Goal: Task Accomplishment & Management: Manage account settings

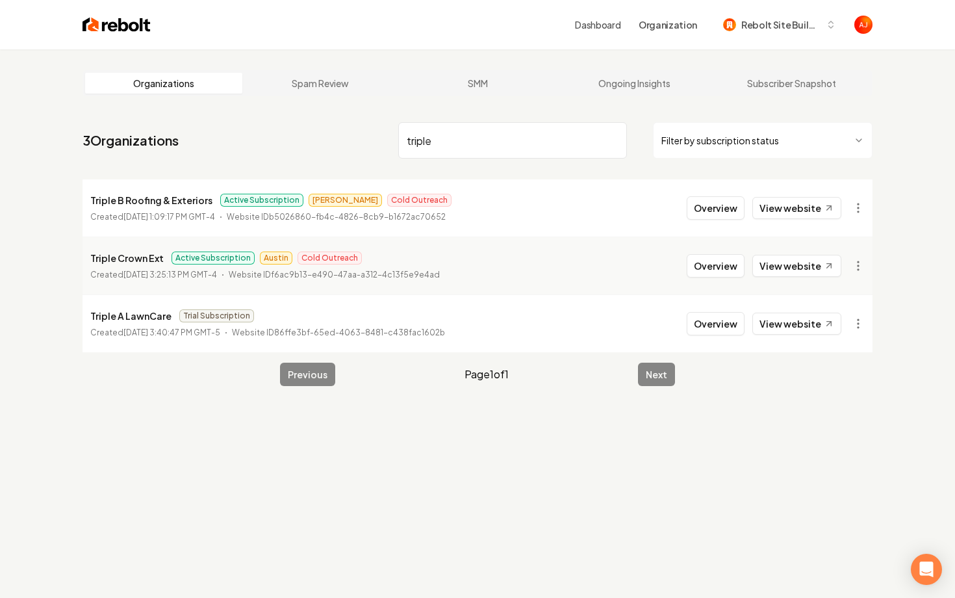
click at [799, 203] on link "View website" at bounding box center [796, 208] width 89 height 22
drag, startPoint x: 435, startPoint y: 150, endPoint x: 345, endPoint y: 148, distance: 89.7
click at [348, 148] on nav "3 Organizations triple Filter by subscription status" at bounding box center [478, 145] width 790 height 57
drag, startPoint x: 448, startPoint y: 138, endPoint x: 313, endPoint y: 138, distance: 135.8
click at [313, 138] on nav "3 Organizations triple Filter by subscription status" at bounding box center [478, 145] width 790 height 57
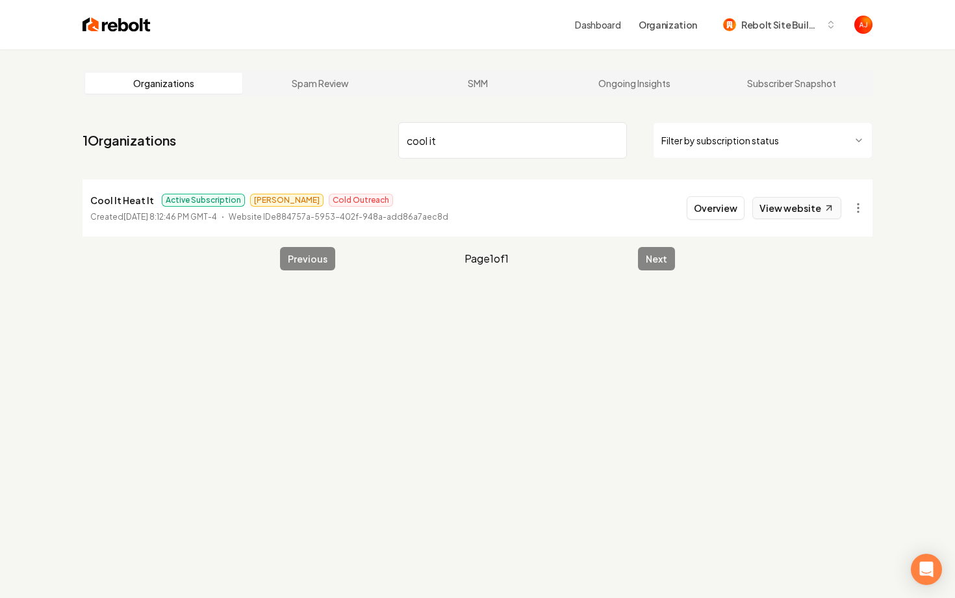
type input "cool it"
click at [769, 207] on link "View website" at bounding box center [796, 208] width 89 height 22
click at [711, 214] on button "Overview" at bounding box center [716, 207] width 58 height 23
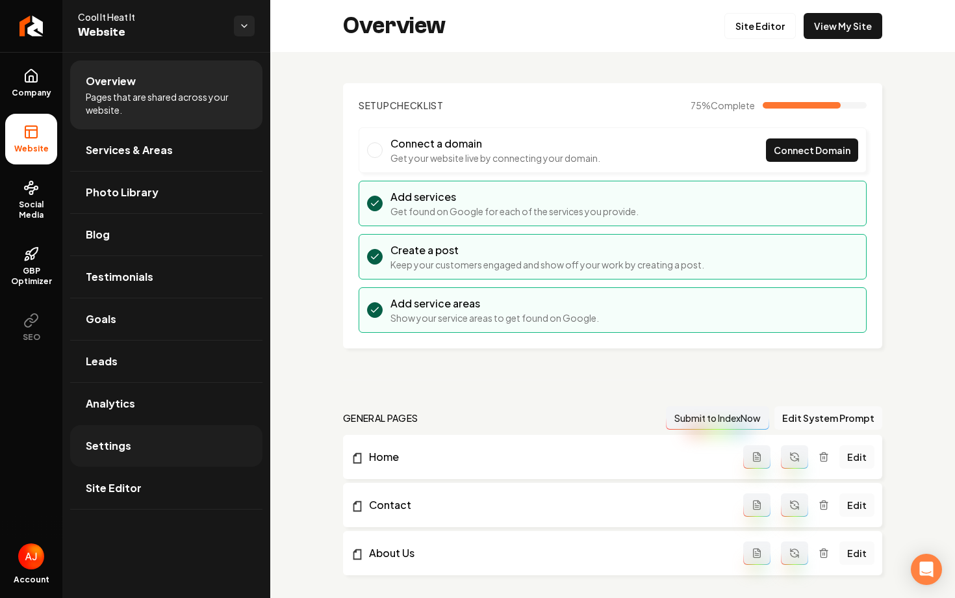
click at [118, 444] on span "Settings" at bounding box center [108, 446] width 45 height 16
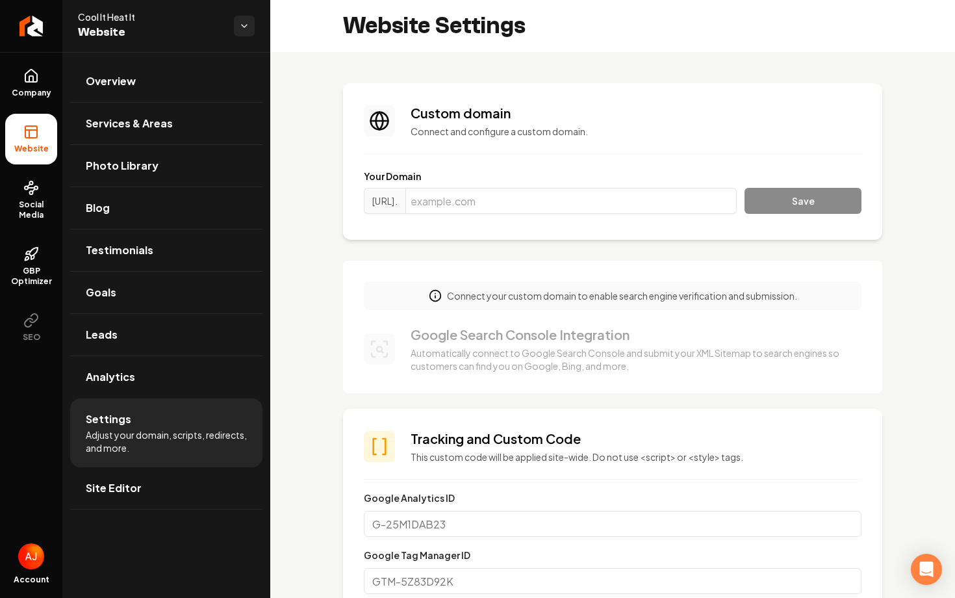
scroll to position [117, 0]
click at [559, 203] on input "Main content area" at bounding box center [570, 201] width 331 height 26
paste input "[DOMAIN_NAME]"
type input "[DOMAIN_NAME]"
click at [801, 220] on section "Custom domain Connect and configure a custom domain. Your Domain https://www. c…" at bounding box center [612, 161] width 539 height 157
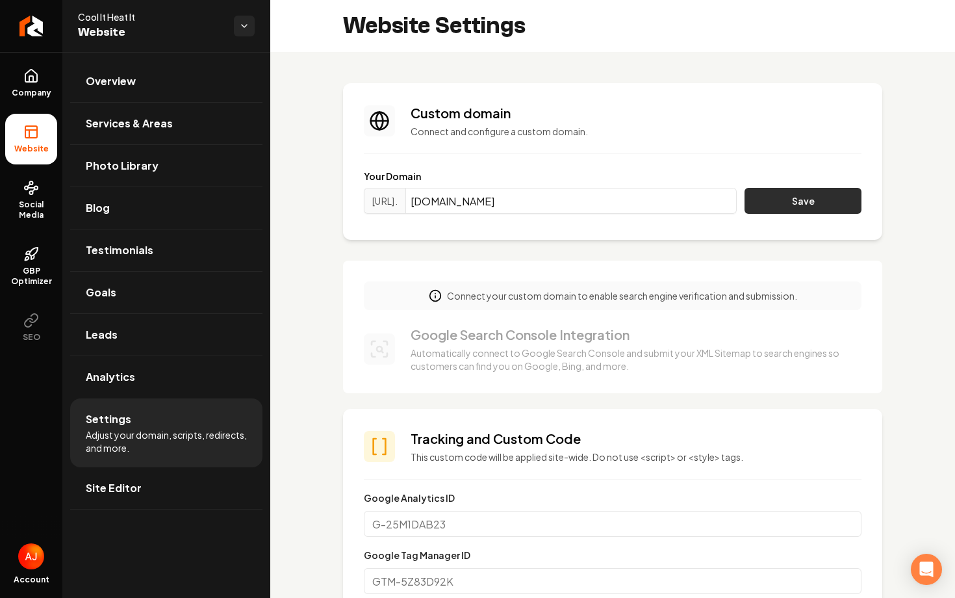
click at [801, 209] on button "Save" at bounding box center [803, 201] width 117 height 26
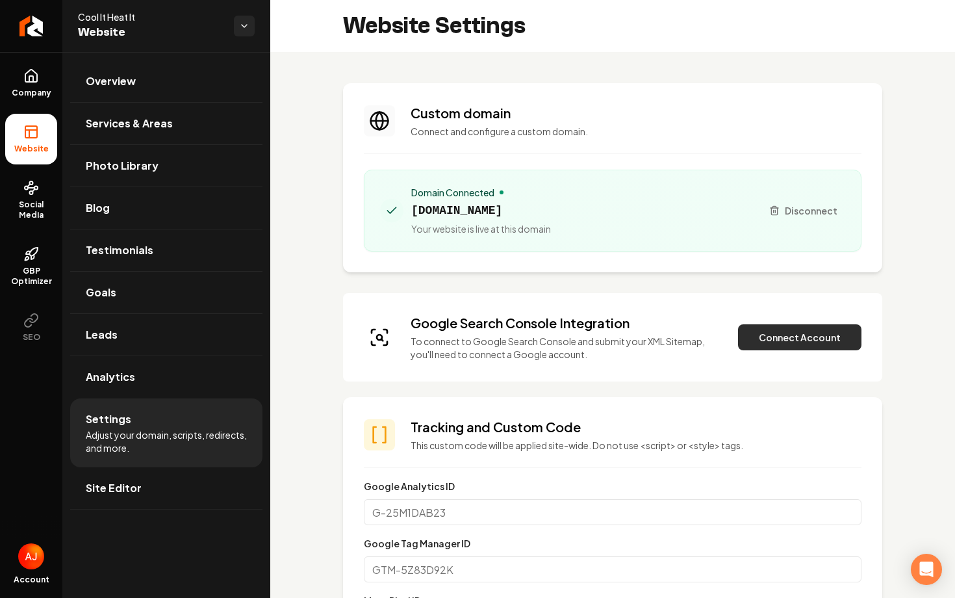
click at [790, 340] on button "Connect Account" at bounding box center [799, 337] width 123 height 26
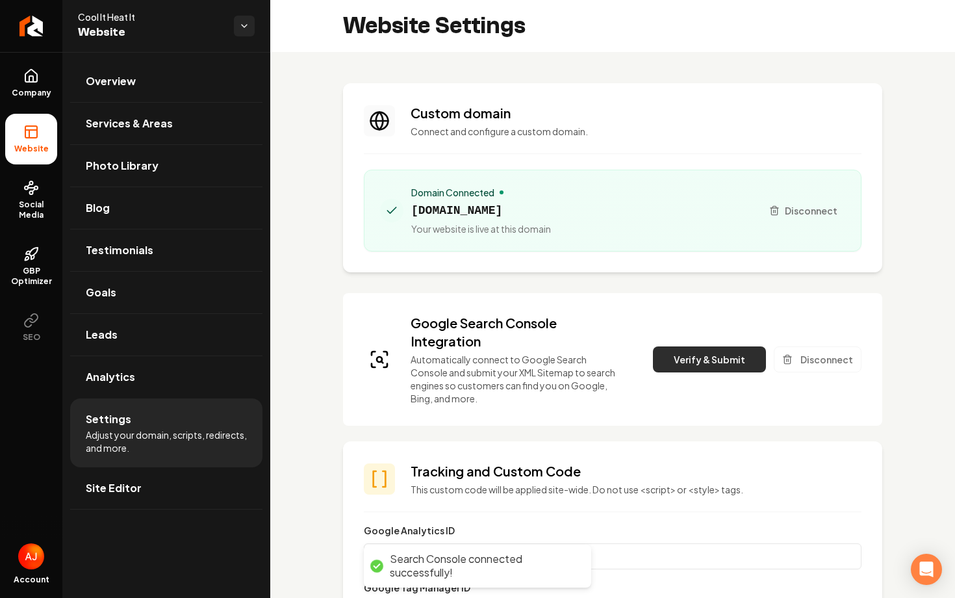
click at [704, 366] on button "Verify & Submit" at bounding box center [709, 359] width 113 height 26
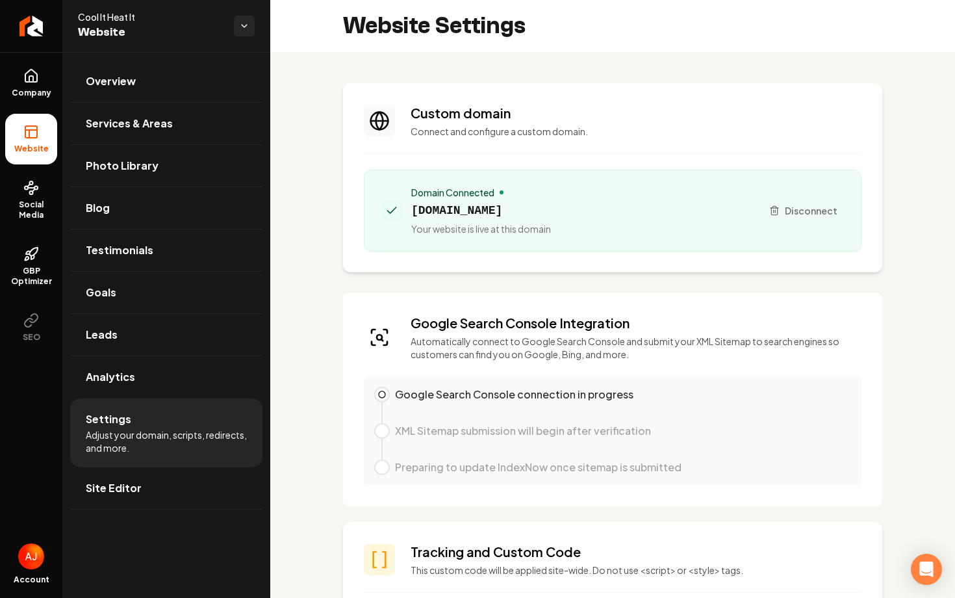
scroll to position [79, 0]
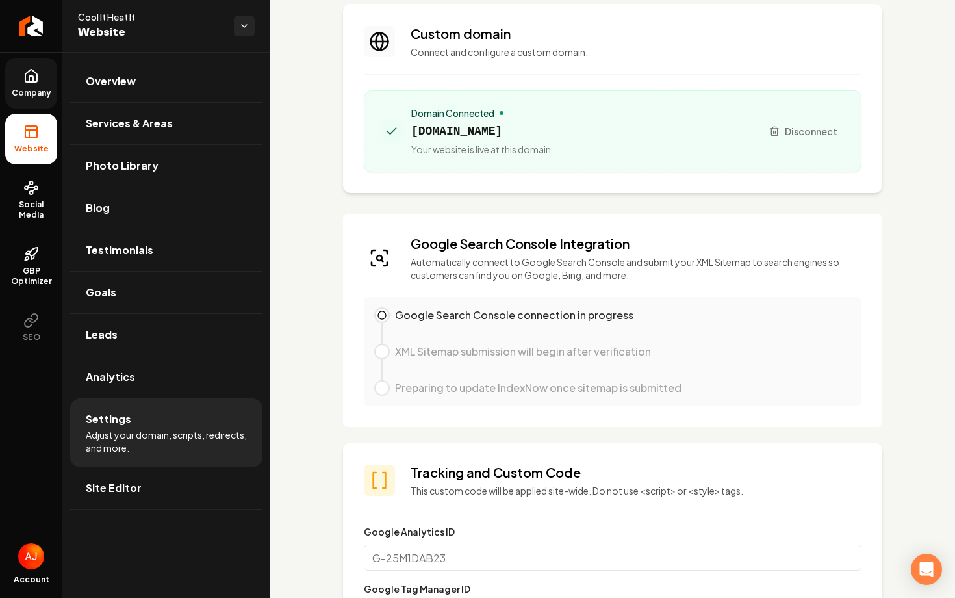
click at [32, 81] on icon at bounding box center [31, 76] width 12 height 12
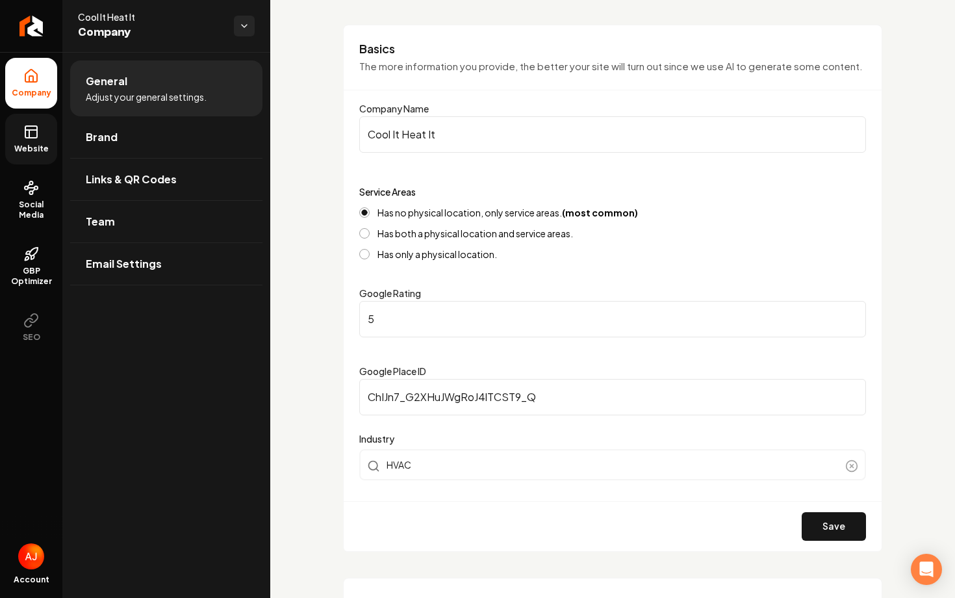
click at [32, 115] on link "Website" at bounding box center [31, 139] width 52 height 51
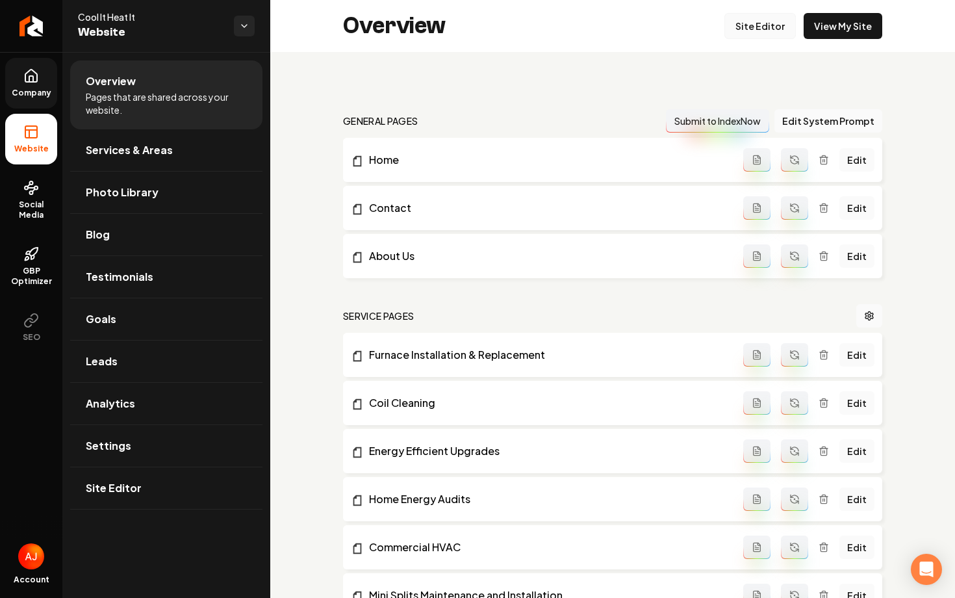
click at [753, 29] on link "Site Editor" at bounding box center [759, 26] width 71 height 26
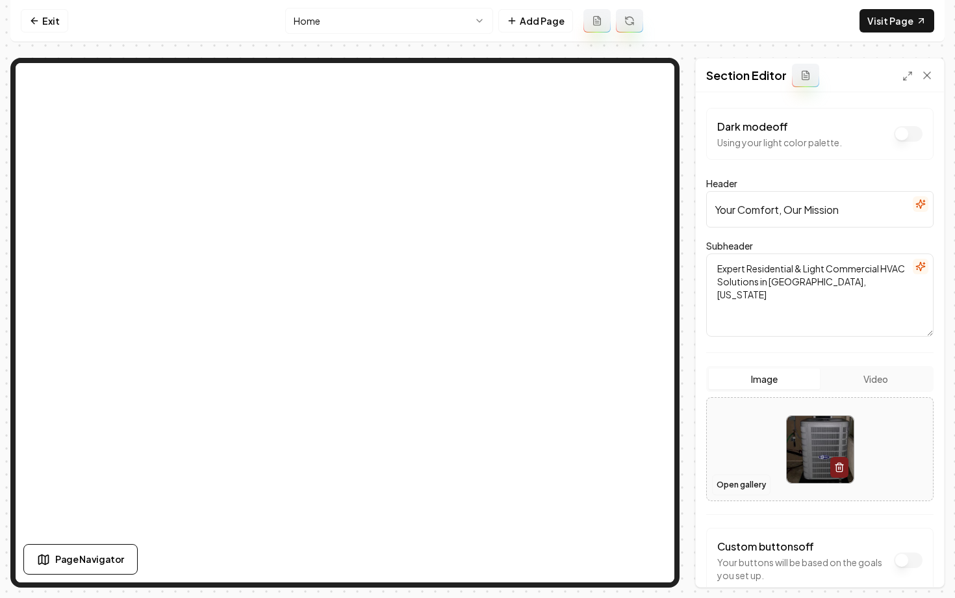
click at [726, 489] on button "Open gallery" at bounding box center [741, 484] width 58 height 21
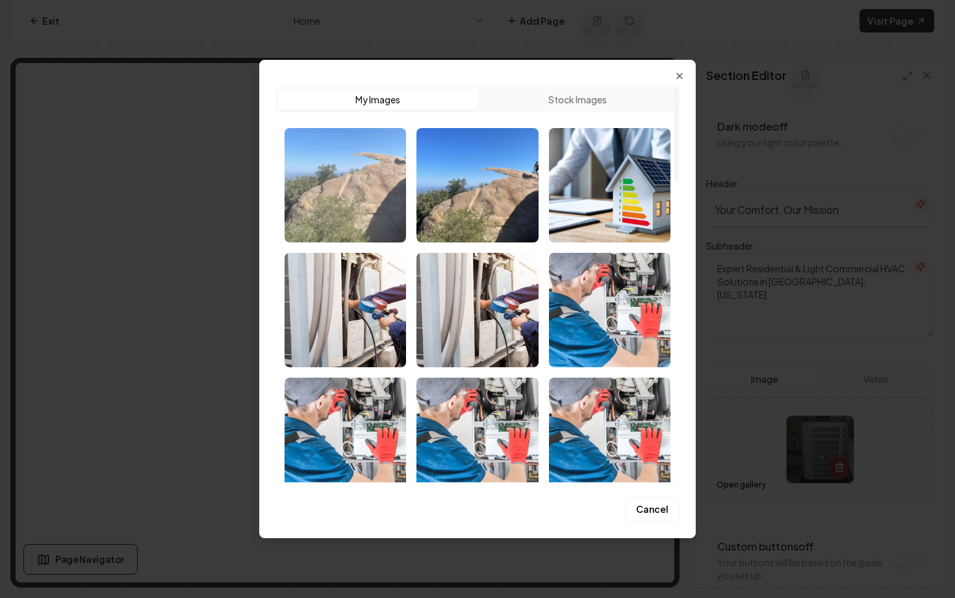
click at [301, 218] on img "Select image image_689b7b225c7cd75eb8c8eca0.png" at bounding box center [346, 185] width 122 height 114
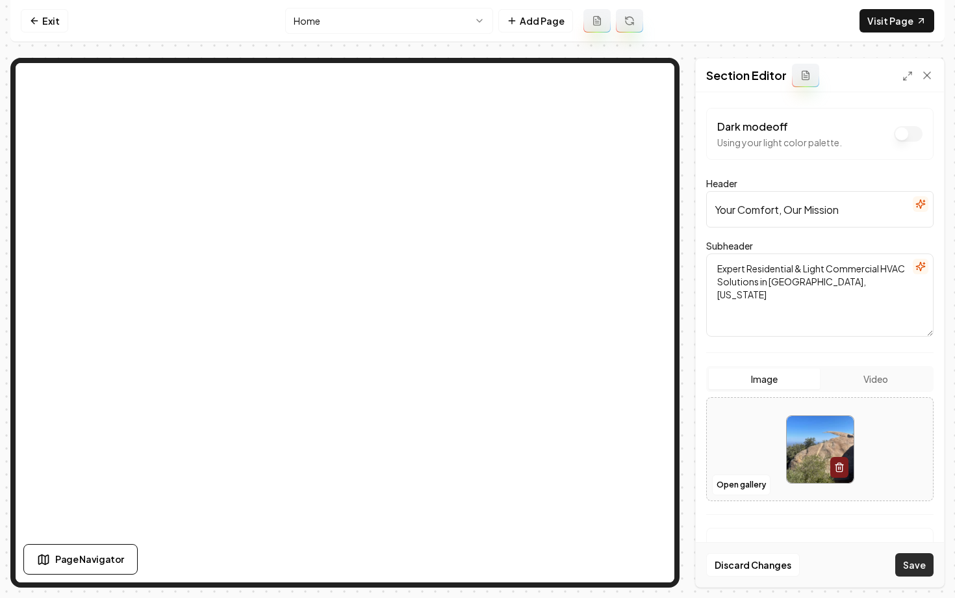
click at [909, 567] on button "Save" at bounding box center [914, 564] width 38 height 23
click at [873, 30] on link "Visit Page" at bounding box center [897, 20] width 75 height 23
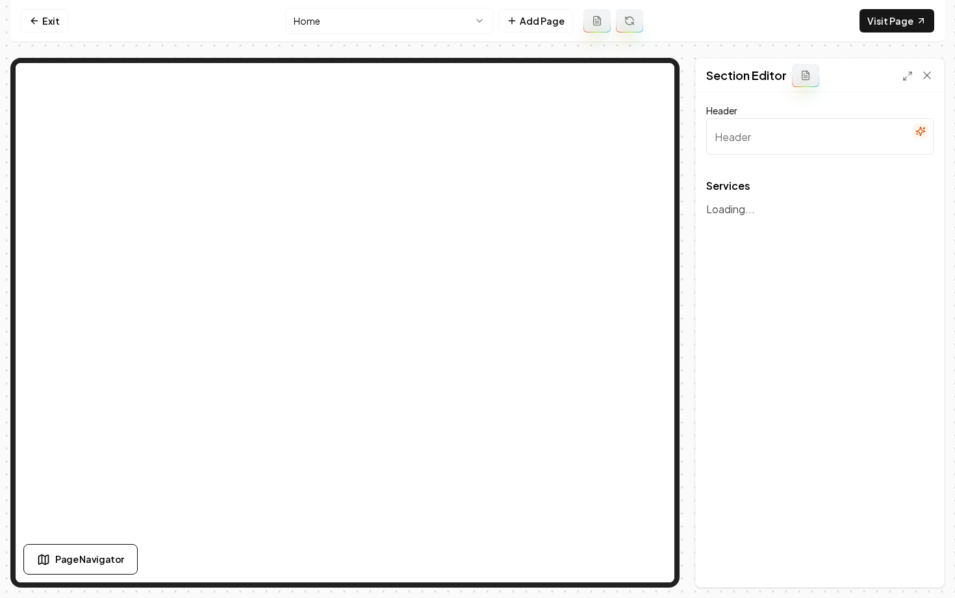
type input "Expert HVAC Solutions"
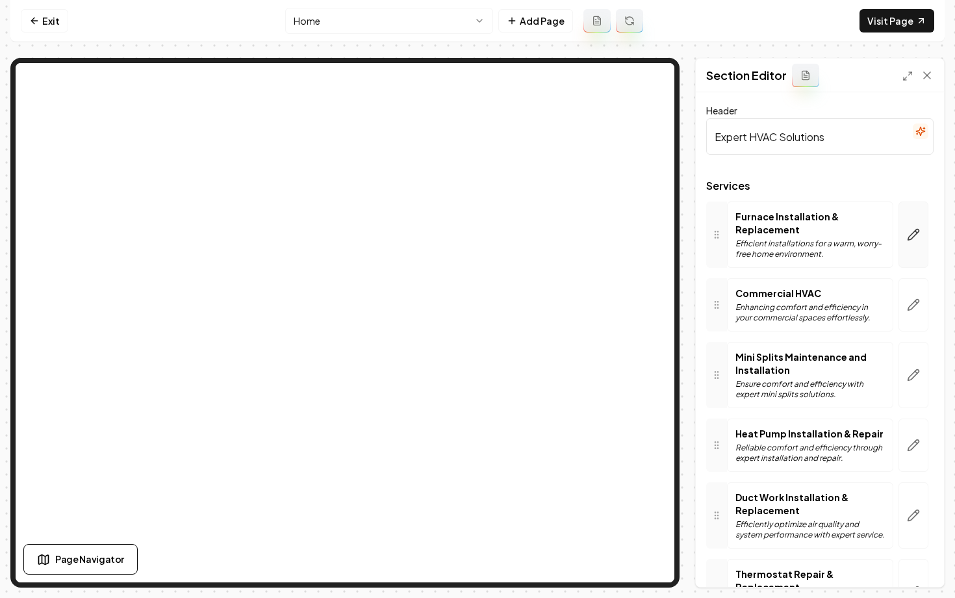
click at [928, 245] on button "button" at bounding box center [914, 234] width 30 height 66
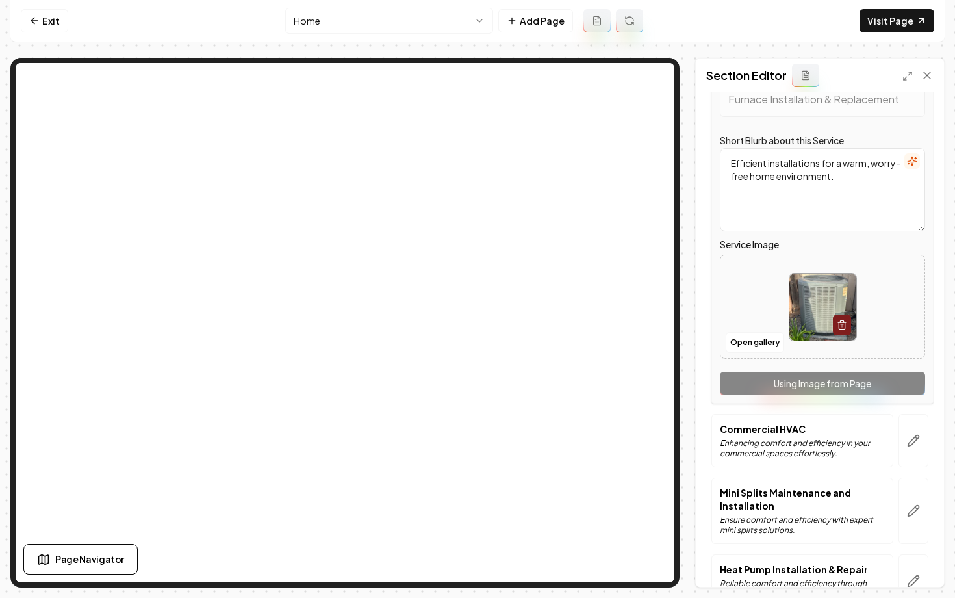
scroll to position [188, 0]
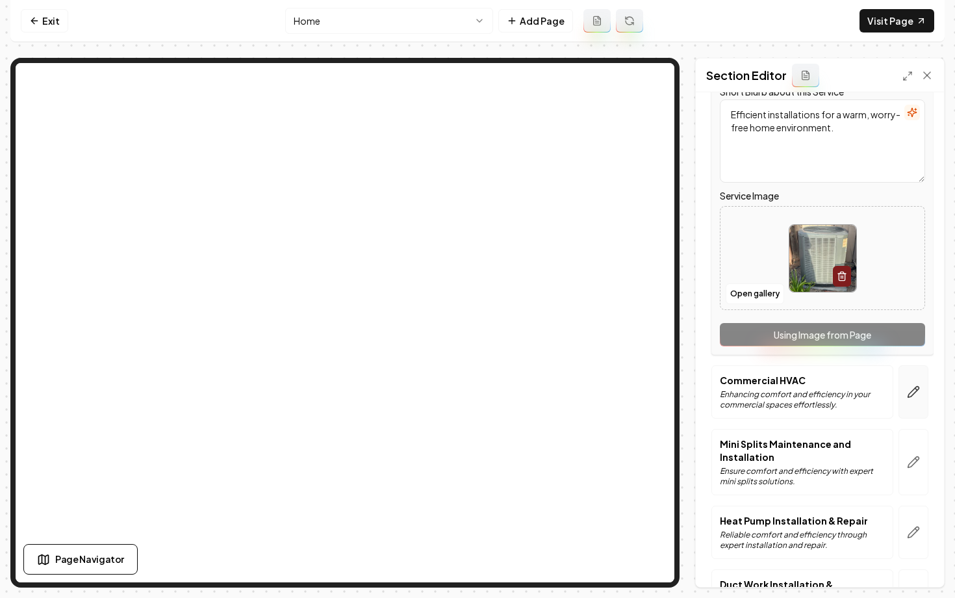
click at [908, 381] on button "button" at bounding box center [914, 391] width 30 height 53
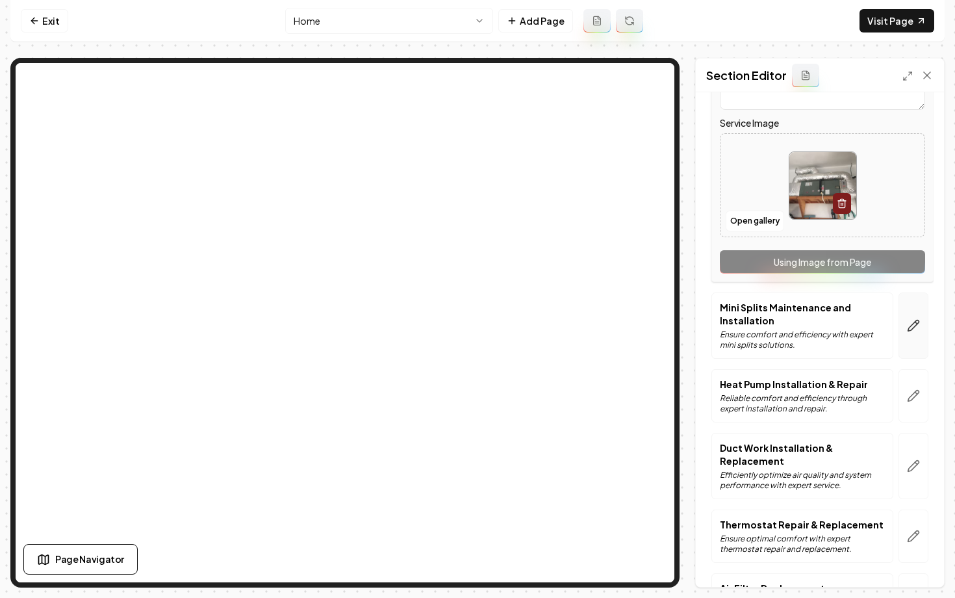
scroll to position [340, 0]
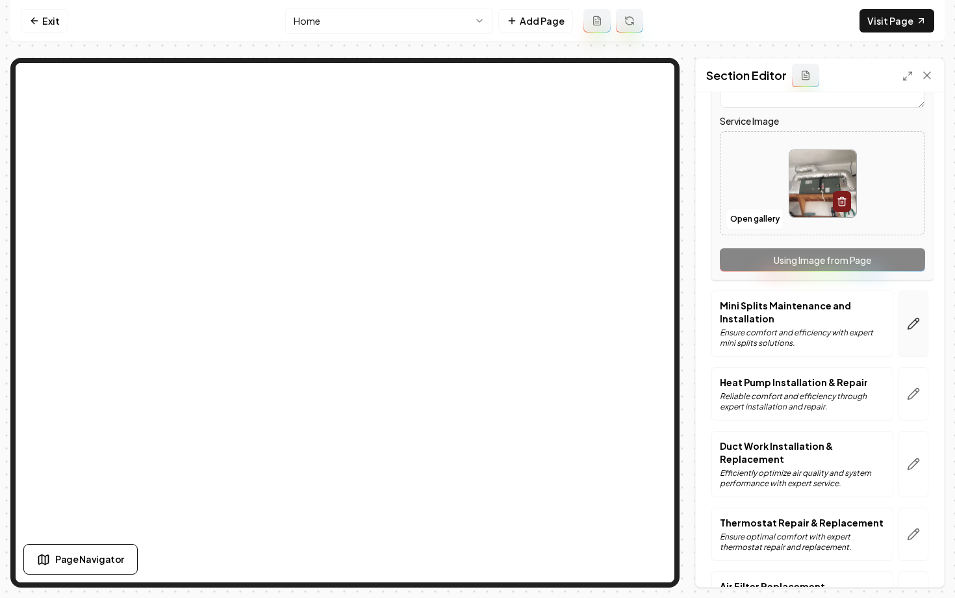
click at [912, 317] on icon "button" at bounding box center [913, 323] width 13 height 13
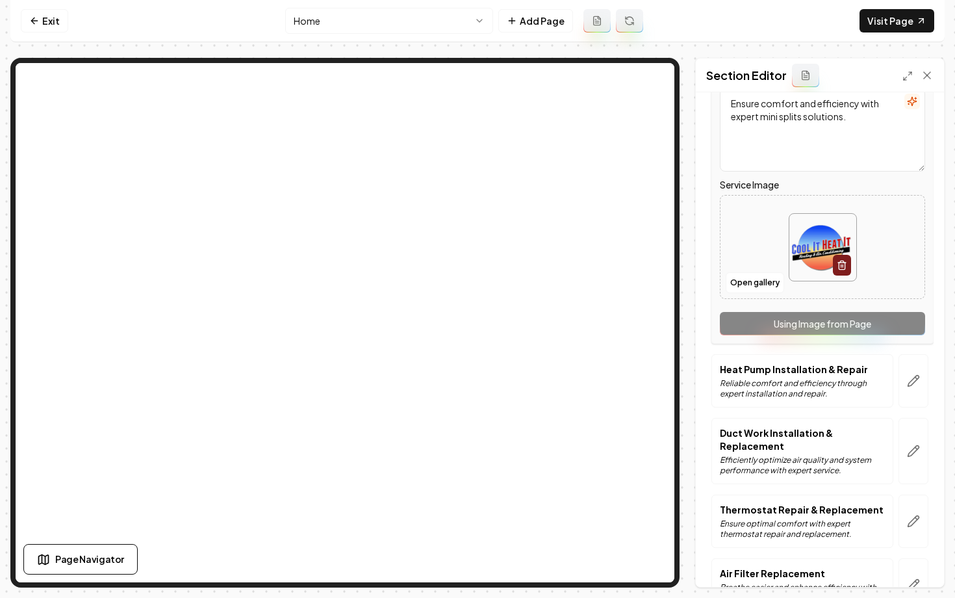
click at [780, 311] on div "Service Name Mini Splits Maintenance and Installation Short Blurb about this Se…" at bounding box center [822, 173] width 222 height 342
click at [739, 279] on button "Open gallery" at bounding box center [755, 282] width 58 height 21
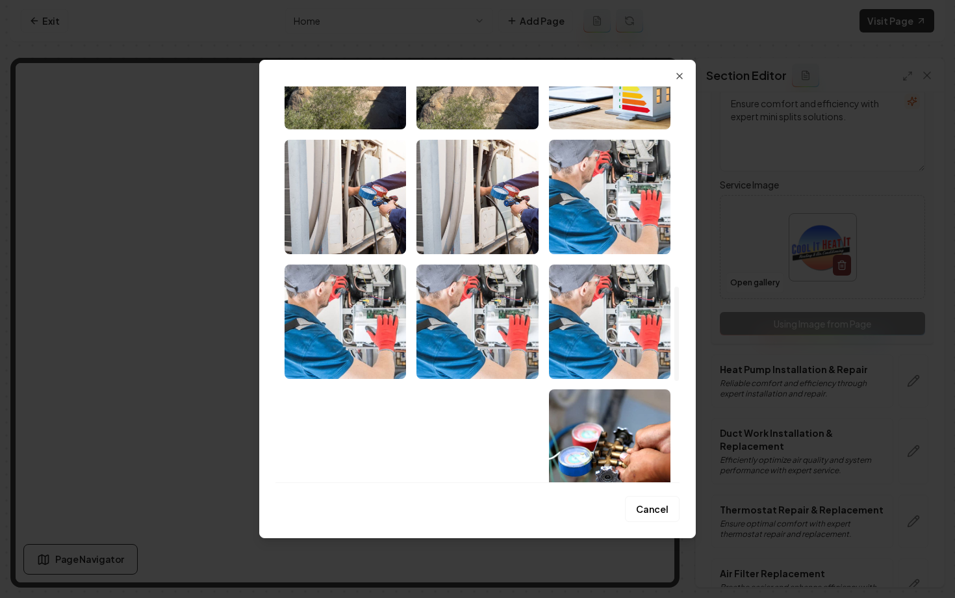
scroll to position [0, 0]
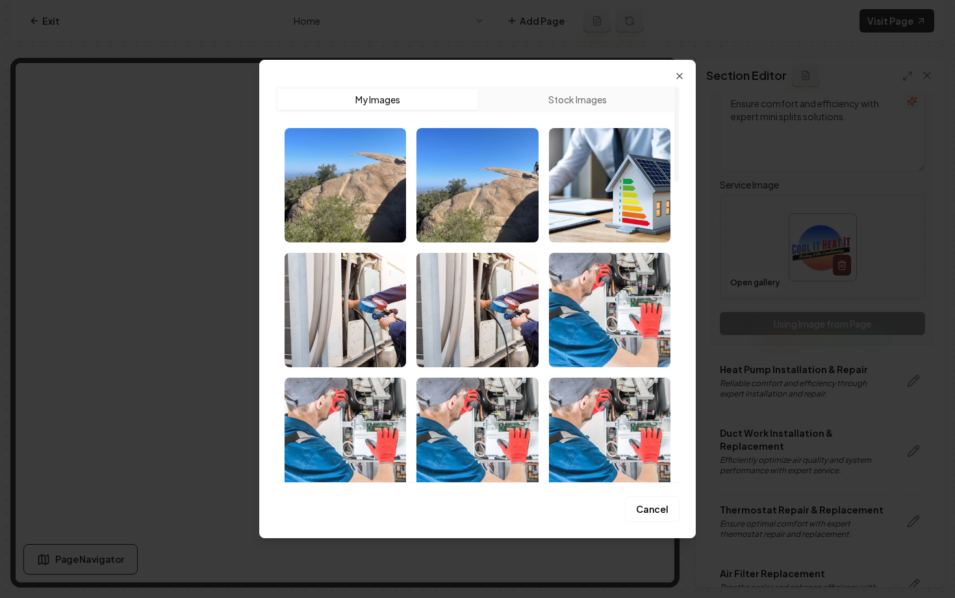
click at [543, 98] on button "Stock Images" at bounding box center [577, 99] width 199 height 21
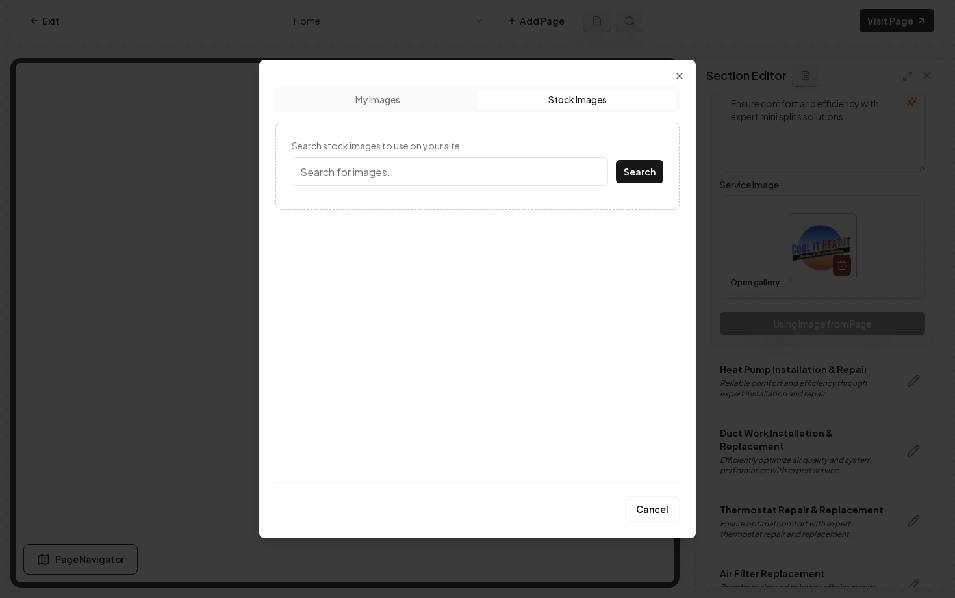
click at [487, 169] on input "Search stock images to use on your site." at bounding box center [450, 171] width 316 height 29
type input "mini split"
click at [616, 160] on button "Search" at bounding box center [639, 171] width 47 height 23
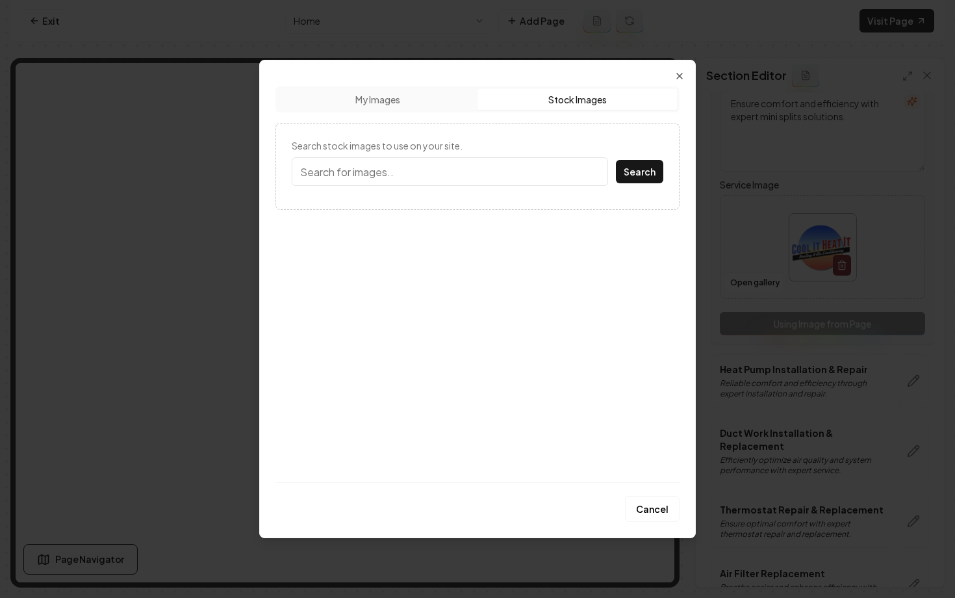
click at [546, 101] on button "Stock Images" at bounding box center [577, 99] width 199 height 21
click at [376, 173] on input "Search stock images to use on your site." at bounding box center [450, 171] width 316 height 29
click at [616, 160] on button "Search" at bounding box center [639, 171] width 47 height 23
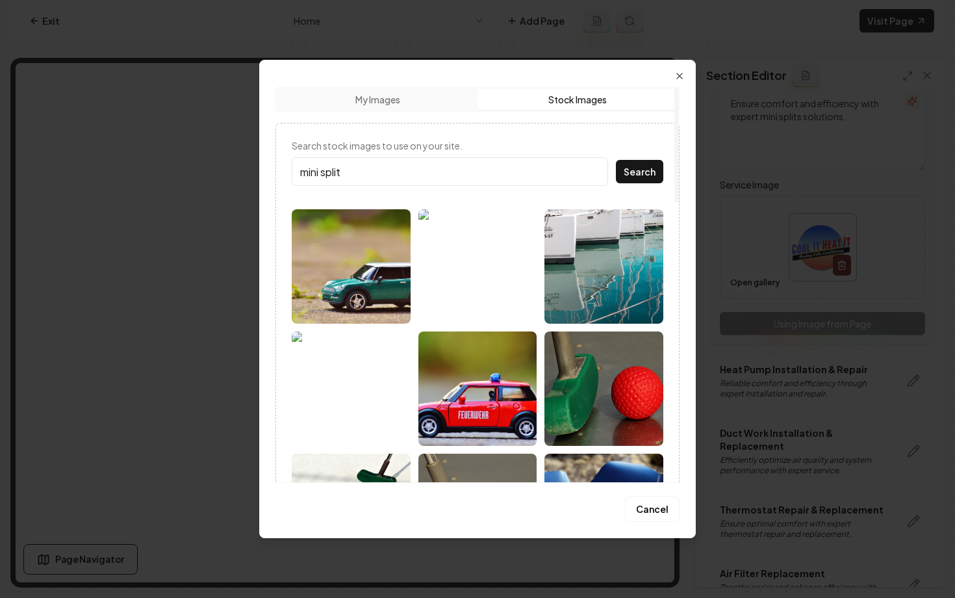
drag, startPoint x: 328, startPoint y: 166, endPoint x: 216, endPoint y: 172, distance: 111.9
click at [216, 172] on body "Computer Required This feature is only available on a computer. Please switch t…" at bounding box center [477, 299] width 955 height 598
type input "hvac"
click at [616, 160] on button "Search" at bounding box center [639, 171] width 47 height 23
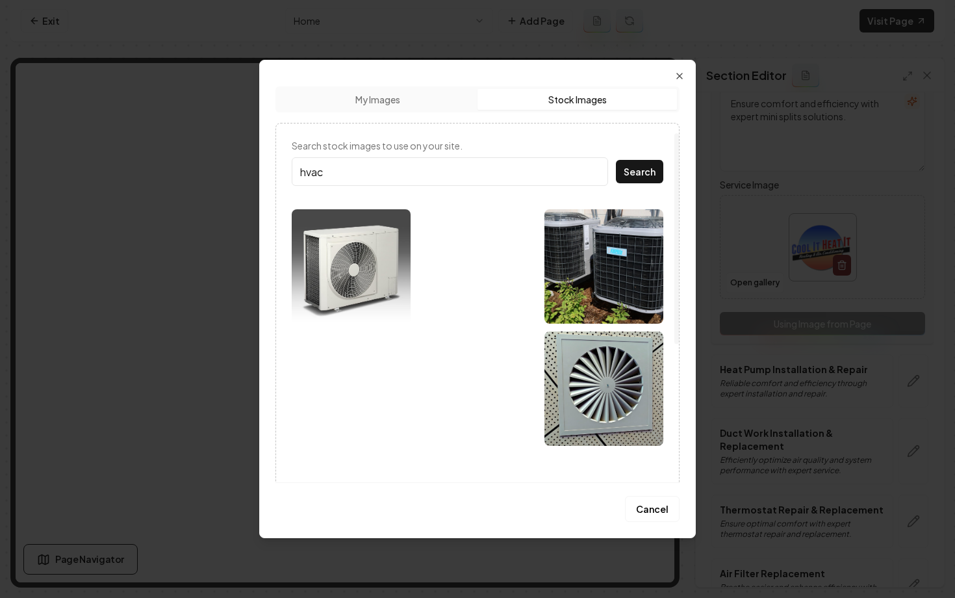
scroll to position [116, 0]
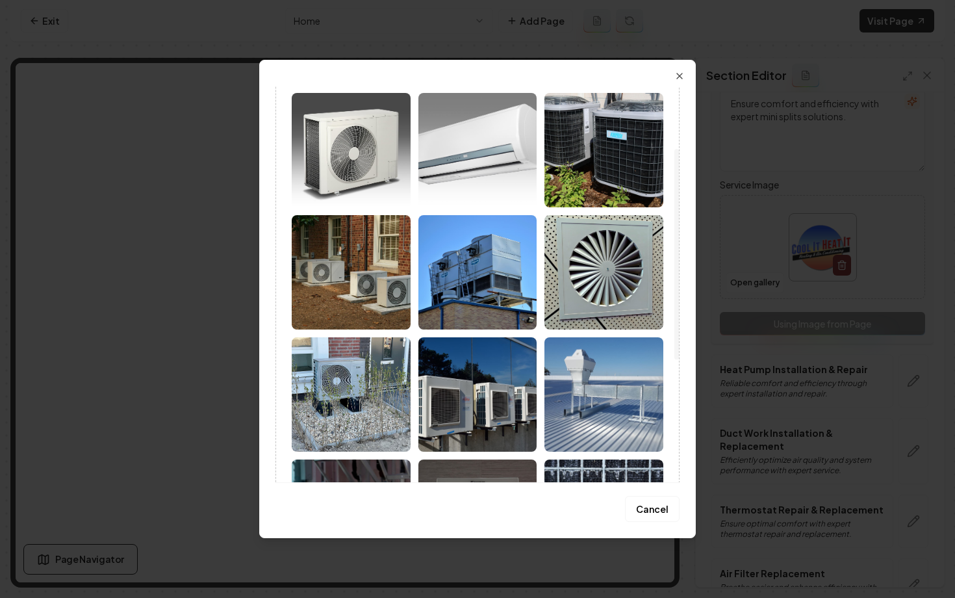
click at [483, 140] on img at bounding box center [477, 150] width 119 height 114
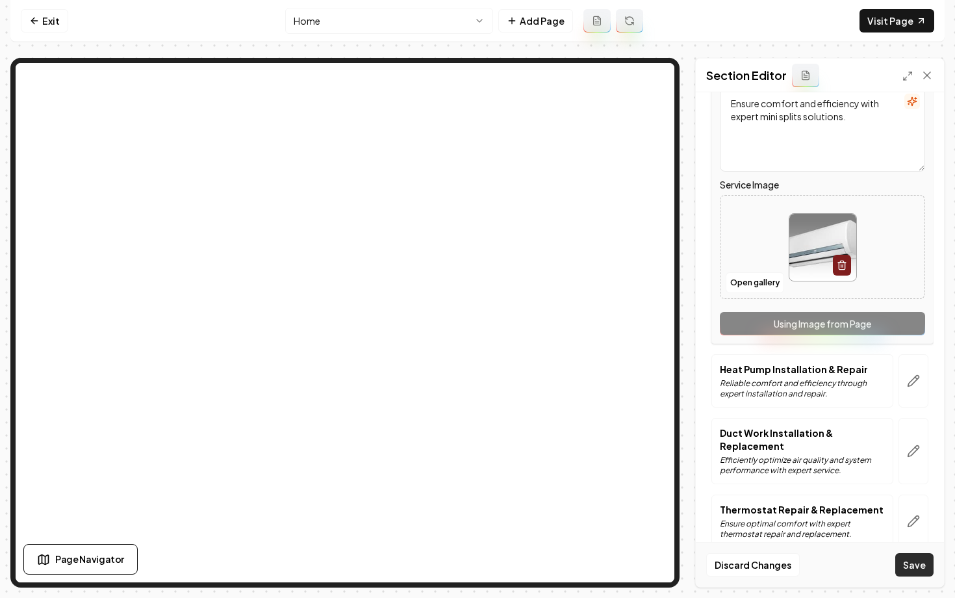
click at [906, 569] on button "Save" at bounding box center [914, 564] width 38 height 23
click at [906, 567] on button "Save" at bounding box center [914, 564] width 38 height 23
click at [908, 566] on button "Save" at bounding box center [914, 564] width 38 height 23
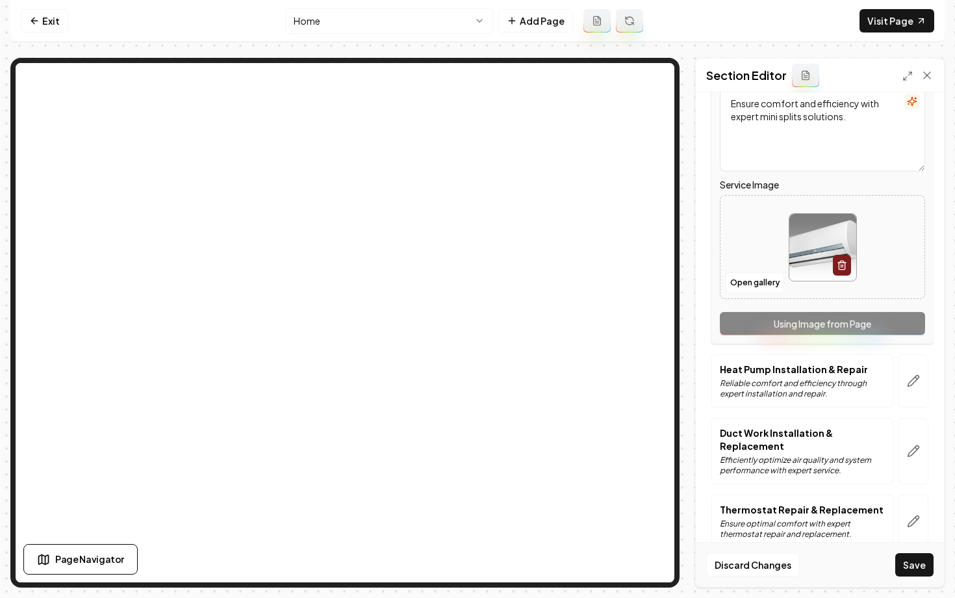
click at [744, 203] on div at bounding box center [823, 247] width 204 height 89
click at [908, 563] on button "Save" at bounding box center [914, 564] width 38 height 23
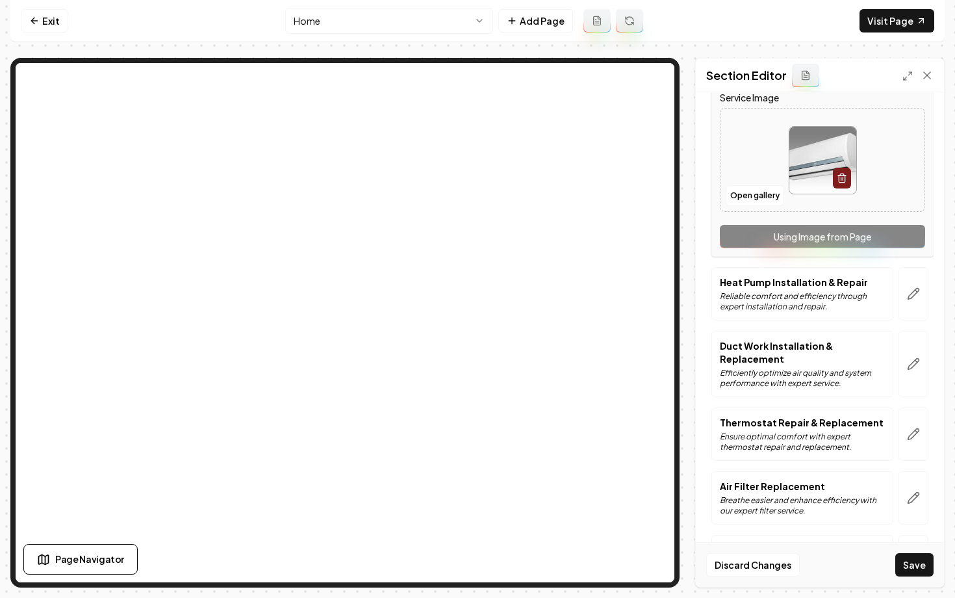
scroll to position [434, 0]
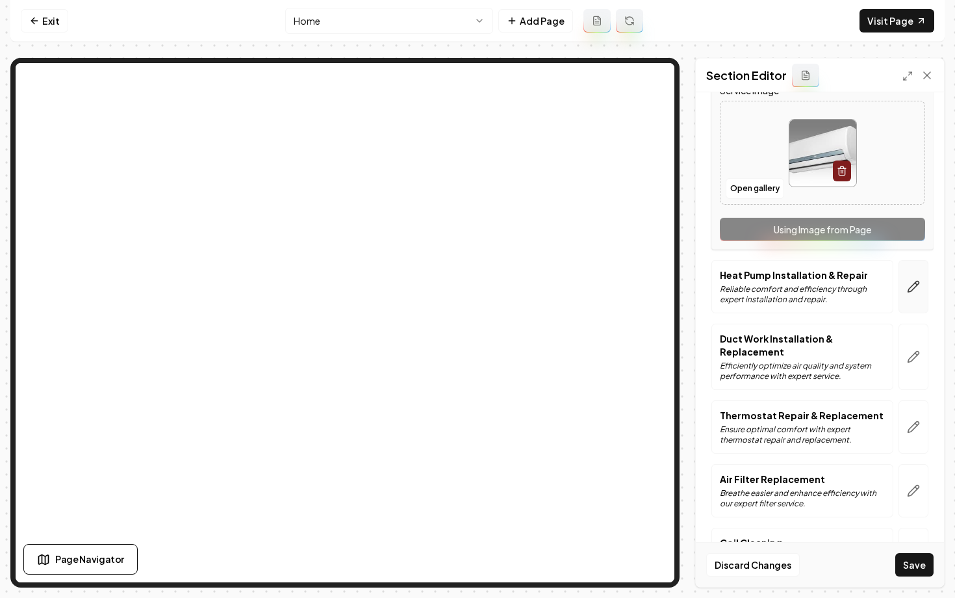
click at [914, 287] on button "button" at bounding box center [914, 286] width 30 height 53
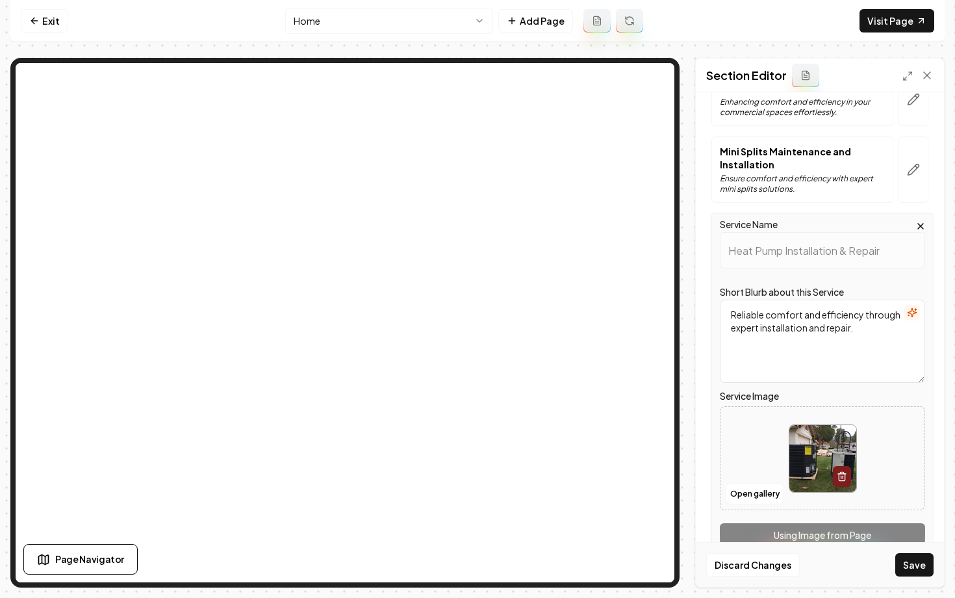
scroll to position [204, 0]
click at [913, 166] on button "button" at bounding box center [914, 171] width 30 height 66
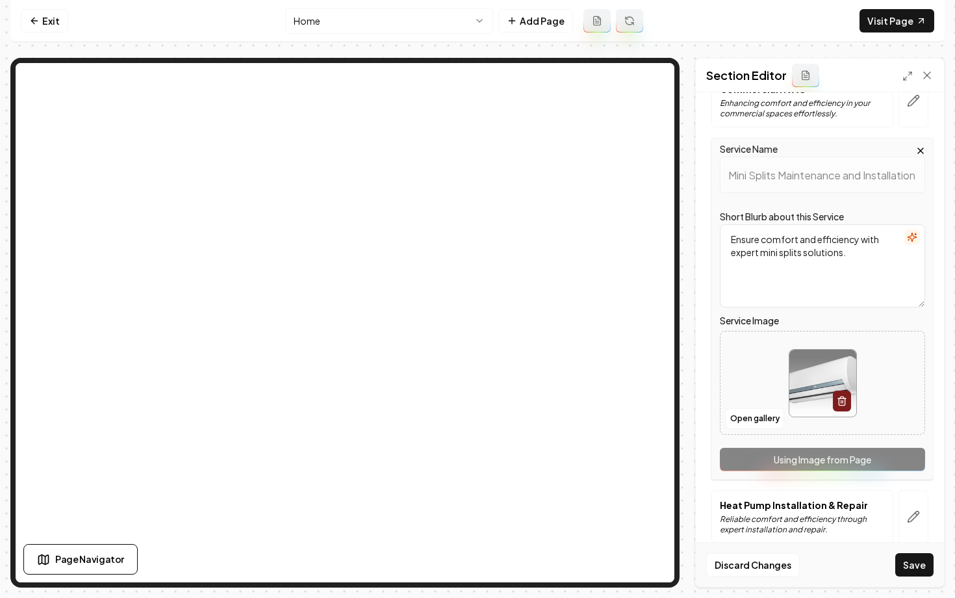
click at [324, 22] on html "Computer Required This feature is only available on a computer. Please switch t…" at bounding box center [477, 299] width 955 height 598
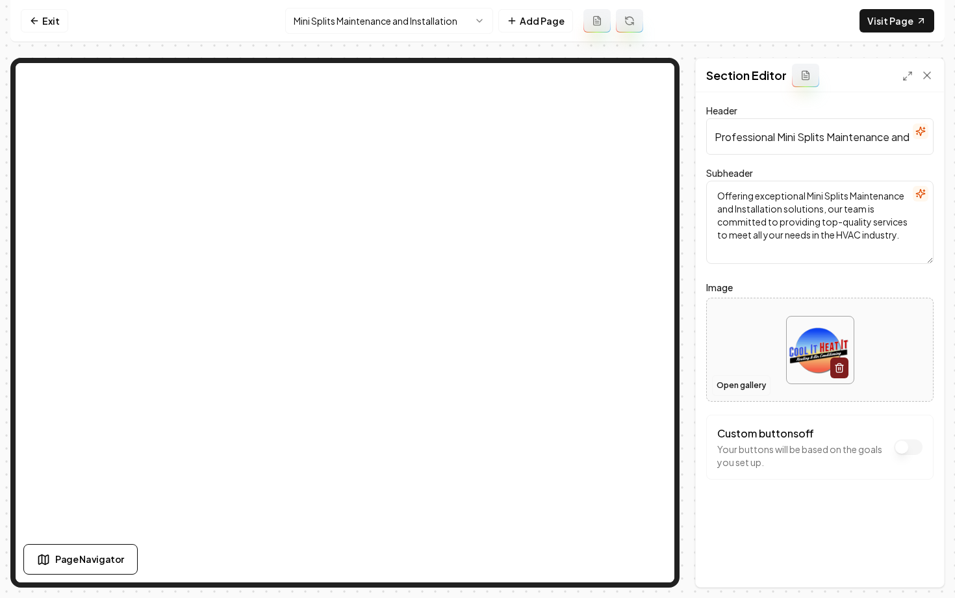
click at [731, 390] on button "Open gallery" at bounding box center [741, 385] width 58 height 21
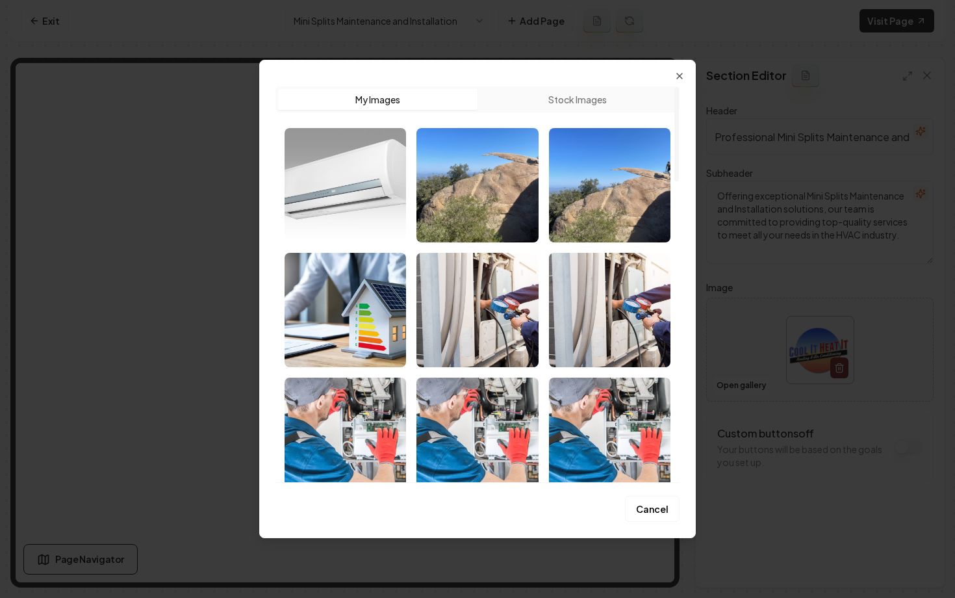
click at [330, 185] on img "Select image image_689e3bf95c7cd75eb829e799.jpeg" at bounding box center [346, 185] width 122 height 114
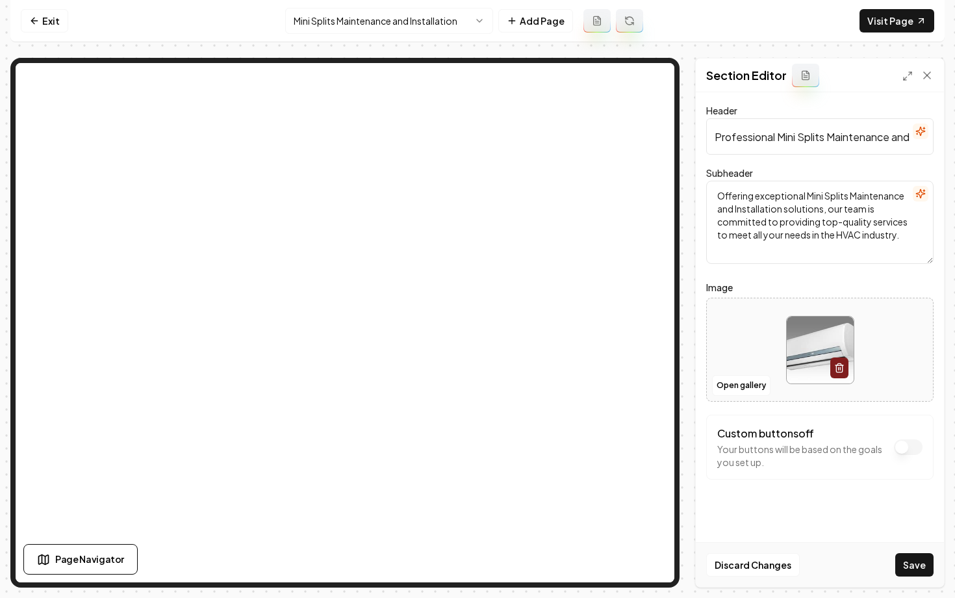
click at [937, 574] on div "Discard Changes Save" at bounding box center [820, 564] width 248 height 45
click at [910, 565] on button "Save" at bounding box center [914, 564] width 38 height 23
click at [365, 21] on html "Computer Required This feature is only available on a computer. Please switch t…" at bounding box center [477, 299] width 955 height 598
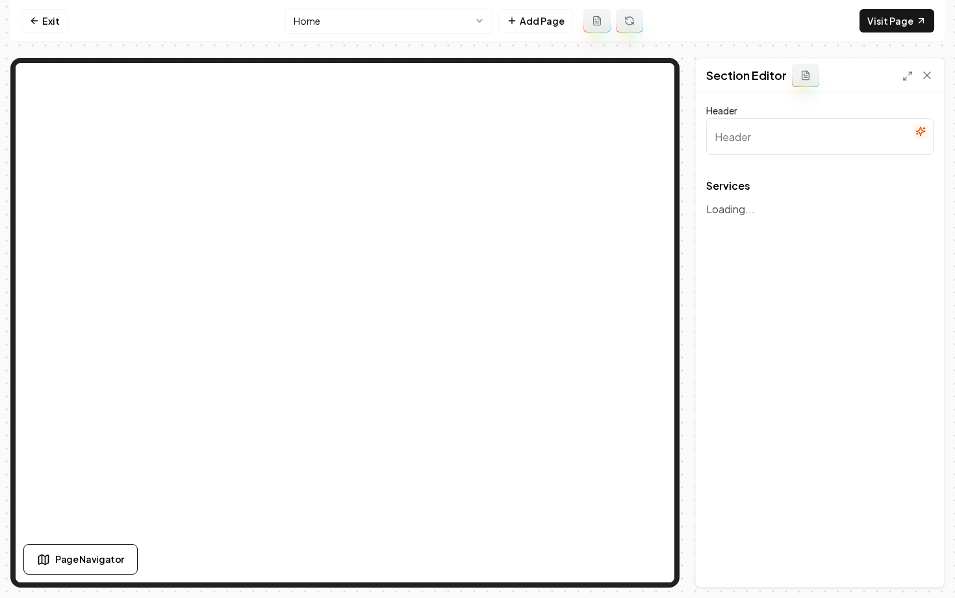
type input "Expert HVAC Solutions"
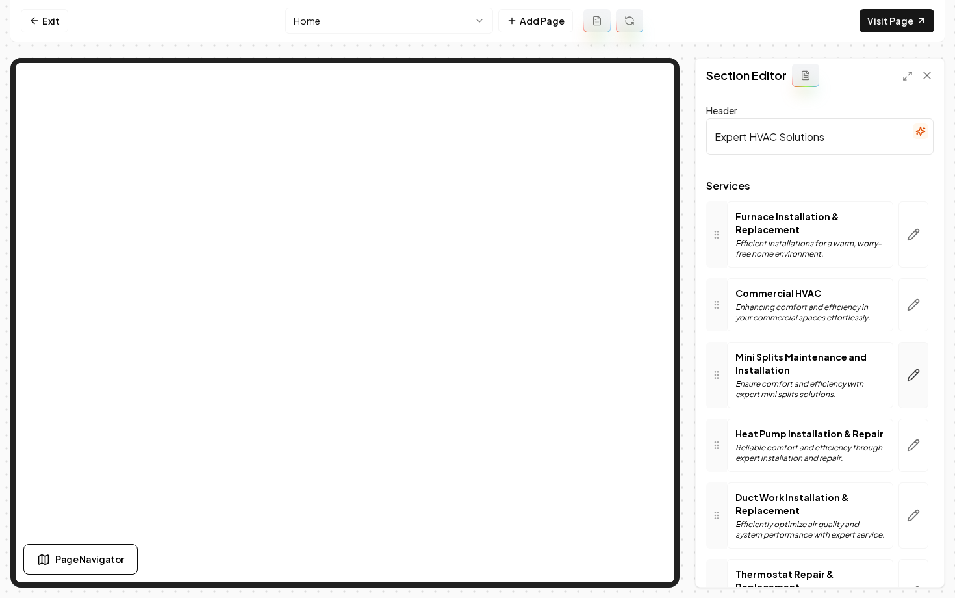
click at [910, 380] on icon "button" at bounding box center [913, 374] width 13 height 13
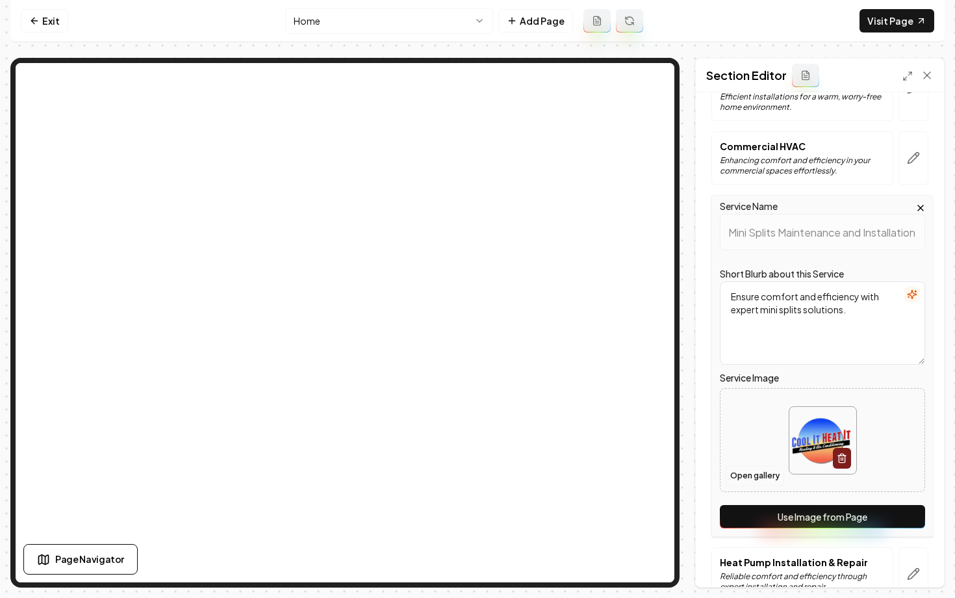
scroll to position [151, 0]
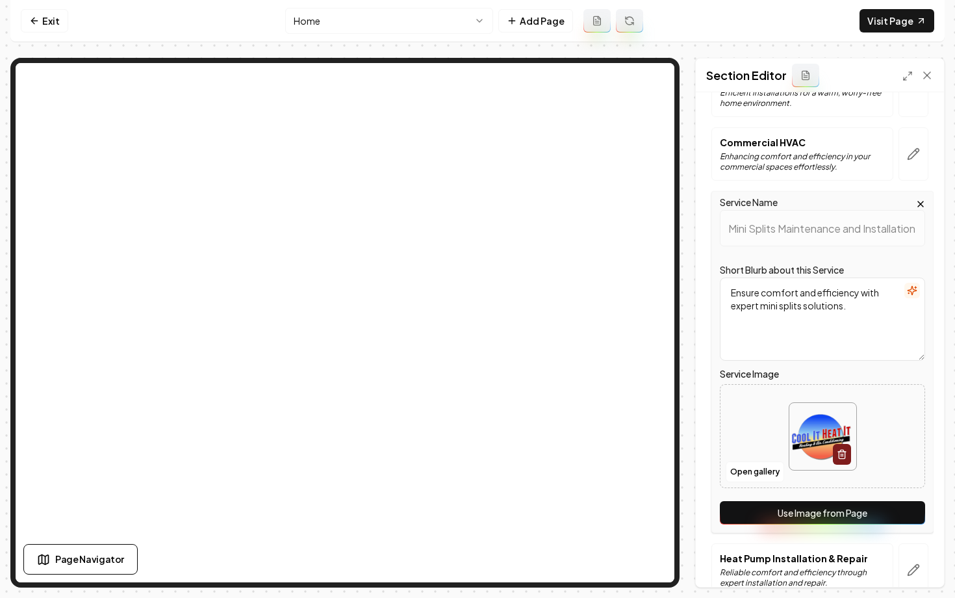
click at [799, 503] on button "Use Image from Page" at bounding box center [822, 512] width 205 height 23
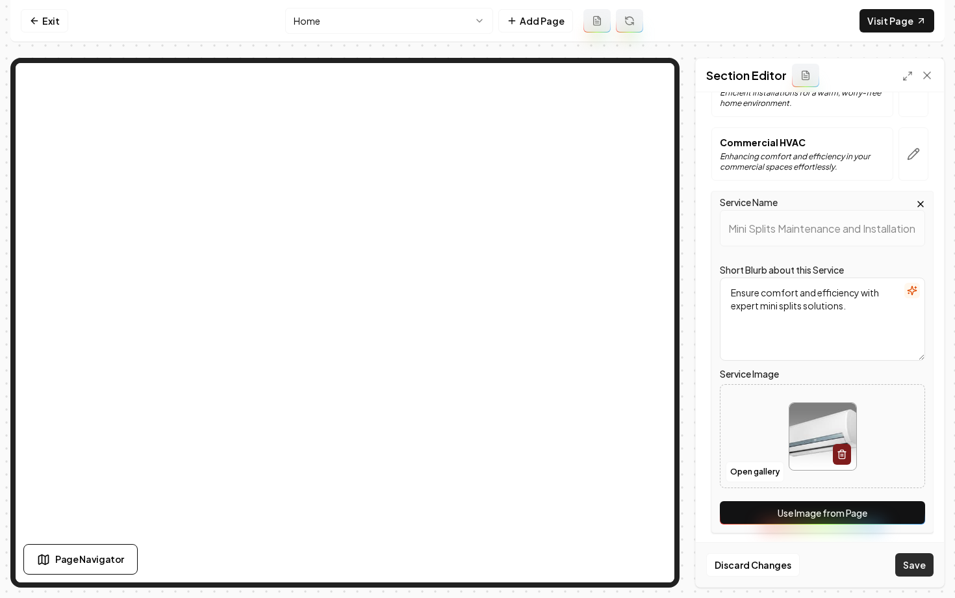
click at [930, 563] on button "Save" at bounding box center [914, 564] width 38 height 23
click at [909, 568] on button "Save" at bounding box center [914, 564] width 38 height 23
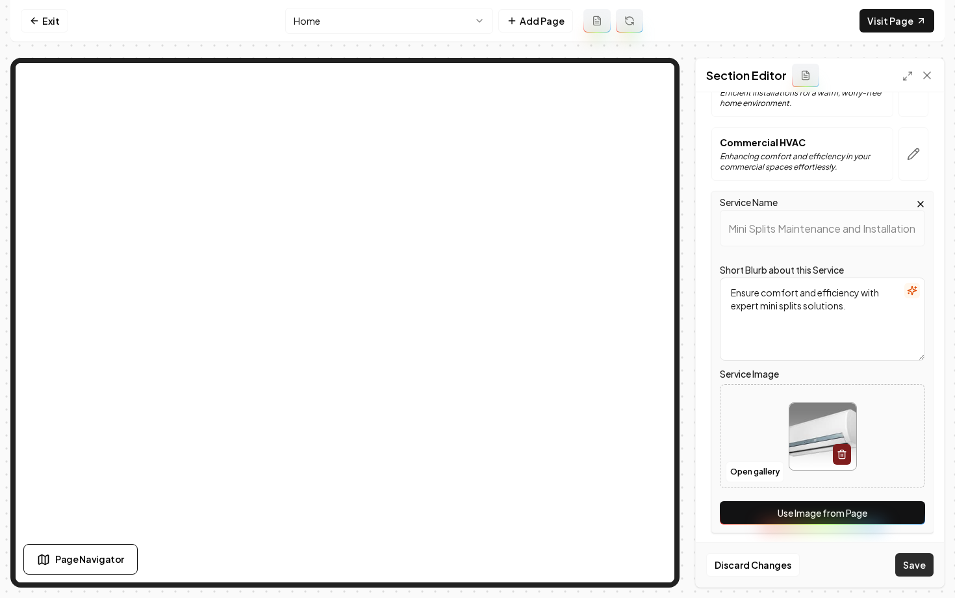
click at [909, 568] on button "Save" at bounding box center [914, 564] width 38 height 23
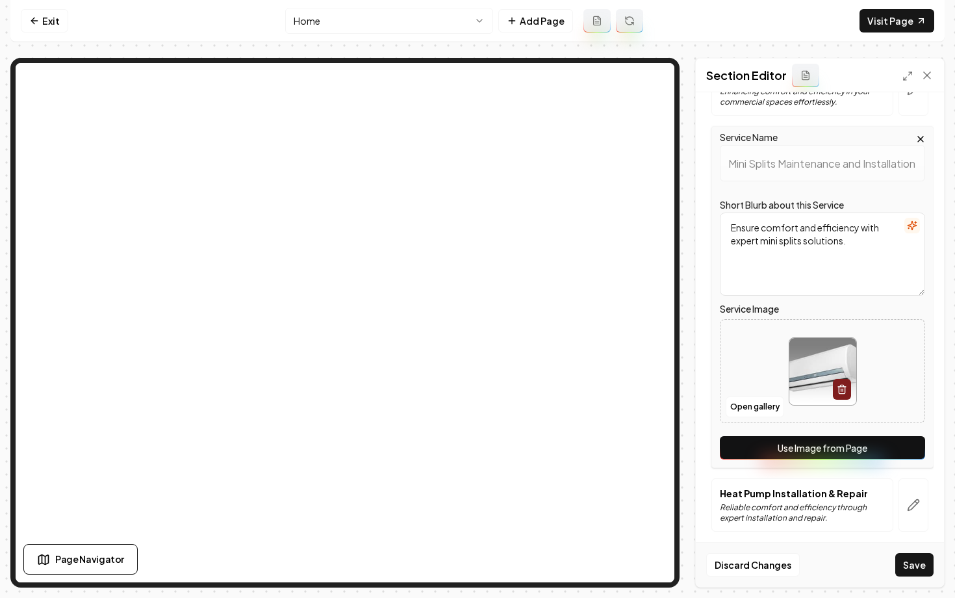
scroll to position [231, 0]
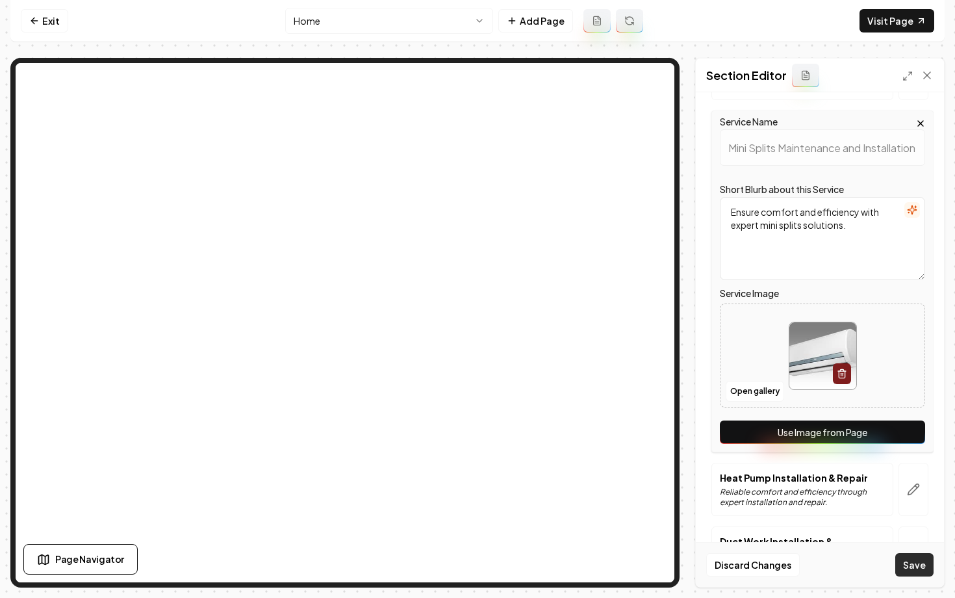
click at [910, 569] on button "Save" at bounding box center [914, 564] width 38 height 23
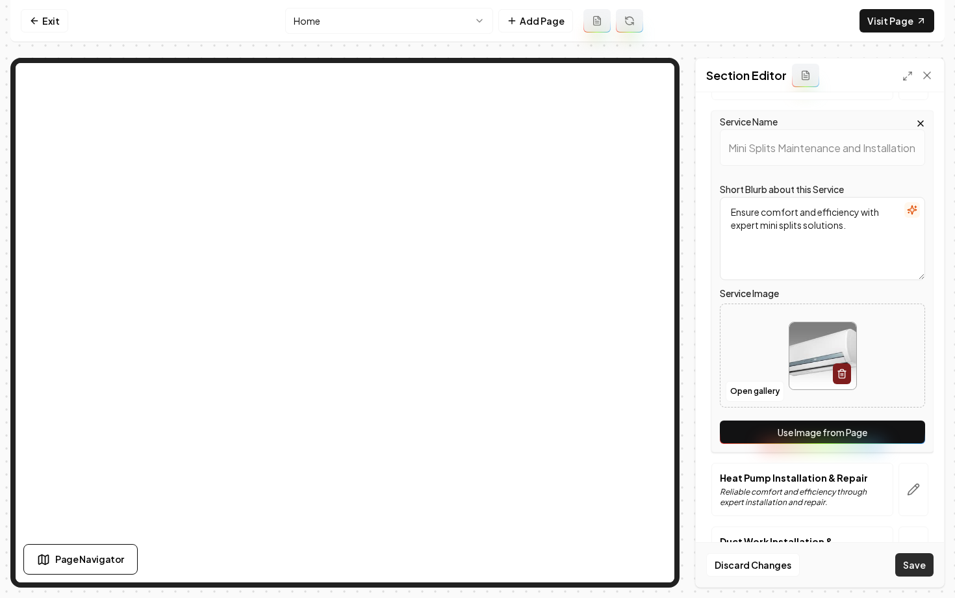
click at [910, 569] on button "Save" at bounding box center [914, 564] width 38 height 23
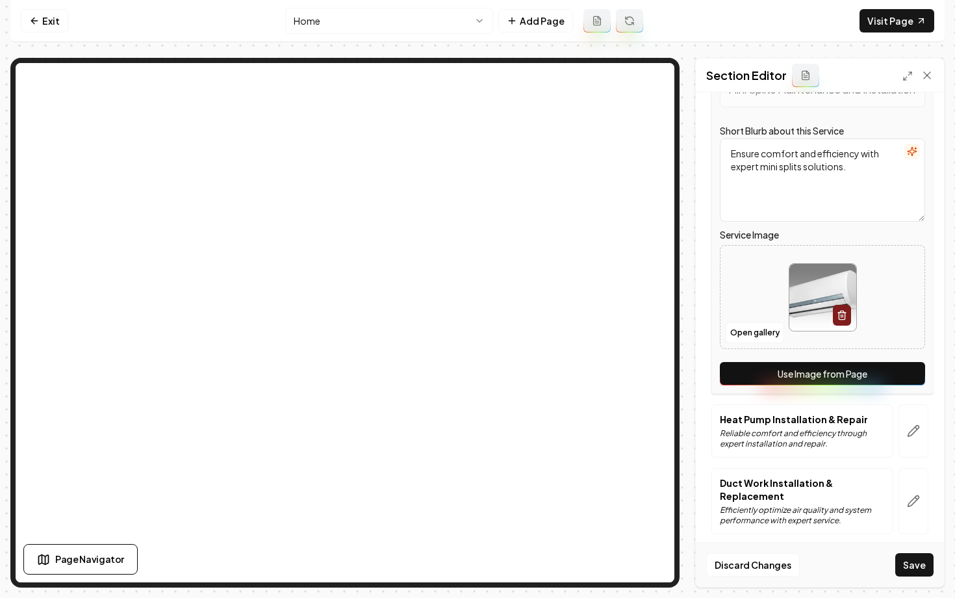
scroll to position [297, 0]
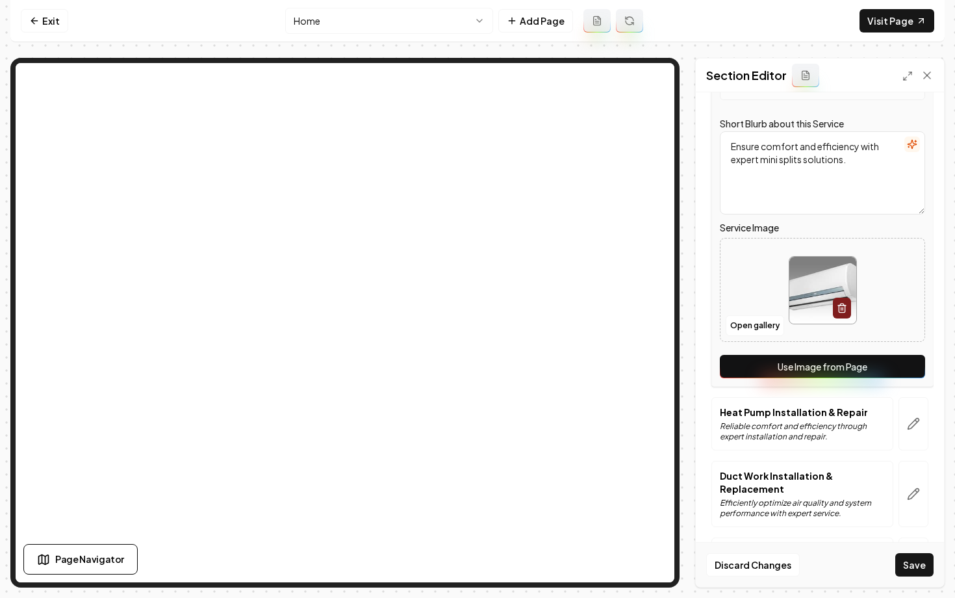
click at [782, 356] on button "Use Image from Page" at bounding box center [822, 366] width 205 height 23
click at [906, 567] on button "Save" at bounding box center [914, 564] width 38 height 23
click at [903, 561] on button "Save" at bounding box center [914, 564] width 38 height 23
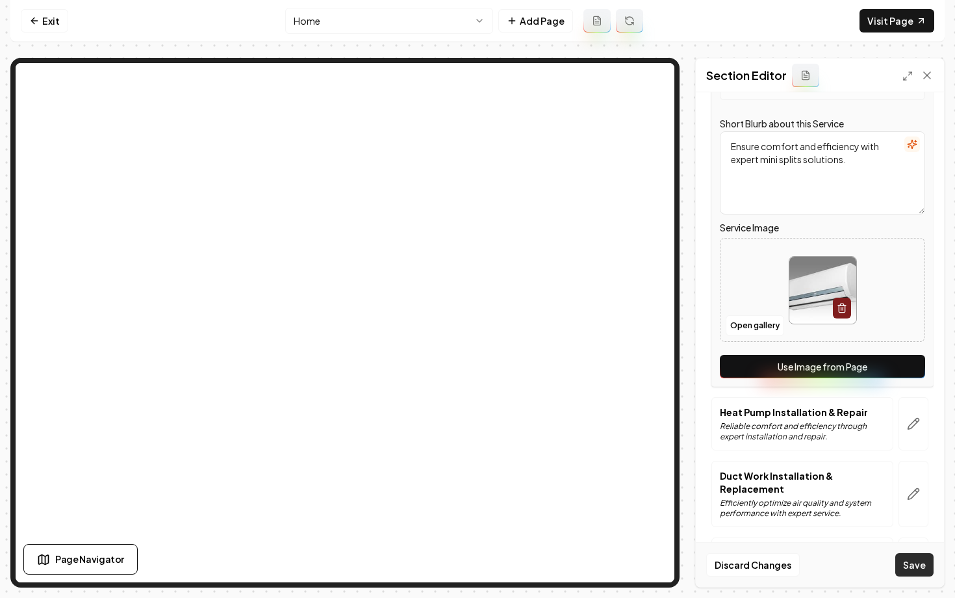
click at [903, 561] on button "Save" at bounding box center [914, 564] width 38 height 23
click at [921, 420] on button "button" at bounding box center [914, 423] width 30 height 53
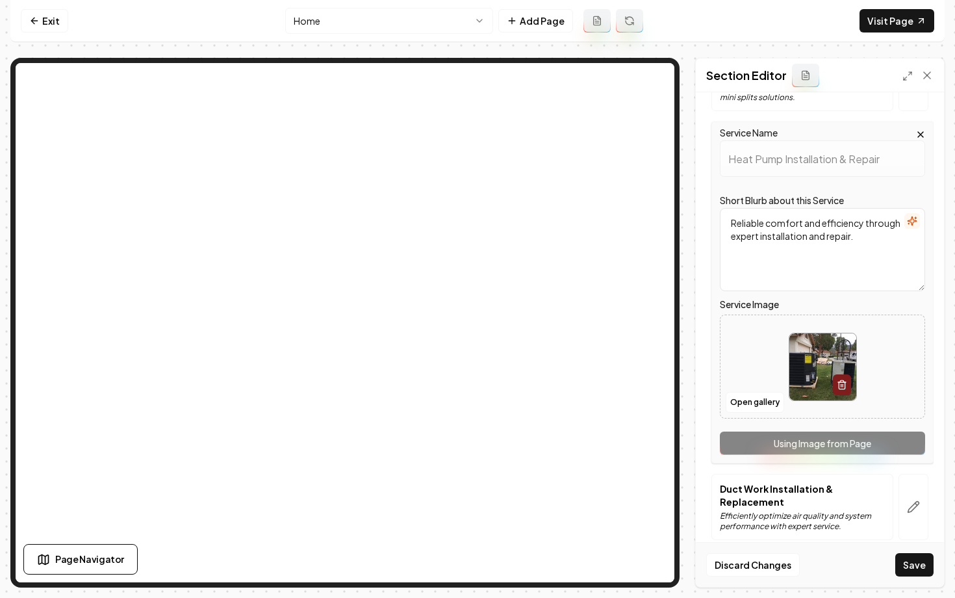
scroll to position [391, 0]
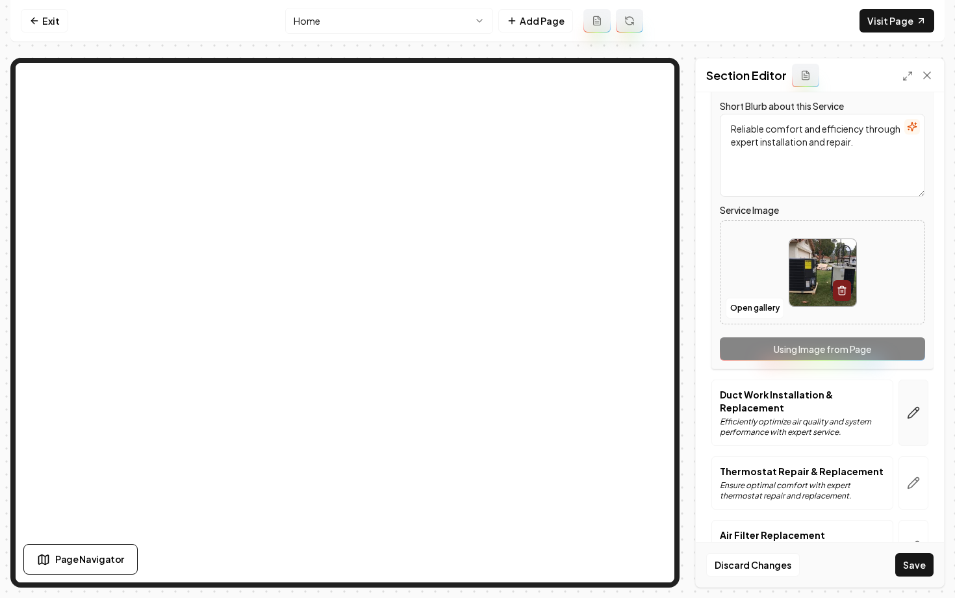
click at [902, 406] on button "button" at bounding box center [914, 412] width 30 height 66
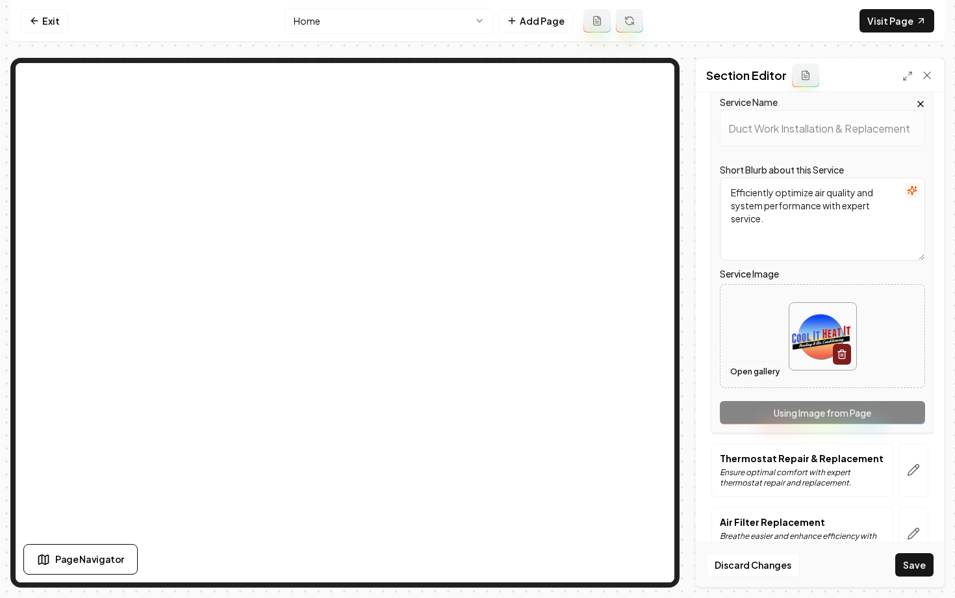
click at [732, 365] on button "Open gallery" at bounding box center [755, 371] width 58 height 21
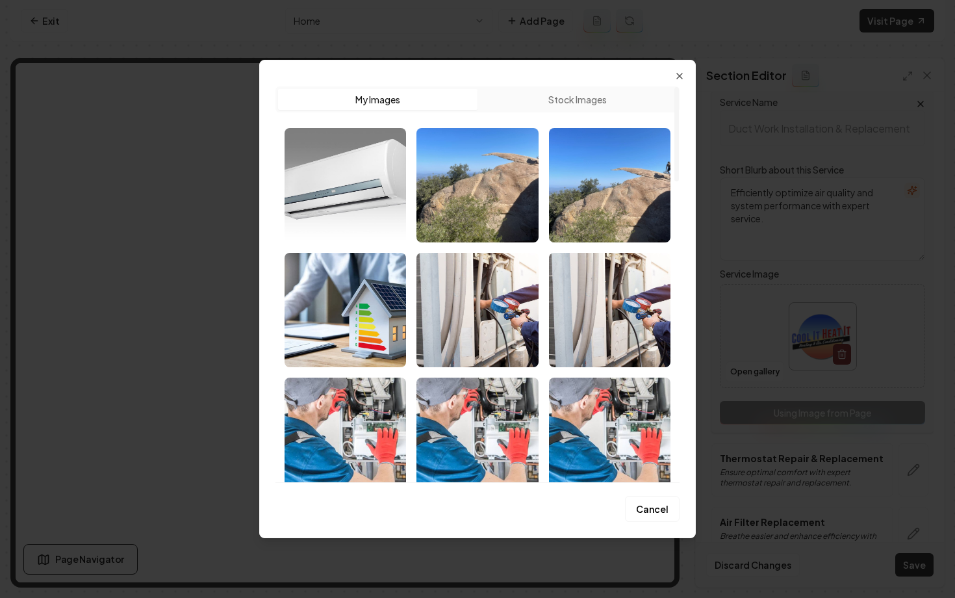
click at [573, 98] on button "Stock Images" at bounding box center [577, 99] width 199 height 21
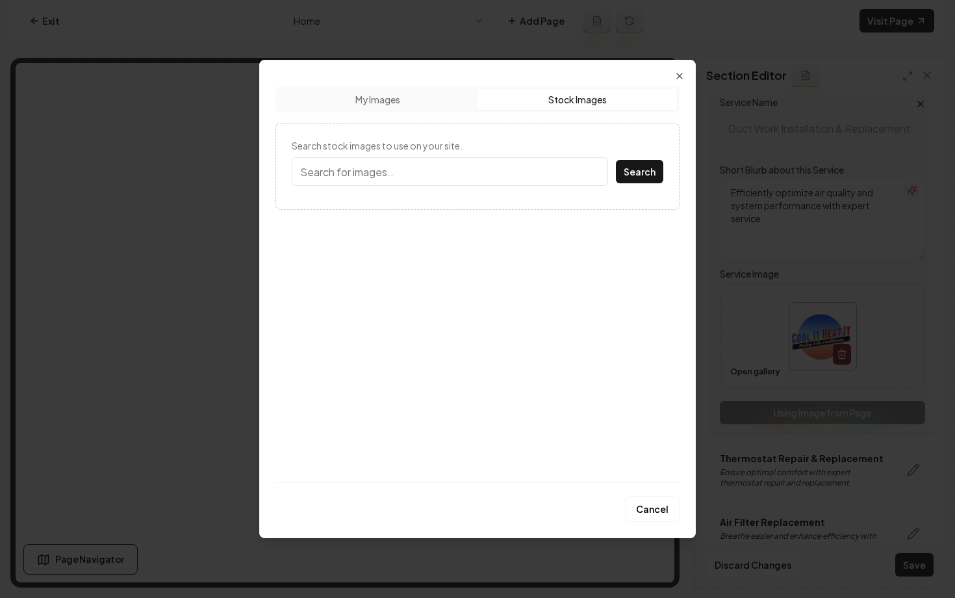
click at [465, 168] on input "Search stock images to use on your site." at bounding box center [450, 171] width 316 height 29
type input "hvac"
click at [616, 160] on button "Search" at bounding box center [639, 171] width 47 height 23
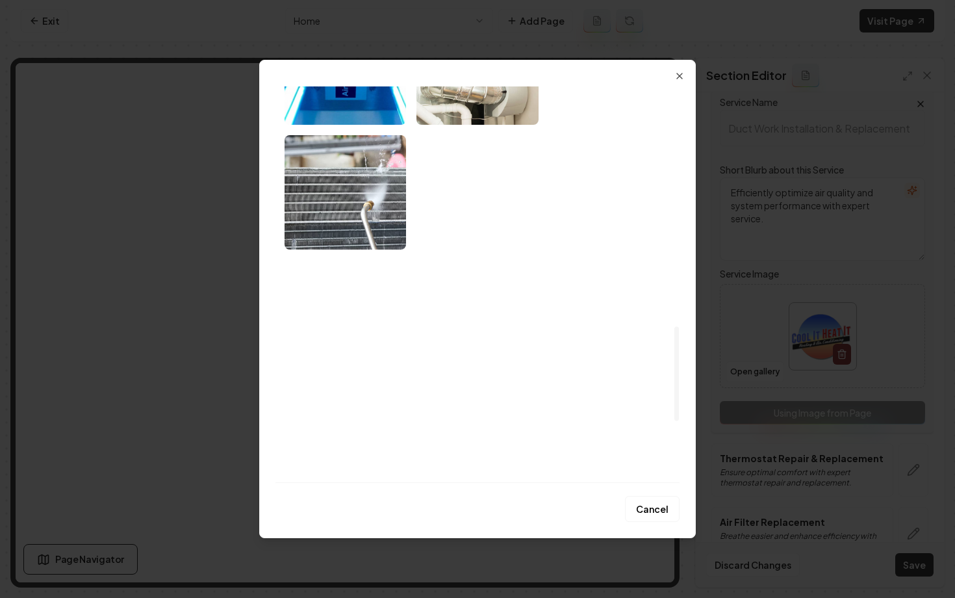
scroll to position [1012, 0]
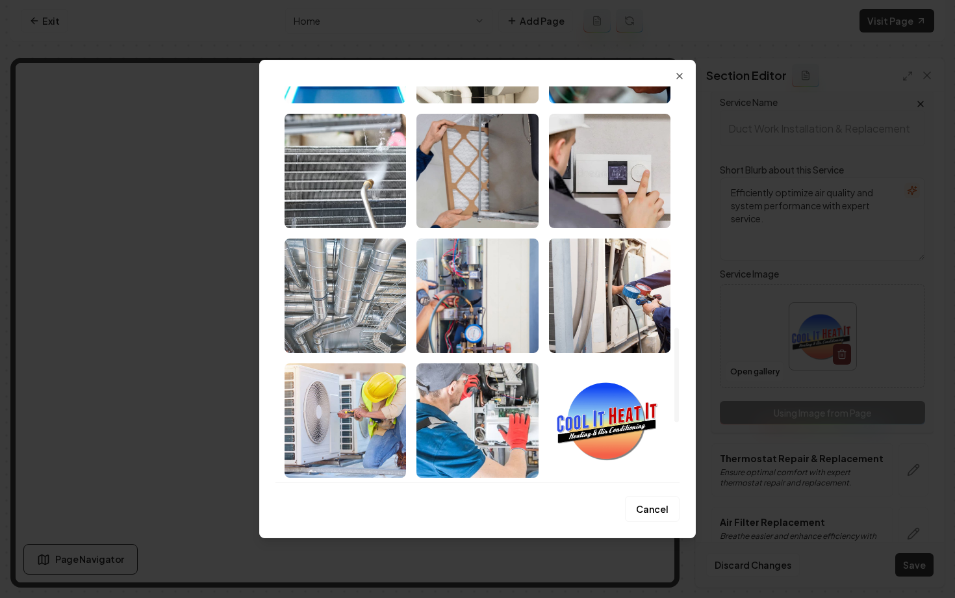
click at [347, 304] on img "Select image image_689a257d5c7cd75eb8b7b3ad.jpg" at bounding box center [346, 295] width 122 height 114
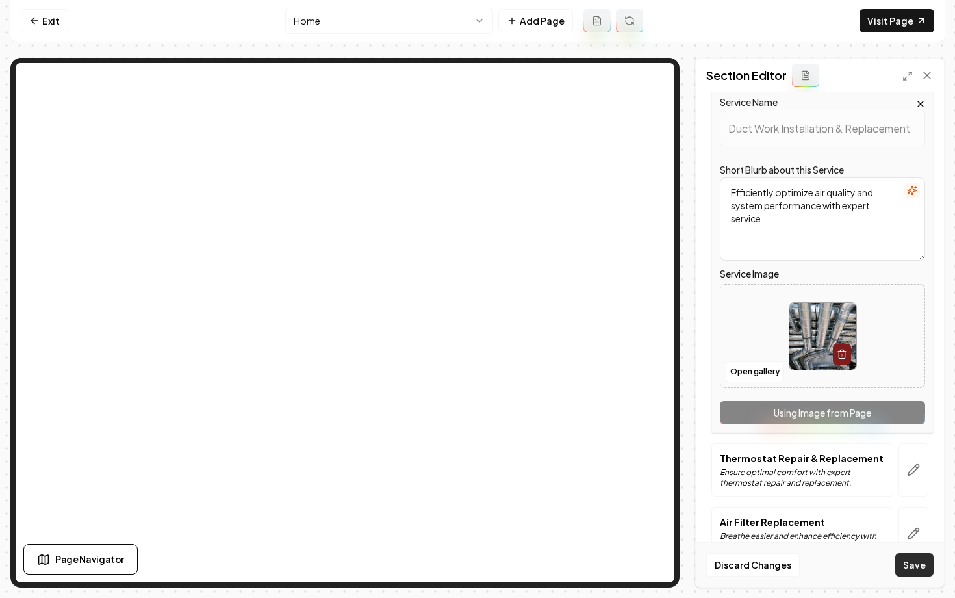
click at [910, 567] on button "Save" at bounding box center [914, 564] width 38 height 23
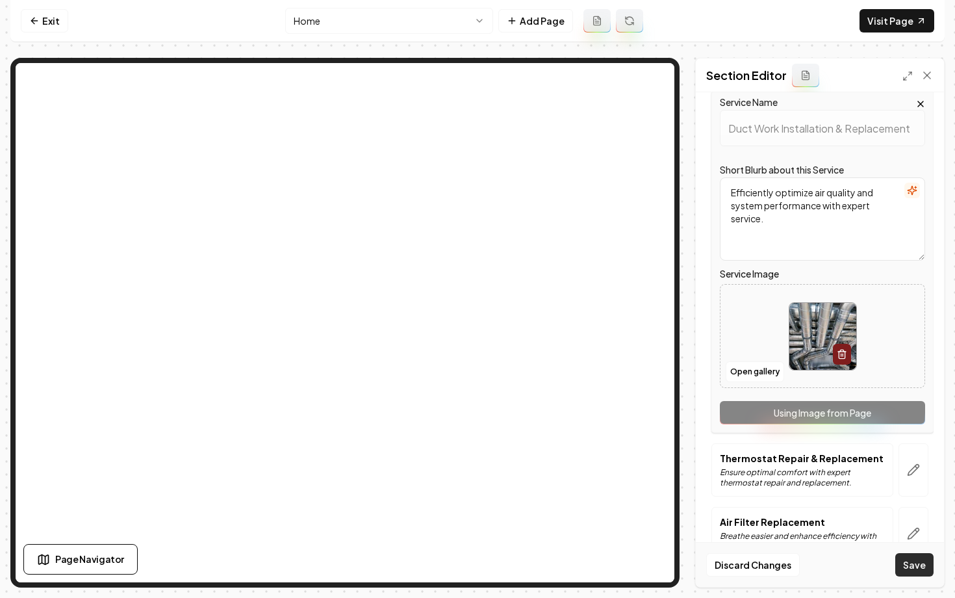
click at [910, 567] on button "Save" at bounding box center [914, 564] width 38 height 23
click at [934, 331] on div "Header Expert HVAC Solutions Services Furnace Installation & Replacement Effici…" at bounding box center [820, 339] width 248 height 494
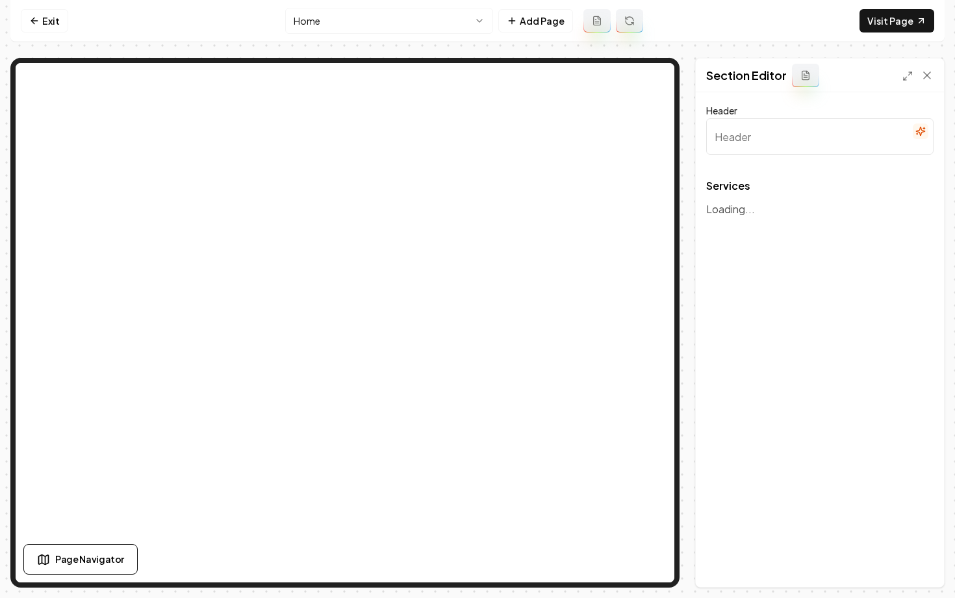
type input "Expert HVAC Solutions"
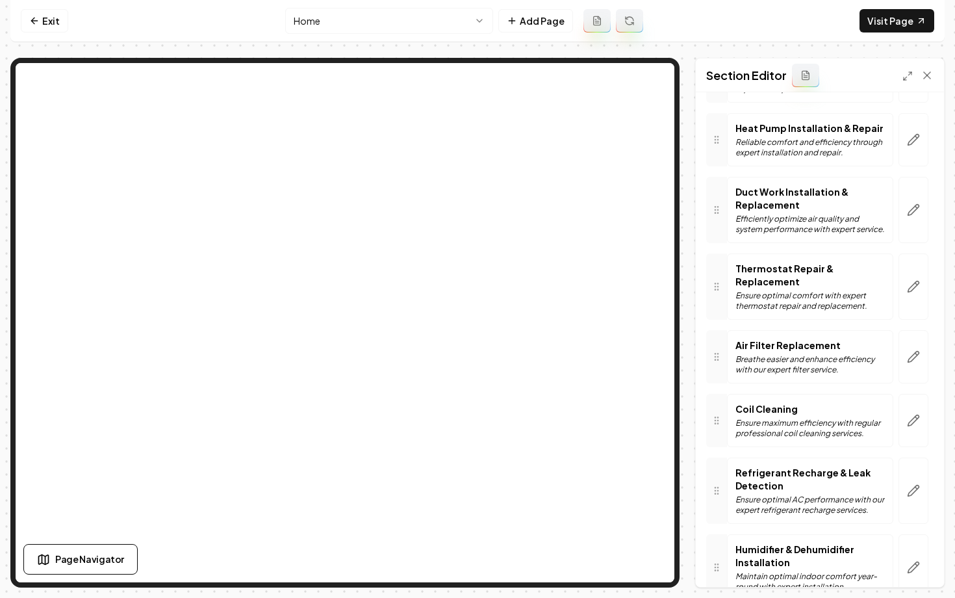
scroll to position [38, 0]
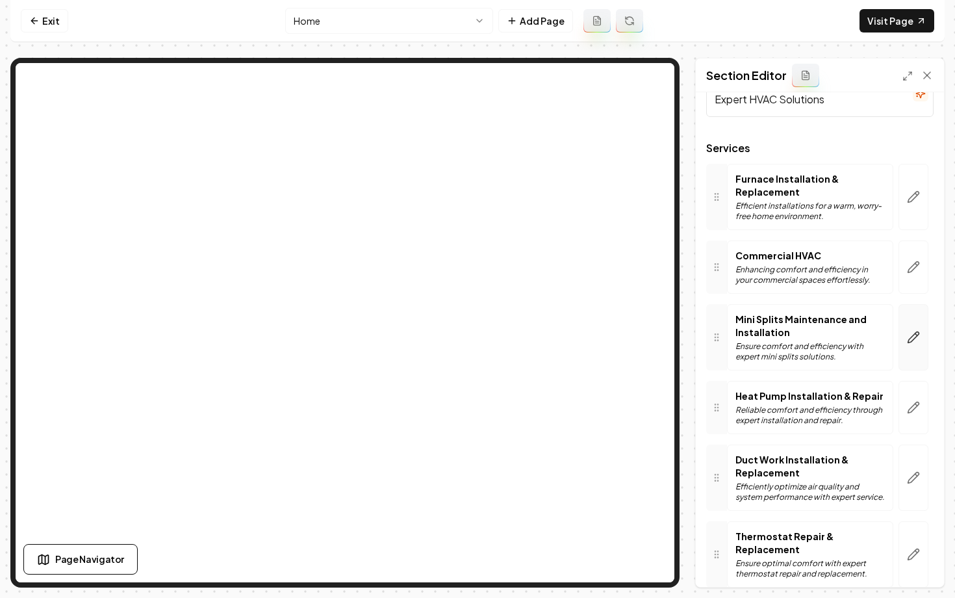
click at [921, 344] on button "button" at bounding box center [914, 337] width 30 height 66
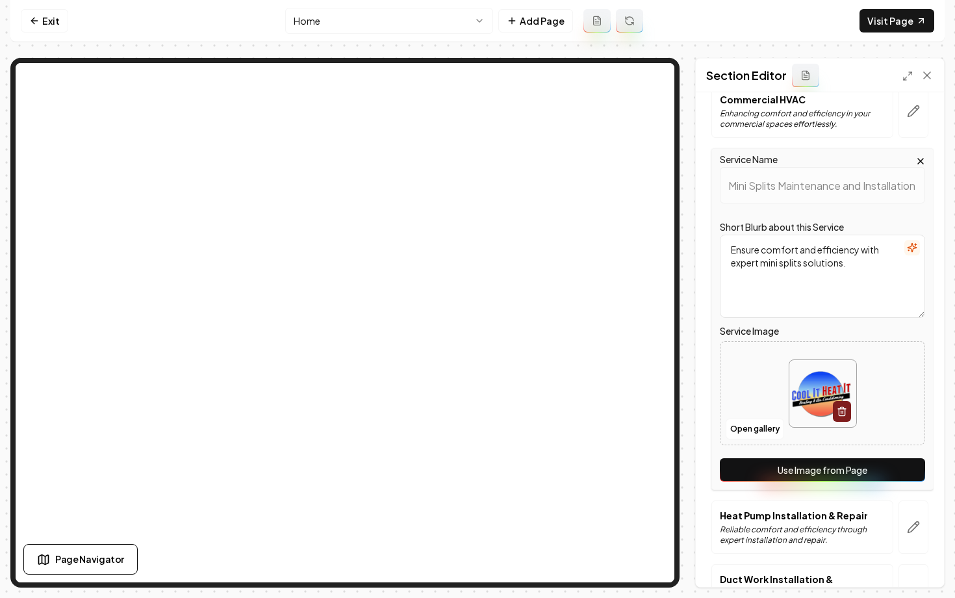
scroll to position [230, 0]
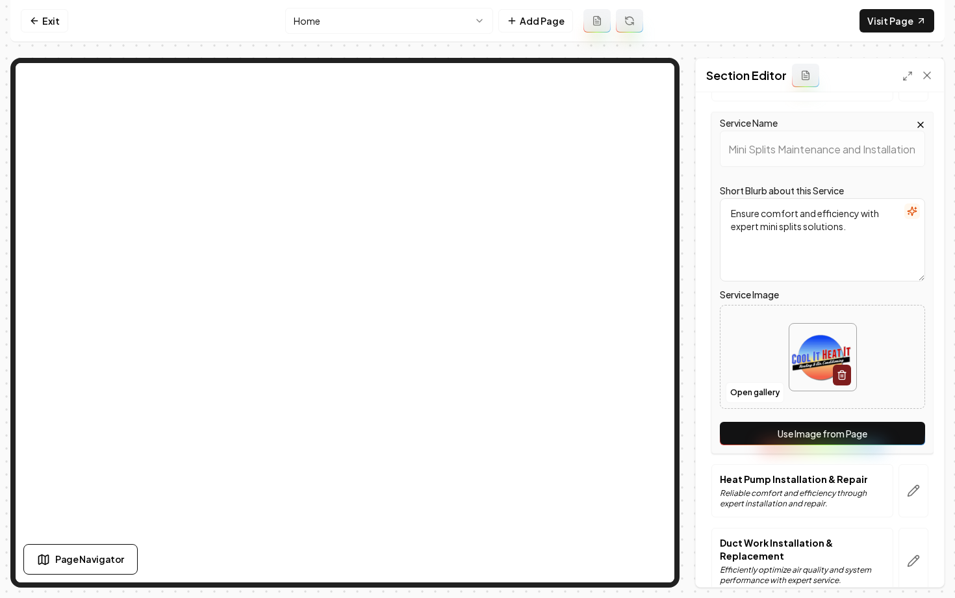
click at [763, 433] on button "Use Image from Page" at bounding box center [822, 433] width 205 height 23
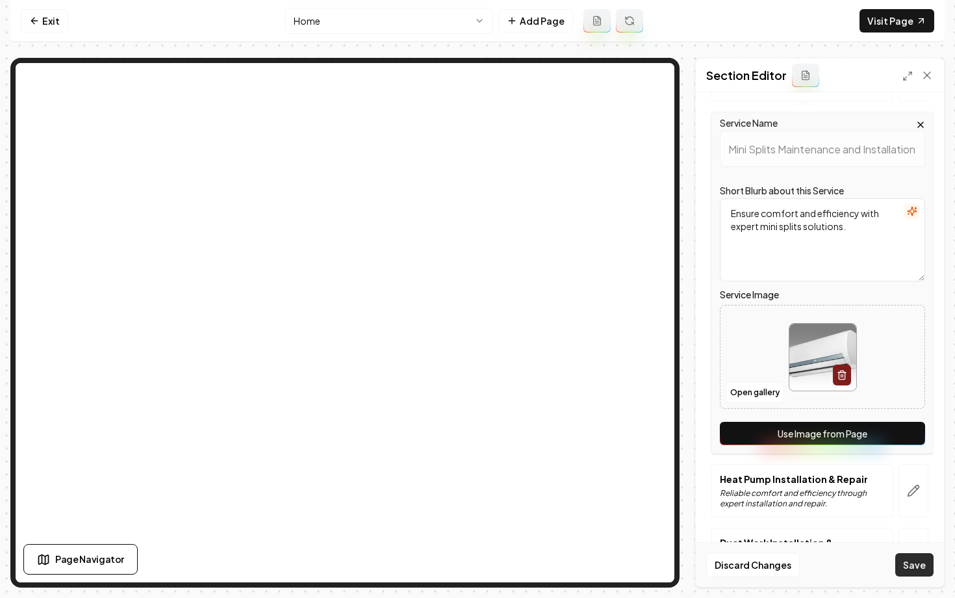
click at [915, 570] on button "Save" at bounding box center [914, 564] width 38 height 23
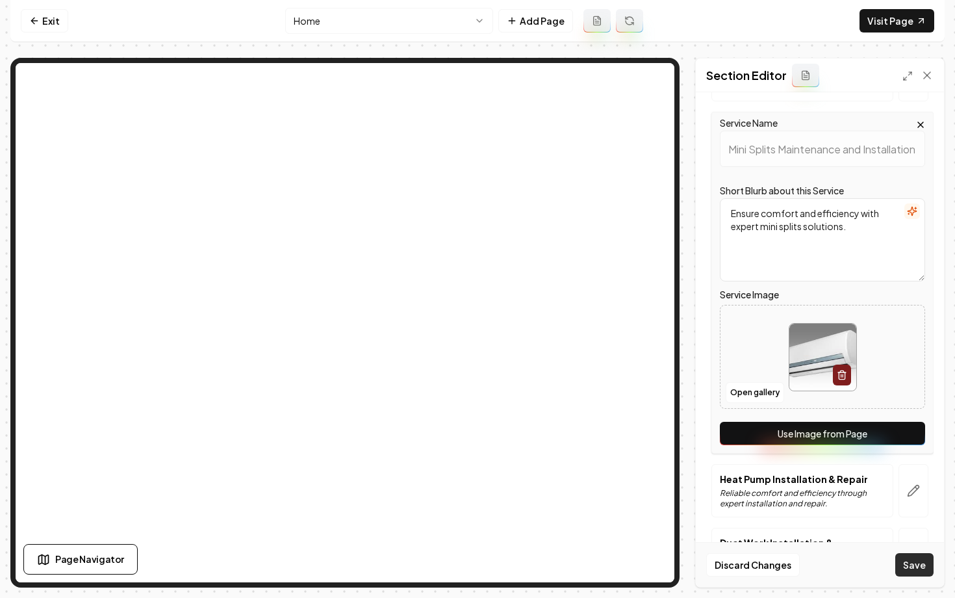
click at [915, 570] on button "Save" at bounding box center [914, 564] width 38 height 23
click at [925, 564] on button "Save" at bounding box center [914, 564] width 38 height 23
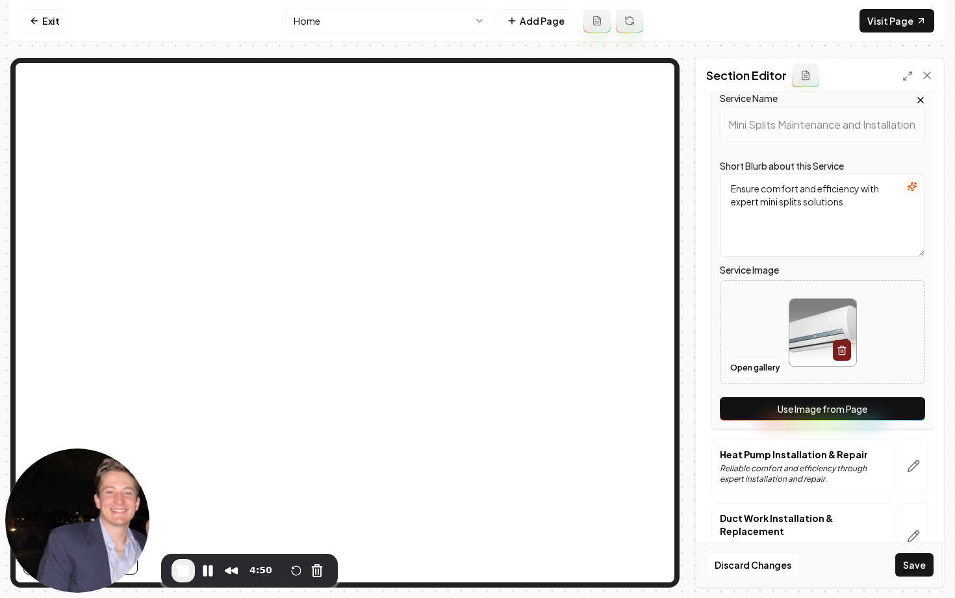
scroll to position [240, 0]
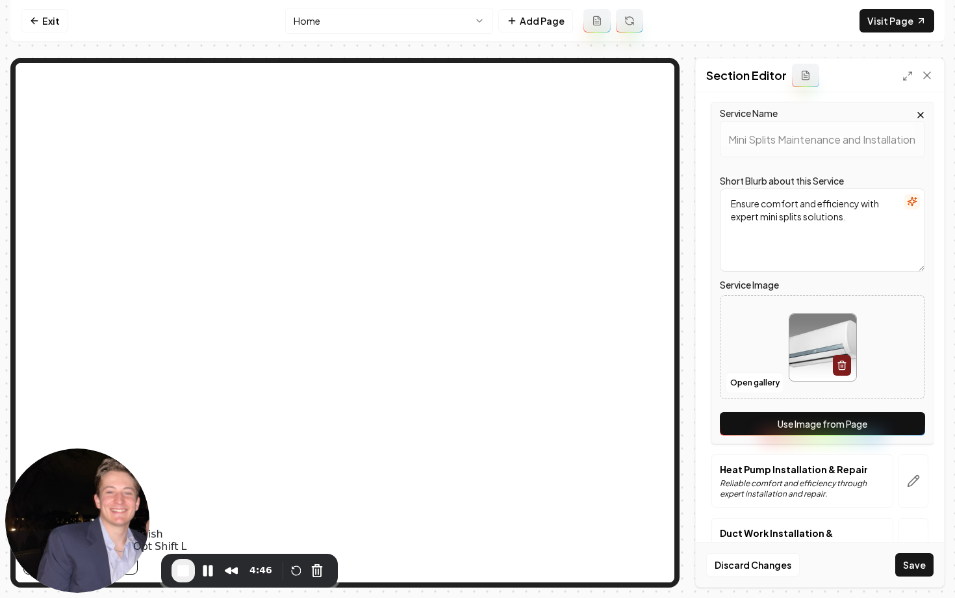
click at [175, 567] on span "End Recording" at bounding box center [183, 571] width 16 height 16
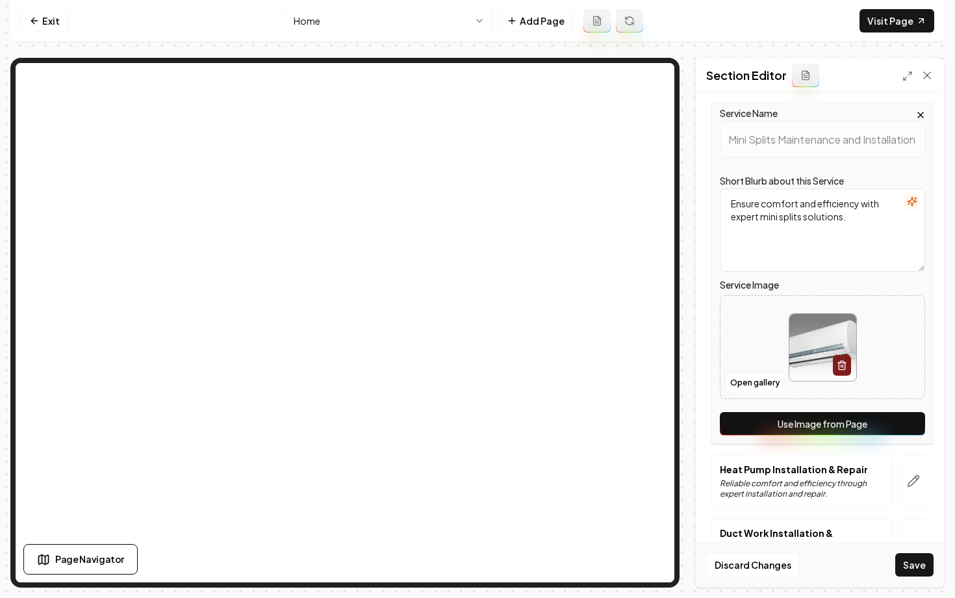
click at [801, 463] on p "Heat Pump Installation & Repair" at bounding box center [802, 469] width 165 height 13
click at [899, 463] on button "button" at bounding box center [914, 480] width 30 height 53
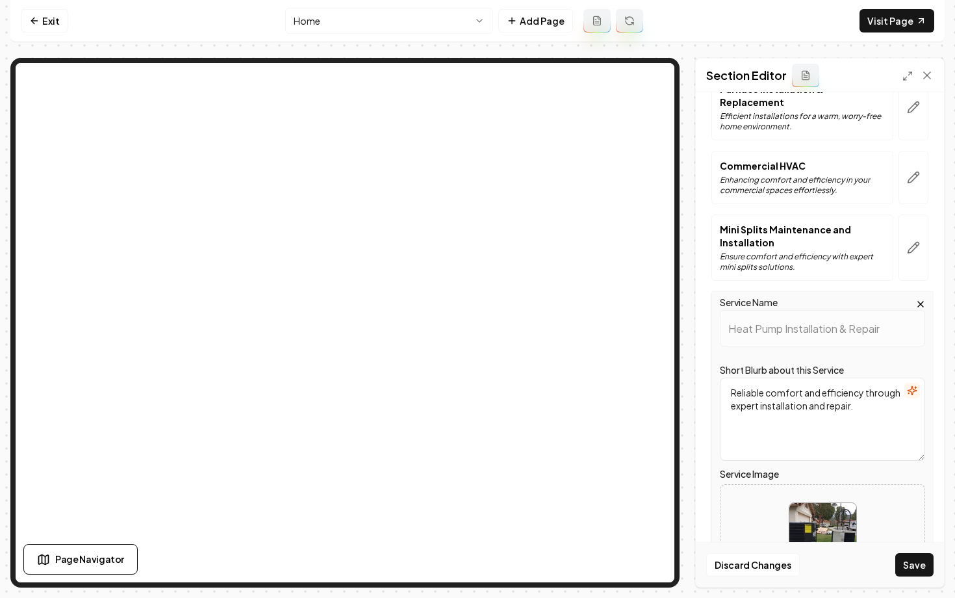
scroll to position [118, 0]
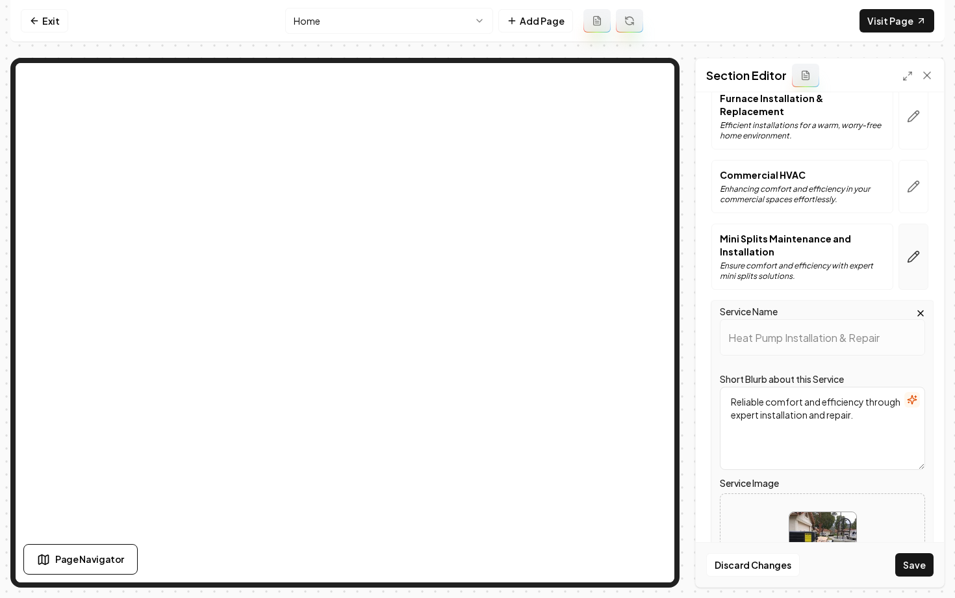
click at [914, 250] on icon "button" at bounding box center [913, 256] width 13 height 13
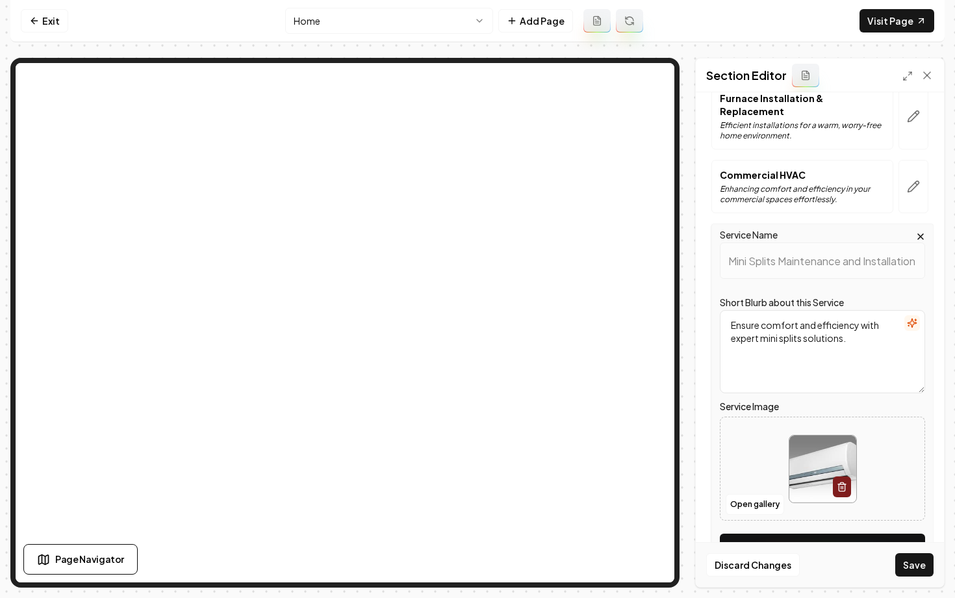
click at [789, 533] on button "Use Image from Page" at bounding box center [822, 544] width 205 height 23
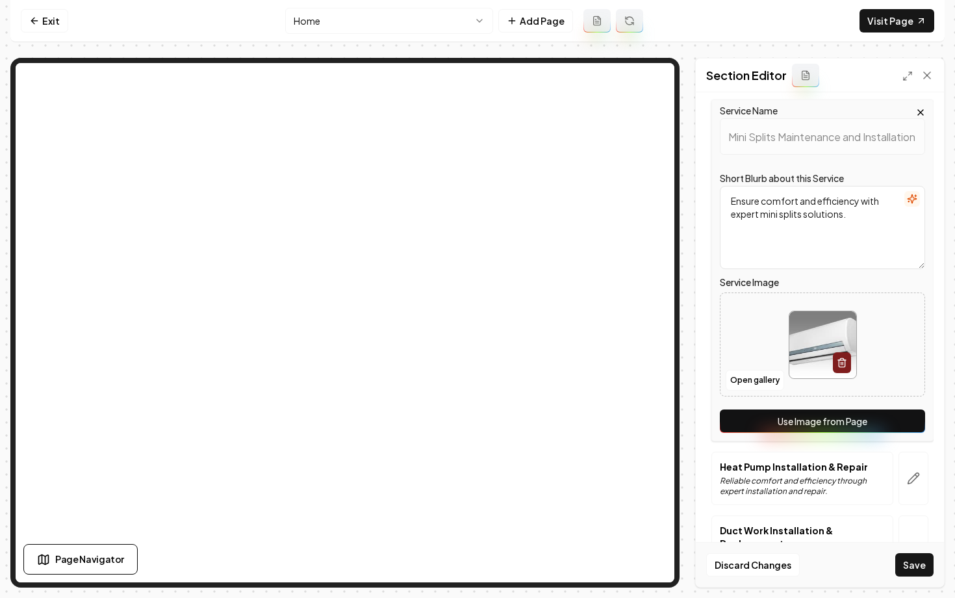
scroll to position [242, 0]
click at [914, 569] on button "Save" at bounding box center [914, 564] width 38 height 23
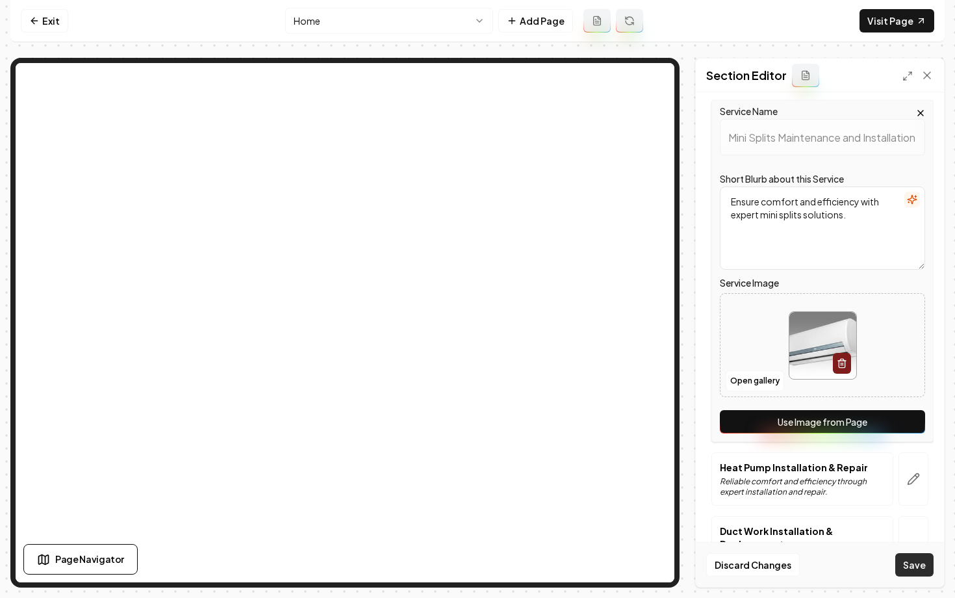
click at [914, 569] on button "Save" at bounding box center [914, 564] width 38 height 23
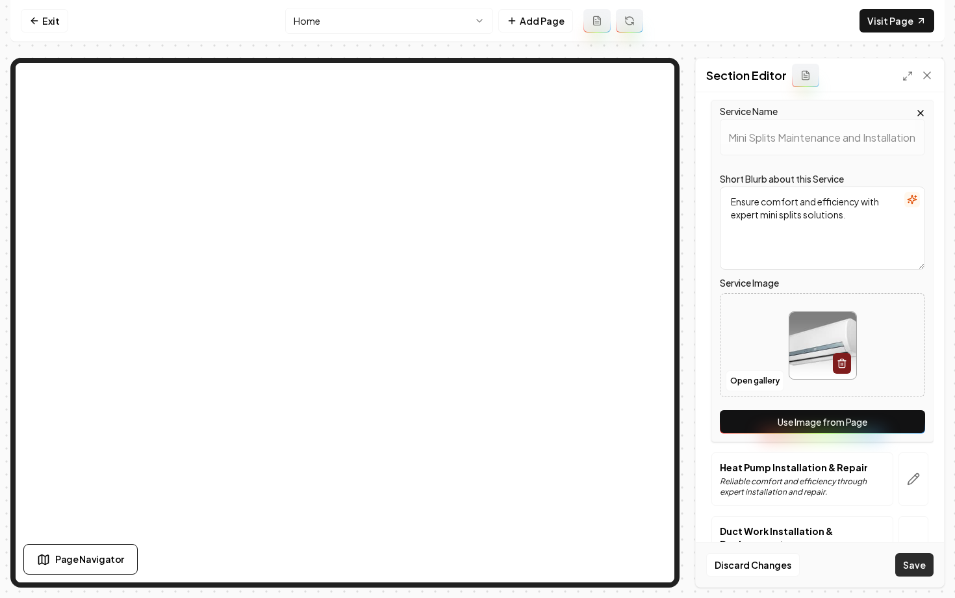
click at [914, 569] on button "Save" at bounding box center [914, 564] width 38 height 23
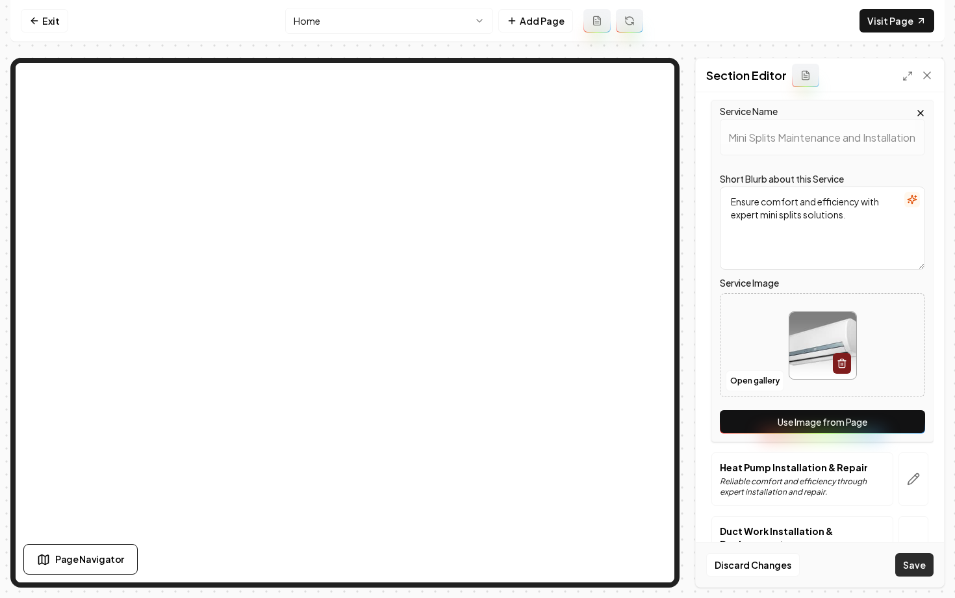
click at [914, 569] on button "Save" at bounding box center [914, 564] width 38 height 23
click at [915, 472] on icon "button" at bounding box center [913, 478] width 13 height 13
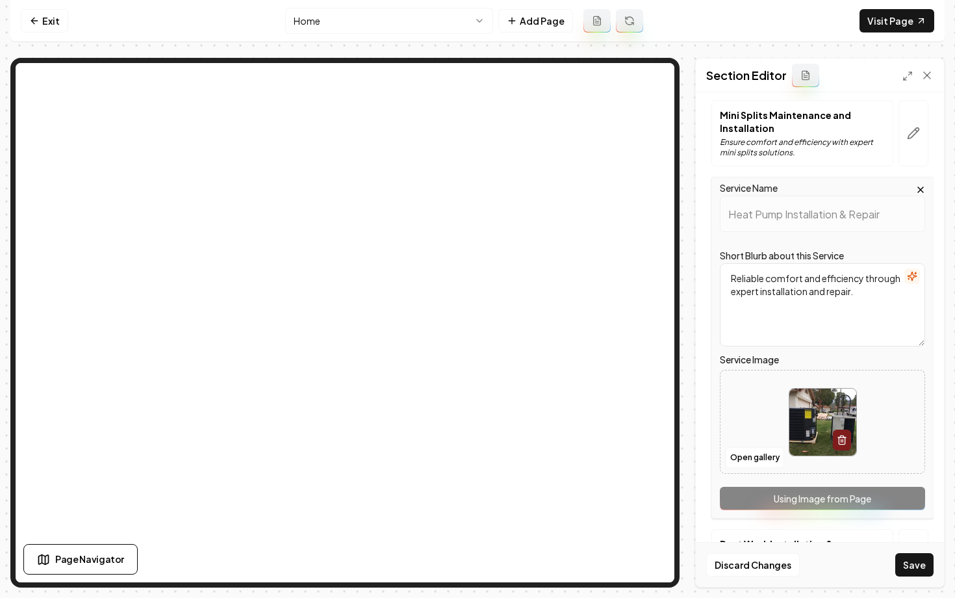
scroll to position [0, 0]
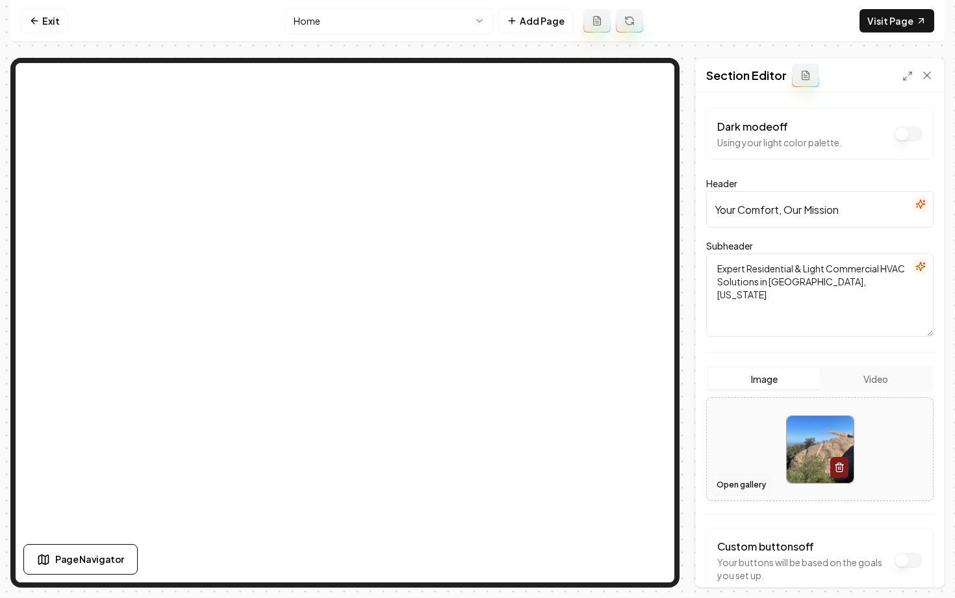
click at [750, 483] on button "Open gallery" at bounding box center [741, 484] width 58 height 21
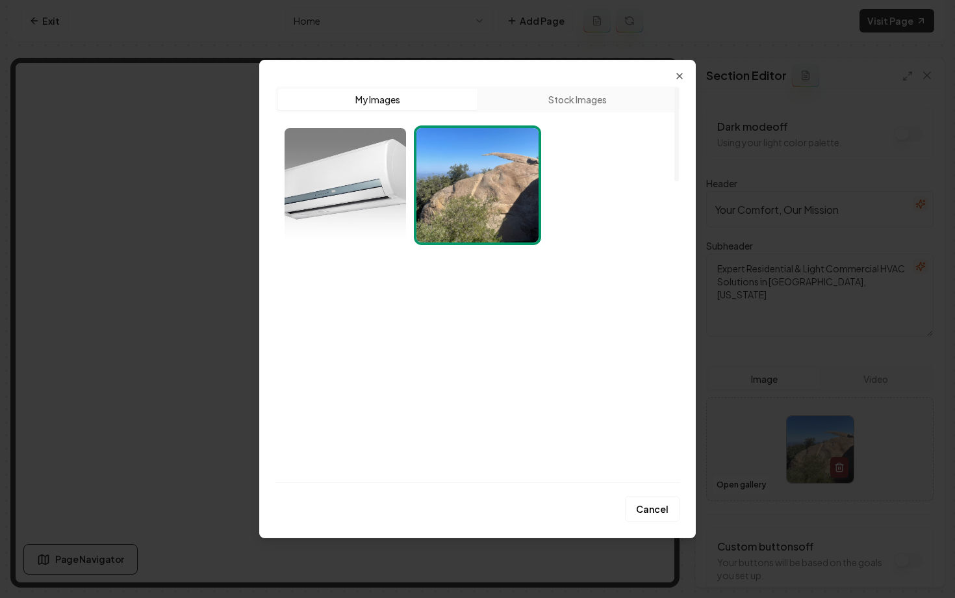
click at [609, 193] on img "Select image image_689b75ef5c7cd75eb8aa3113.jpeg" at bounding box center [610, 185] width 122 height 114
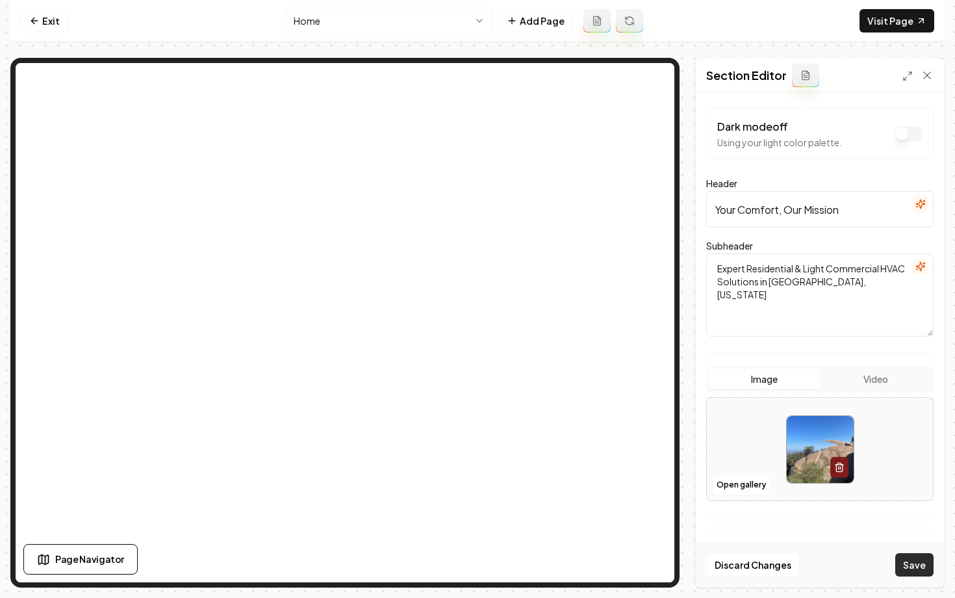
click at [906, 561] on button "Save" at bounding box center [914, 564] width 38 height 23
click at [737, 480] on button "Open gallery" at bounding box center [741, 484] width 58 height 21
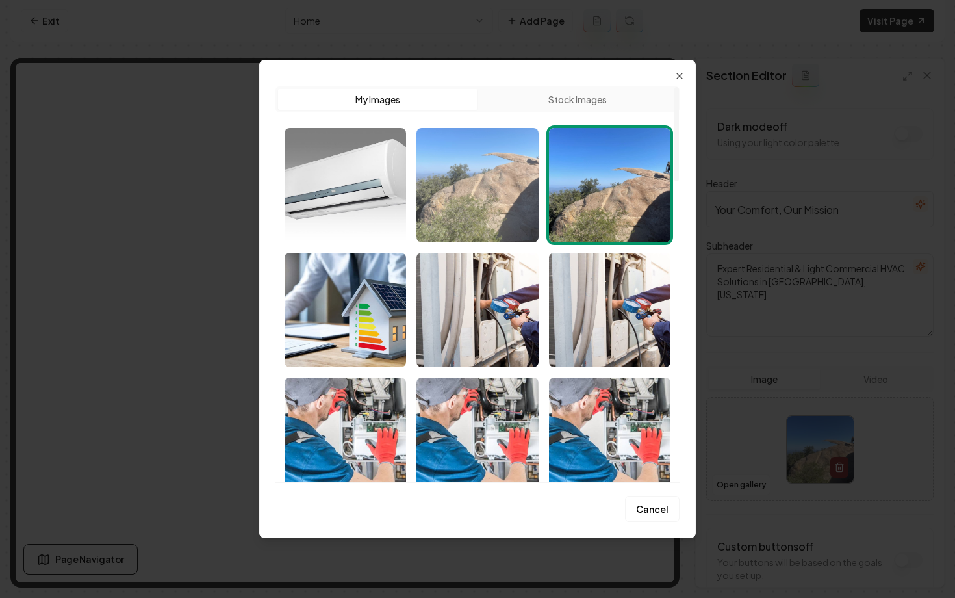
click at [468, 203] on img "Select image image_689b7b225c7cd75eb8c8eca0.png" at bounding box center [477, 185] width 122 height 114
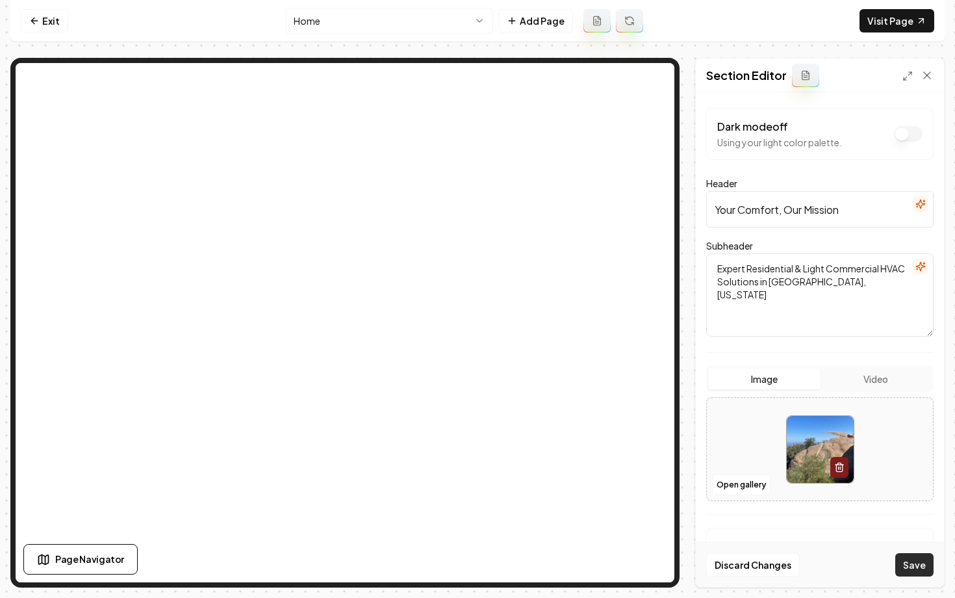
click at [912, 568] on button "Save" at bounding box center [914, 564] width 38 height 23
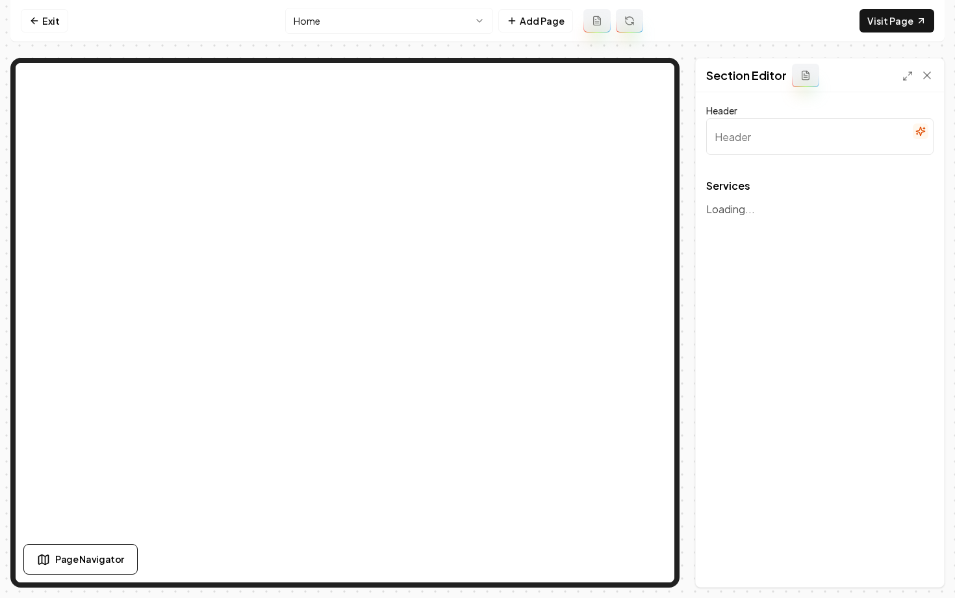
drag, startPoint x: 728, startPoint y: 320, endPoint x: 740, endPoint y: 296, distance: 27.0
click at [737, 304] on div "Header Services To pick up a draggable item, press the space bar. While draggin…" at bounding box center [820, 339] width 248 height 494
type input "Expert HVAC Solutions"
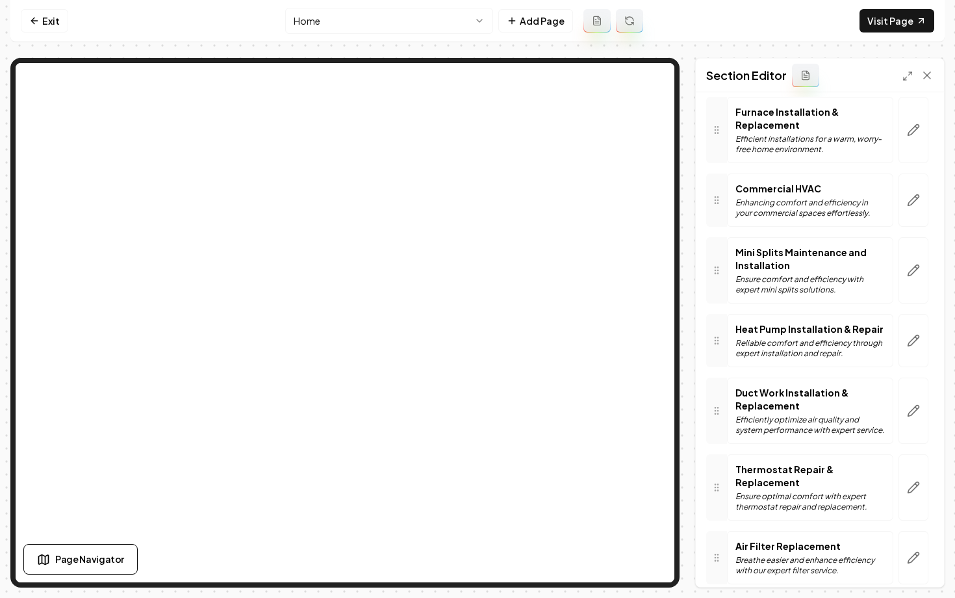
scroll to position [120, 0]
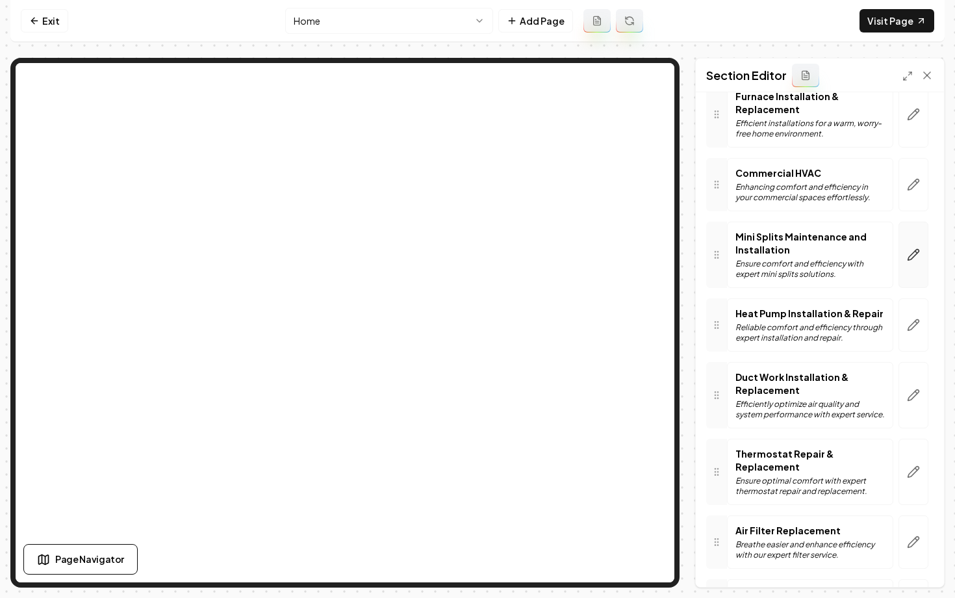
click at [919, 249] on icon "button" at bounding box center [913, 254] width 13 height 13
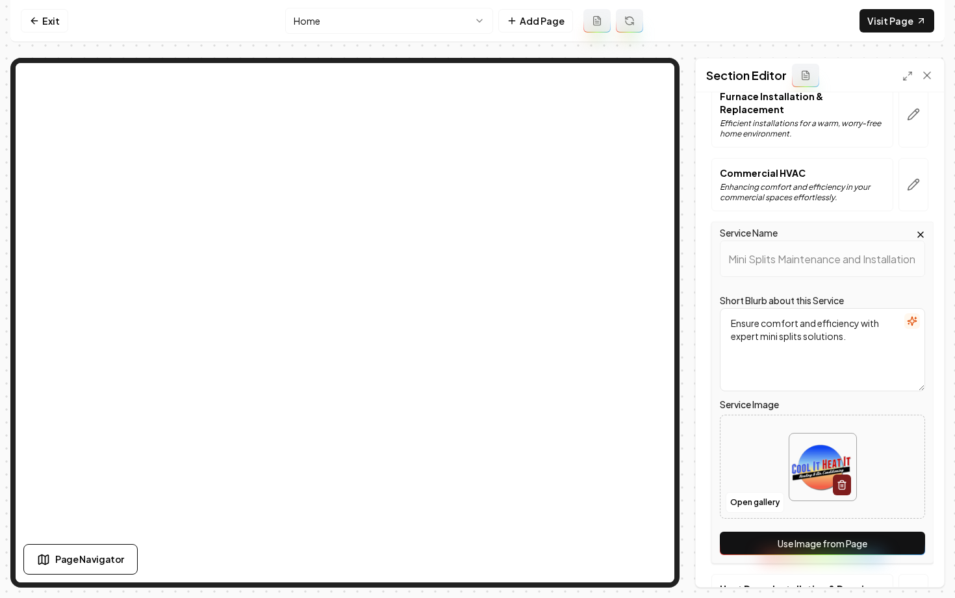
click at [801, 532] on button "Use Image from Page" at bounding box center [822, 543] width 205 height 23
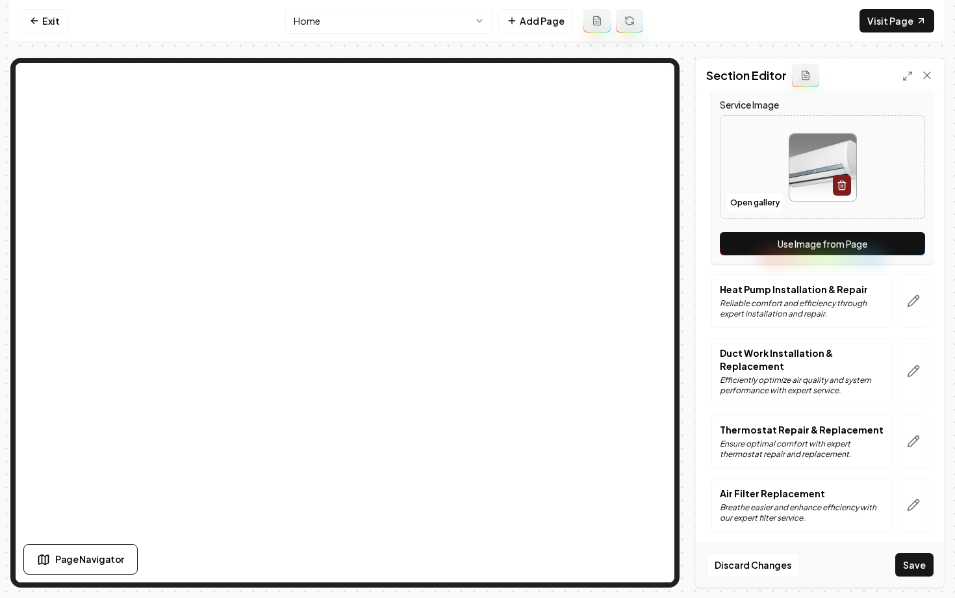
scroll to position [420, 0]
click at [911, 578] on div "Discard Changes Save" at bounding box center [820, 564] width 248 height 45
click at [910, 569] on button "Save" at bounding box center [914, 564] width 38 height 23
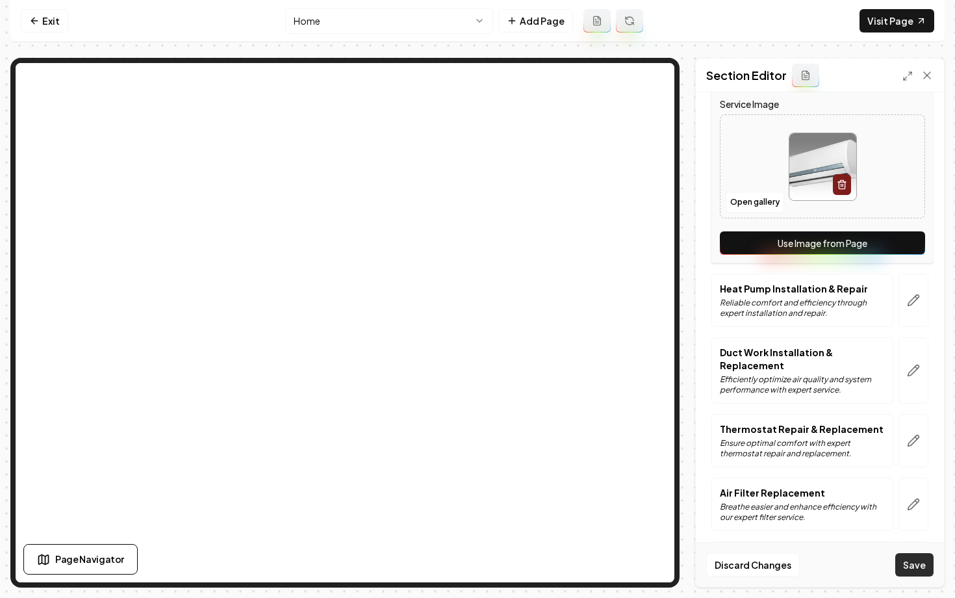
click at [910, 569] on button "Save" at bounding box center [914, 564] width 38 height 23
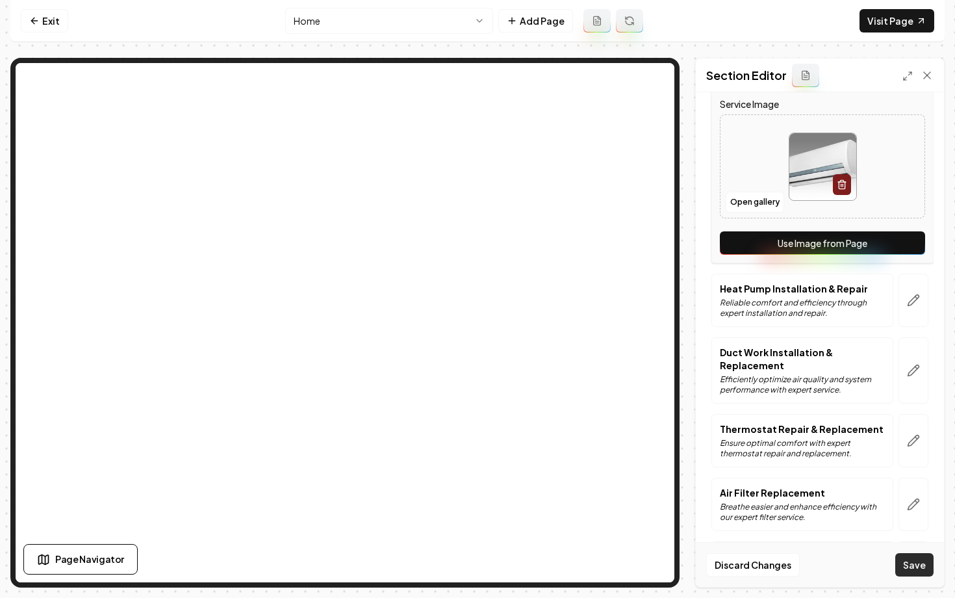
click at [910, 569] on button "Save" at bounding box center [914, 564] width 38 height 23
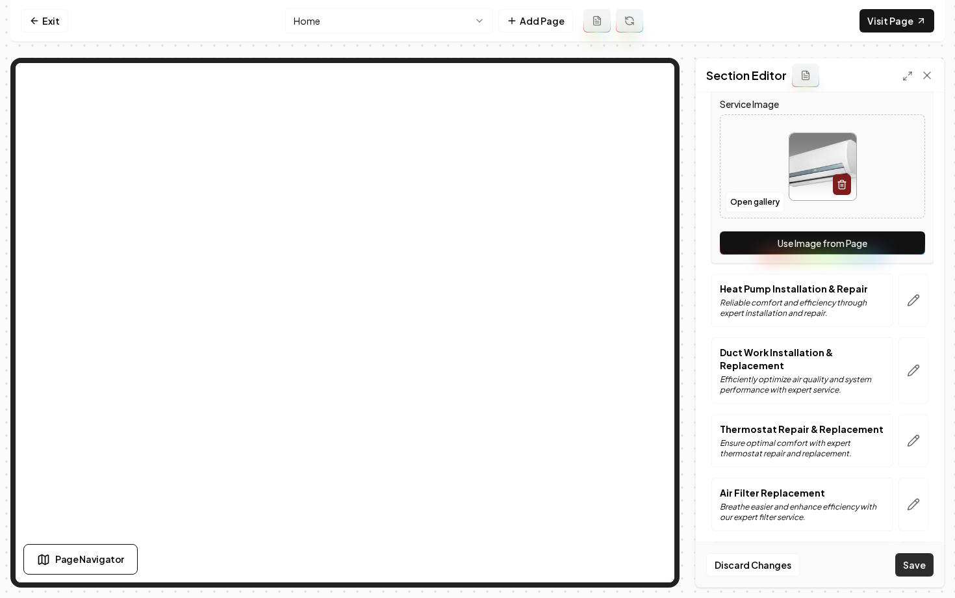
click at [910, 569] on button "Save" at bounding box center [914, 564] width 38 height 23
click at [44, 23] on link "Exit" at bounding box center [44, 20] width 47 height 23
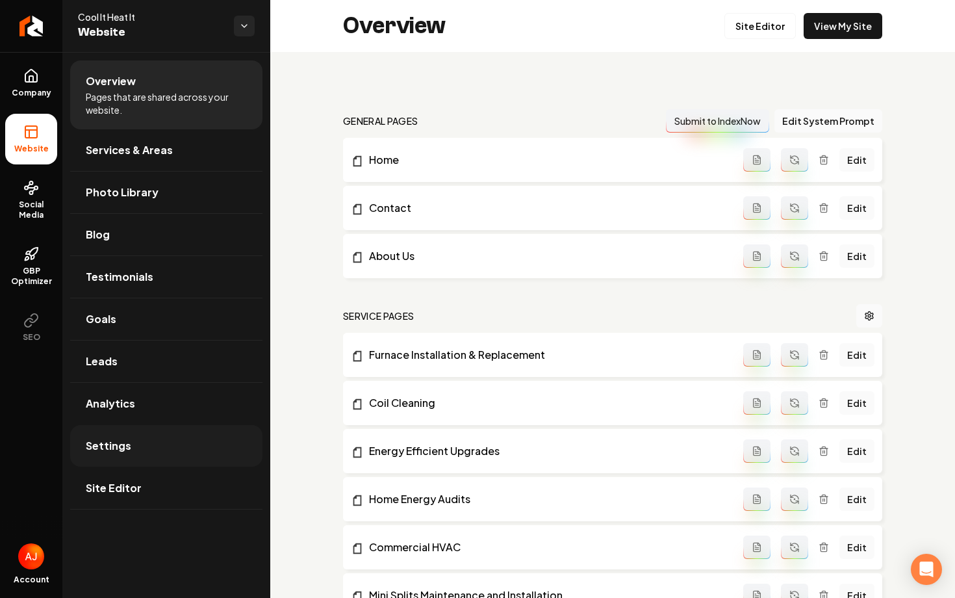
click at [158, 440] on link "Settings" at bounding box center [166, 446] width 192 height 42
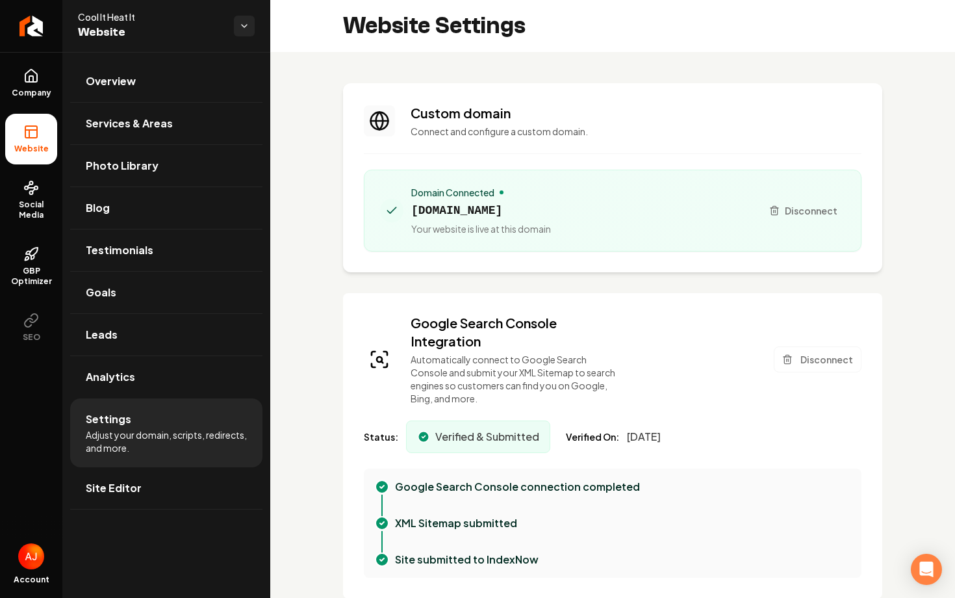
scroll to position [117, 0]
click at [159, 98] on link "Overview" at bounding box center [166, 81] width 192 height 42
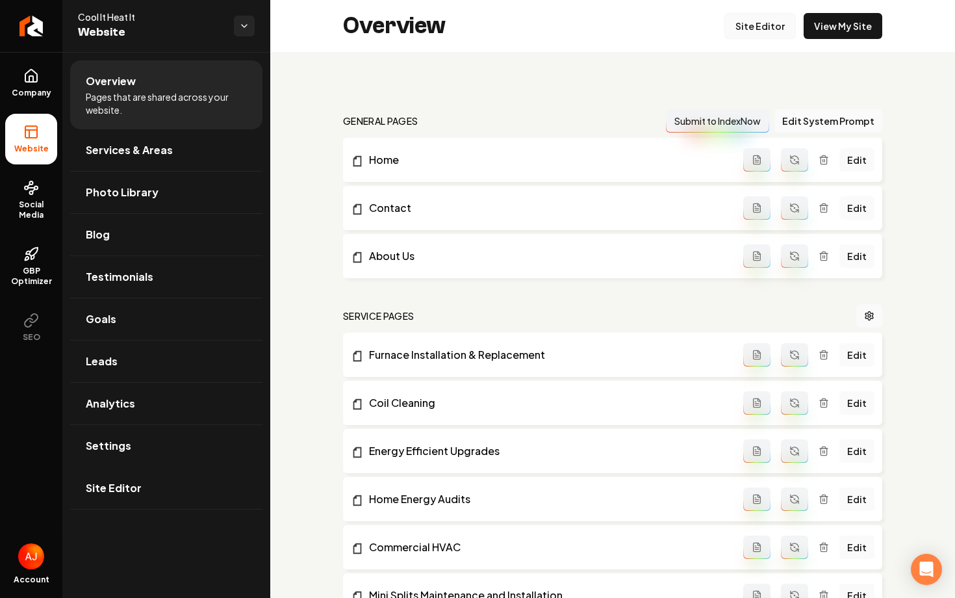
click at [744, 35] on link "Site Editor" at bounding box center [759, 26] width 71 height 26
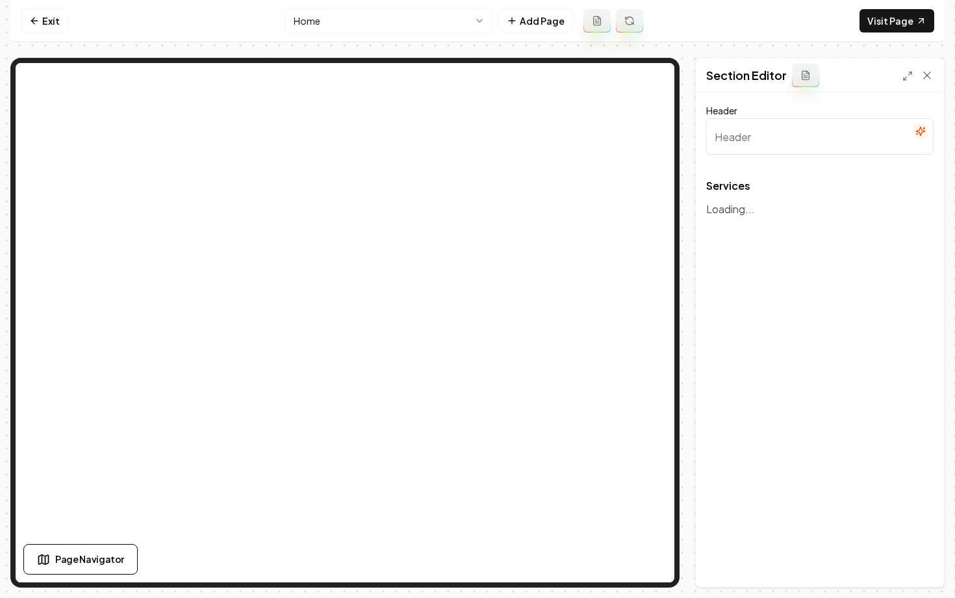
type input "Expert HVAC Solutions"
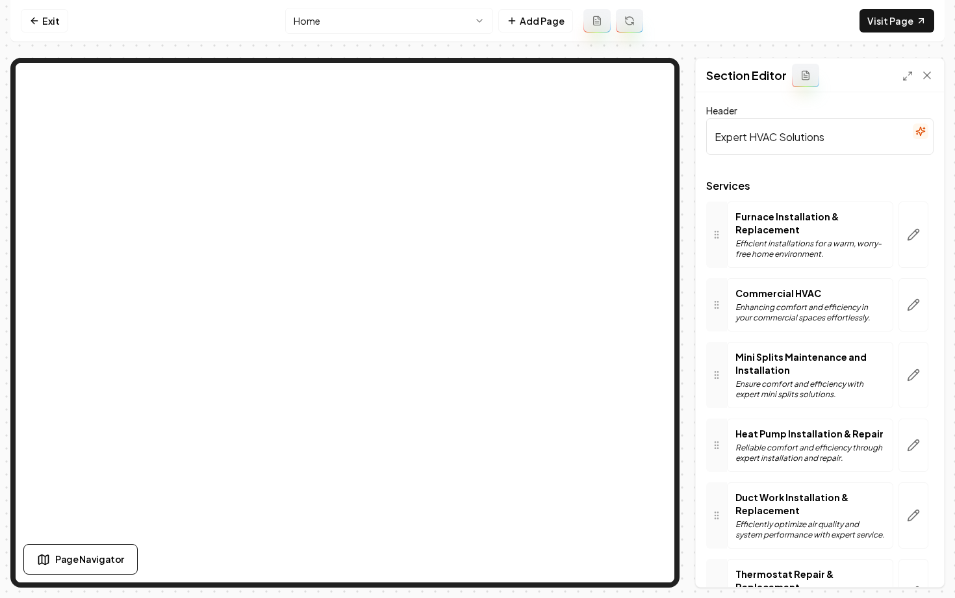
scroll to position [57, 0]
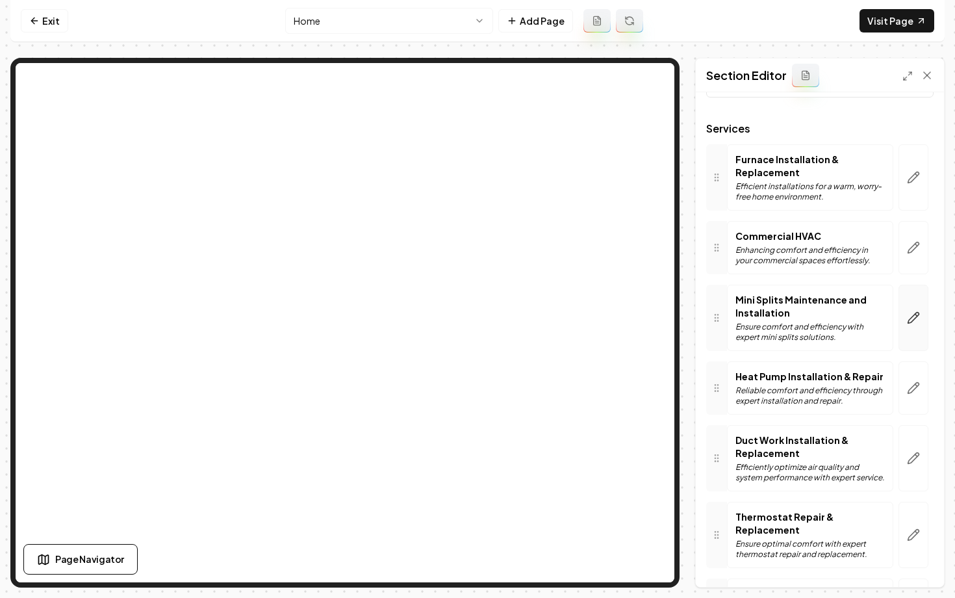
click at [910, 308] on button "button" at bounding box center [914, 318] width 30 height 66
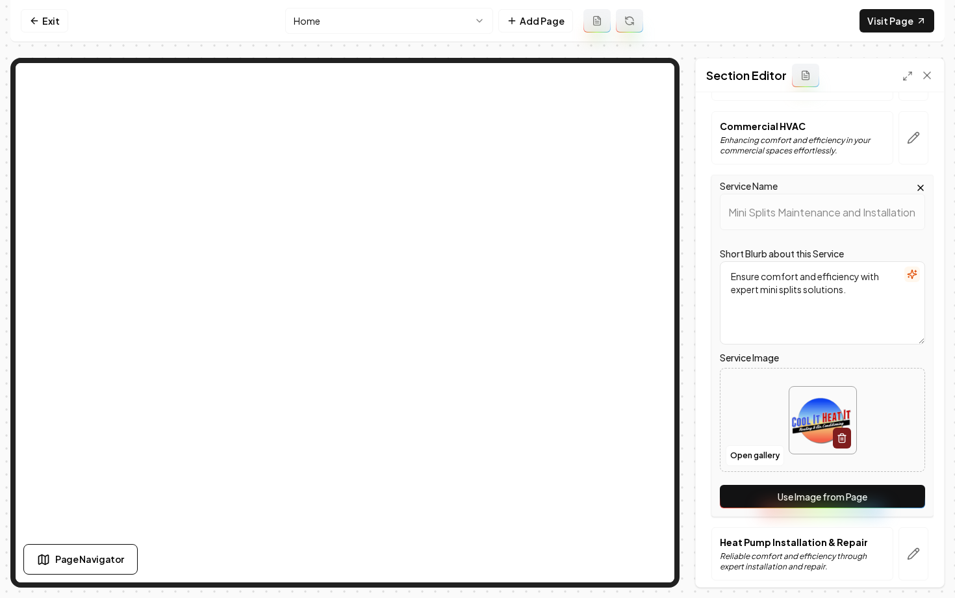
scroll to position [183, 0]
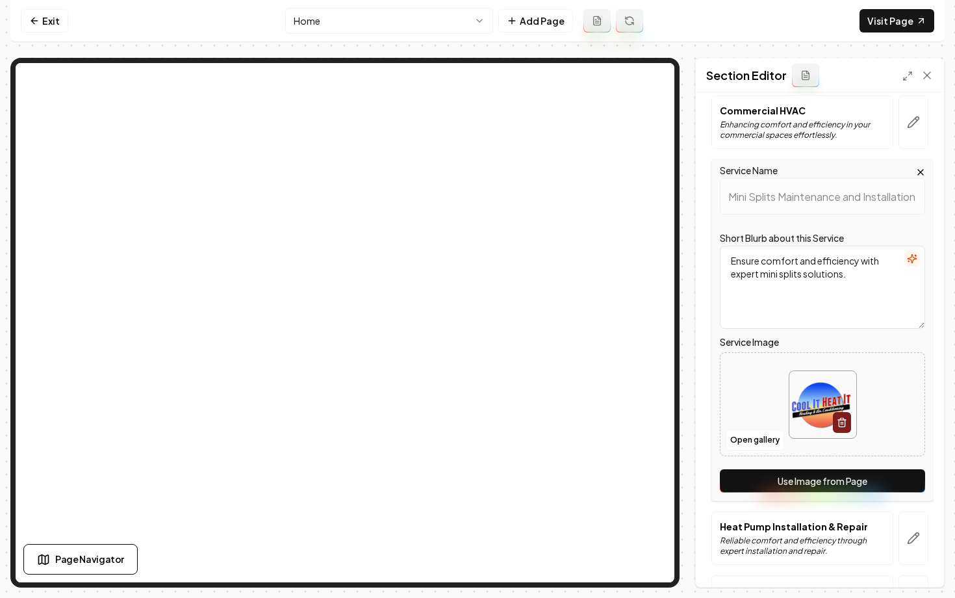
click at [758, 469] on button "Use Image from Page" at bounding box center [822, 480] width 205 height 23
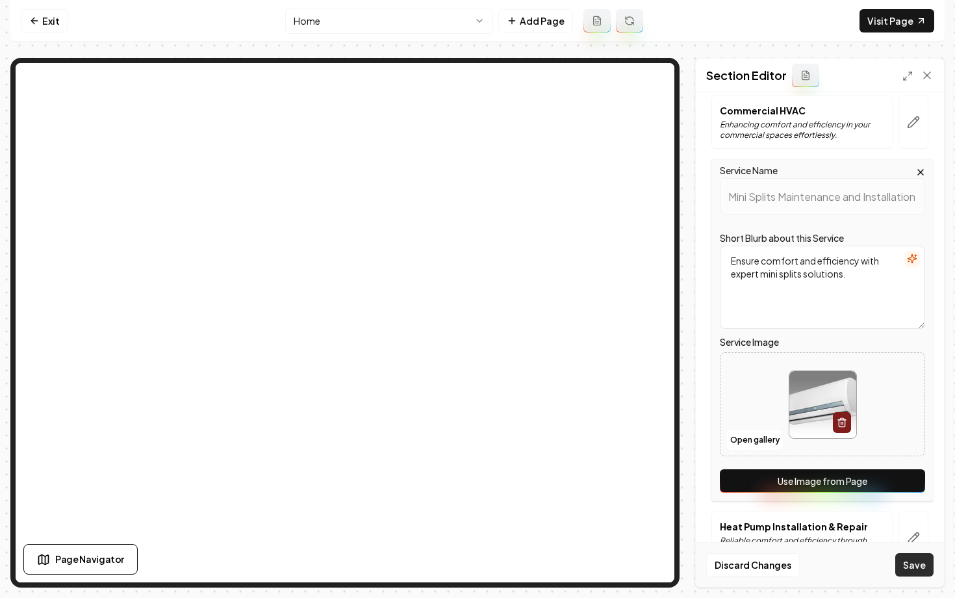
click at [912, 563] on button "Save" at bounding box center [914, 564] width 38 height 23
click at [906, 577] on div "Discard Changes Save" at bounding box center [820, 564] width 248 height 45
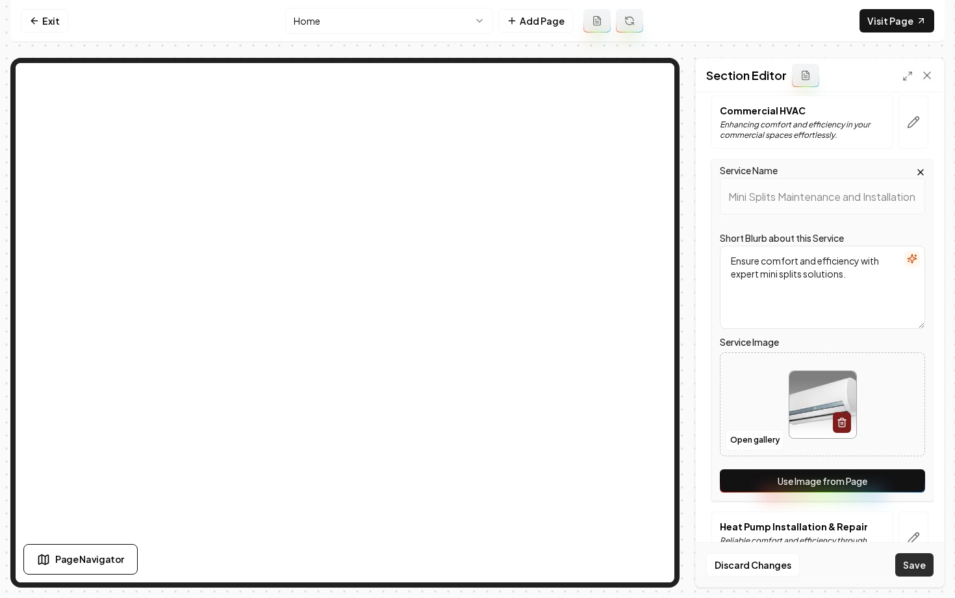
click at [900, 574] on button "Save" at bounding box center [914, 564] width 38 height 23
click at [897, 570] on button "Save" at bounding box center [914, 564] width 38 height 23
click at [897, 563] on button "Save" at bounding box center [914, 564] width 38 height 23
drag, startPoint x: 904, startPoint y: 562, endPoint x: 928, endPoint y: 560, distance: 24.1
click at [928, 560] on button "Save" at bounding box center [914, 564] width 38 height 23
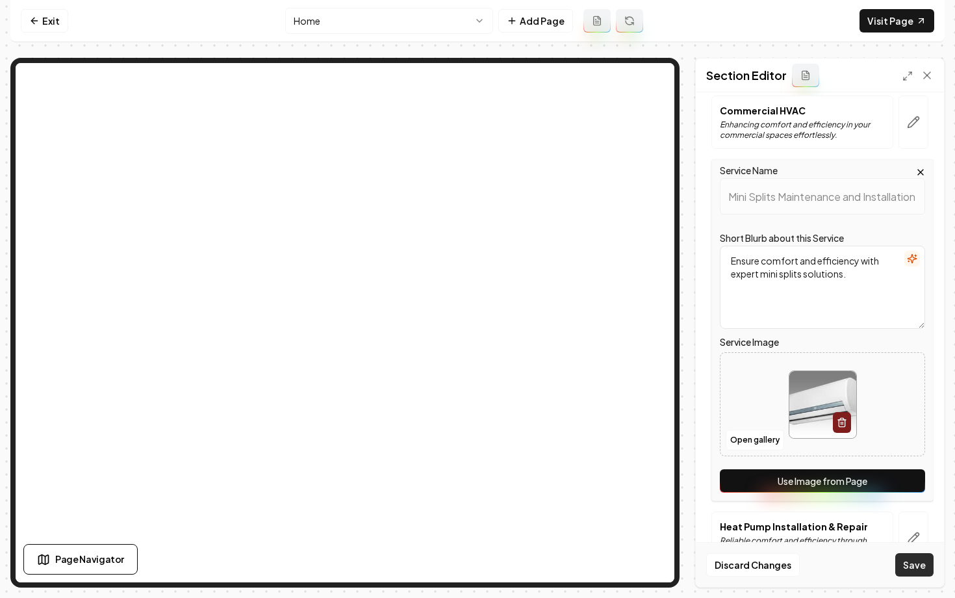
click at [928, 560] on button "Save" at bounding box center [914, 564] width 38 height 23
click at [34, 12] on link "Exit" at bounding box center [44, 20] width 47 height 23
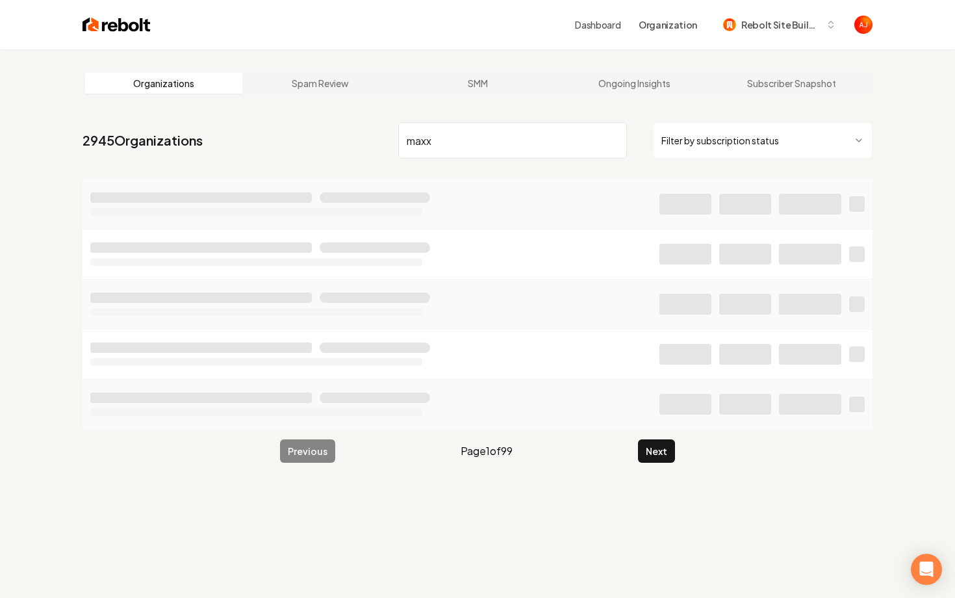
type input "maxx"
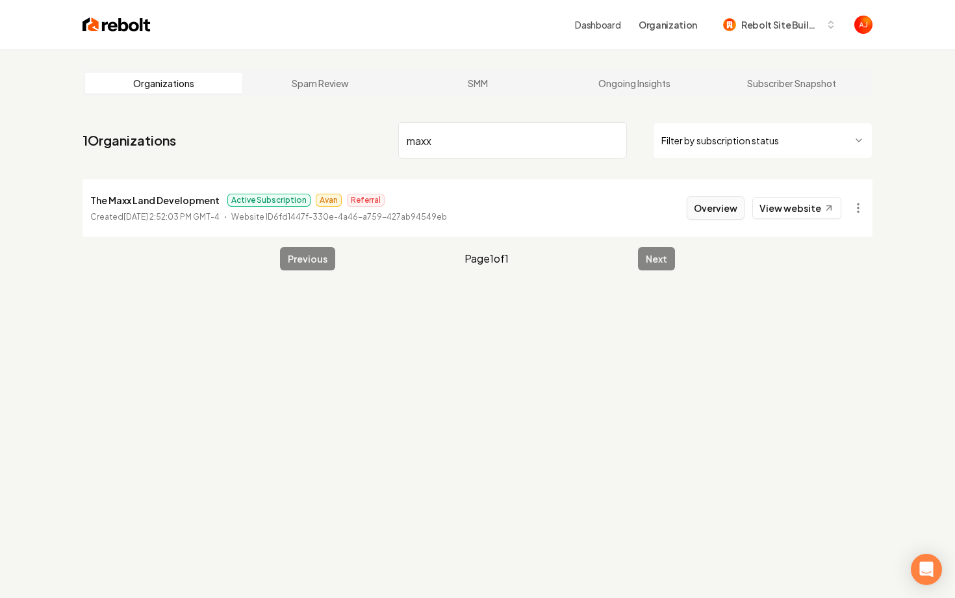
click at [713, 214] on button "Overview" at bounding box center [716, 207] width 58 height 23
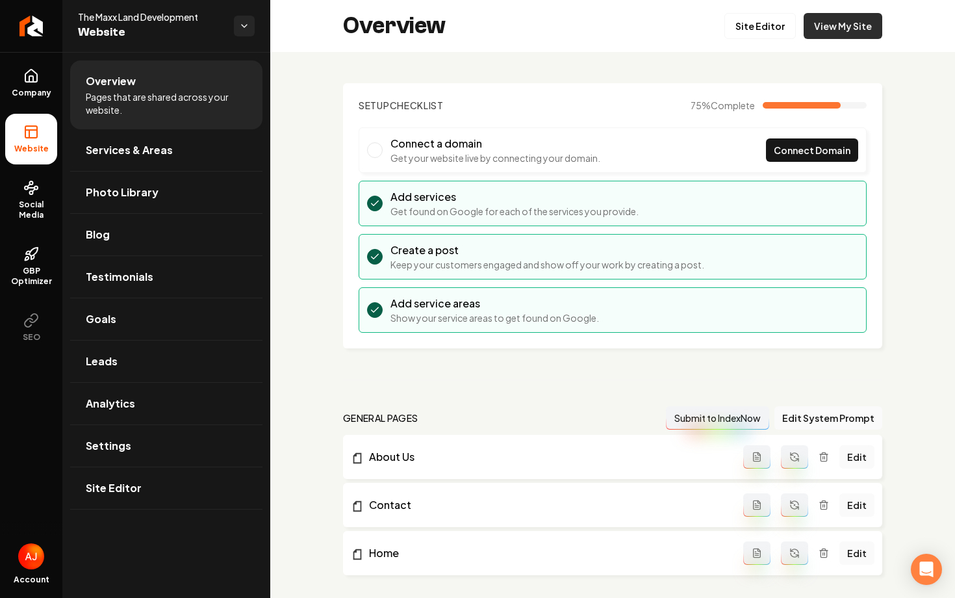
click at [821, 36] on link "View My Site" at bounding box center [843, 26] width 79 height 26
click at [741, 22] on link "Site Editor" at bounding box center [759, 26] width 71 height 26
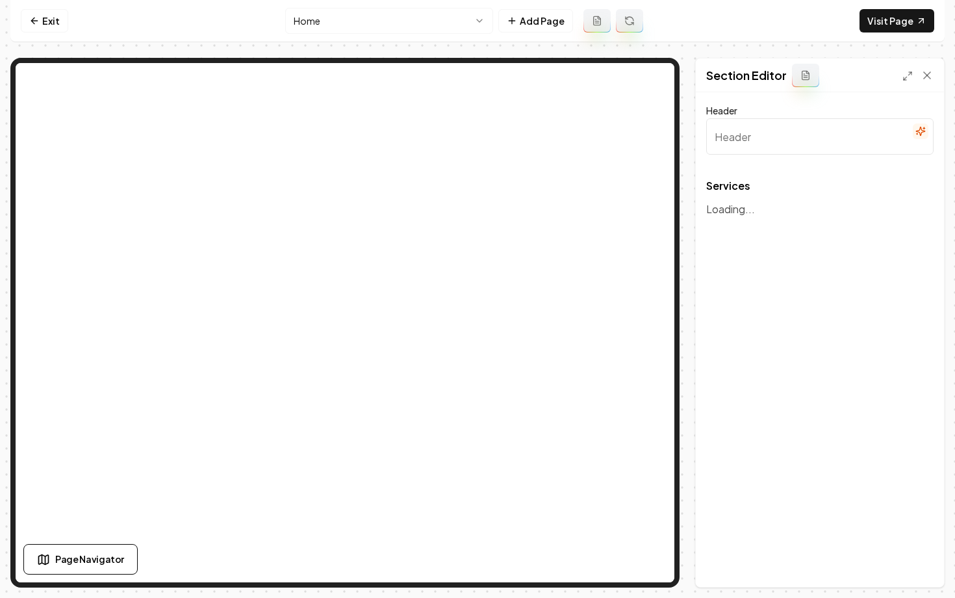
type input "Our Expert Landscaping Services"
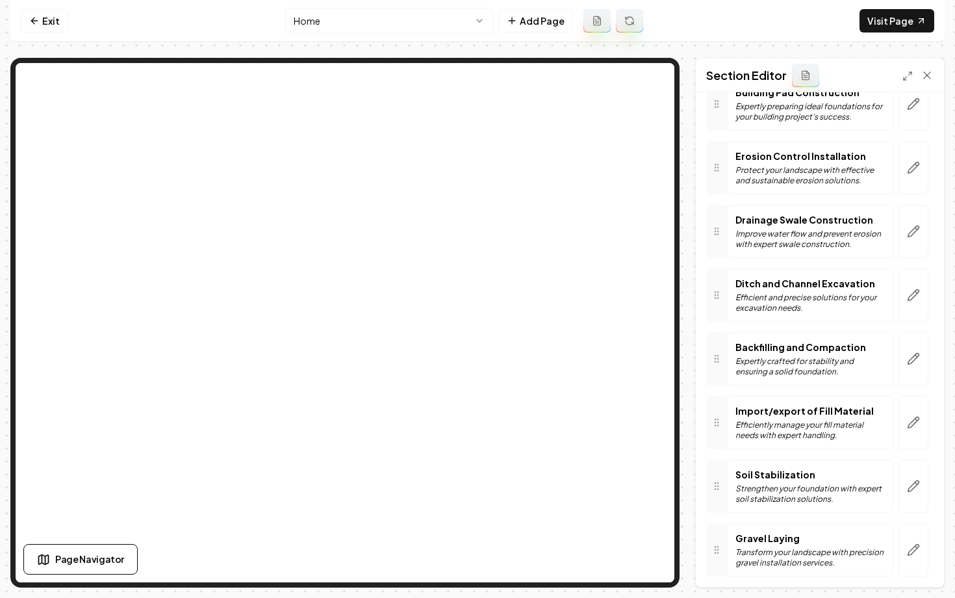
scroll to position [1091, 0]
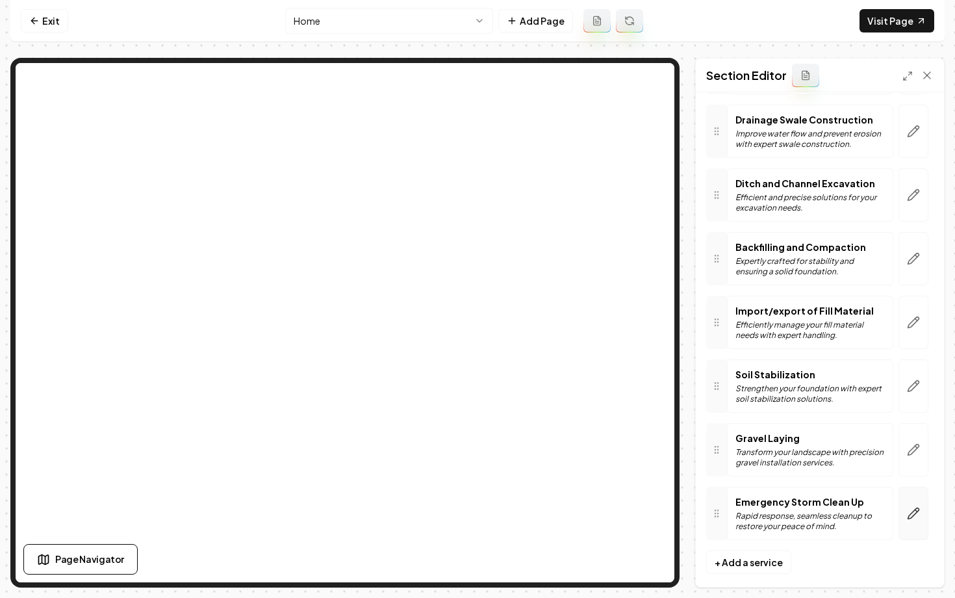
click at [912, 507] on icon "button" at bounding box center [913, 513] width 13 height 13
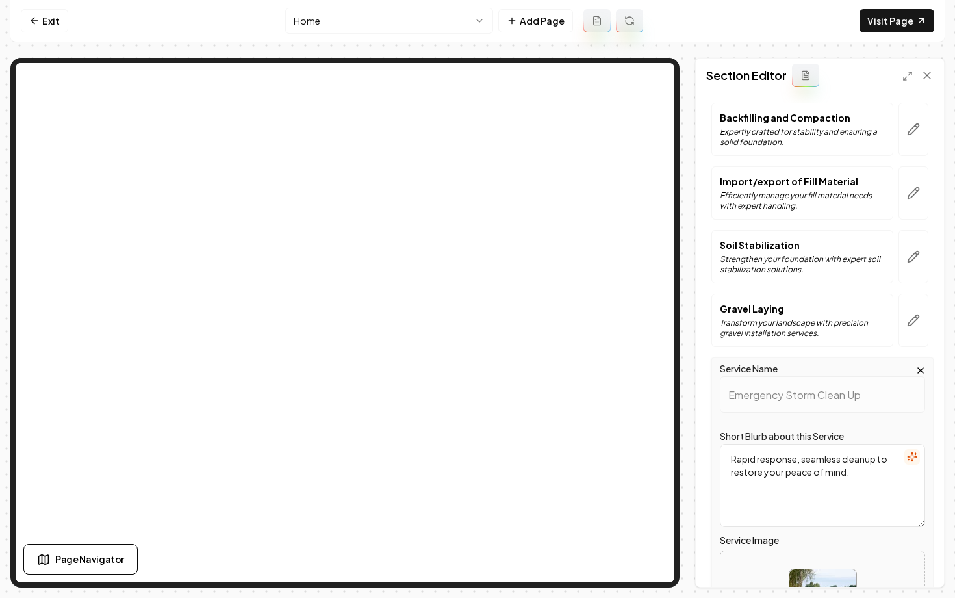
scroll to position [1353, 0]
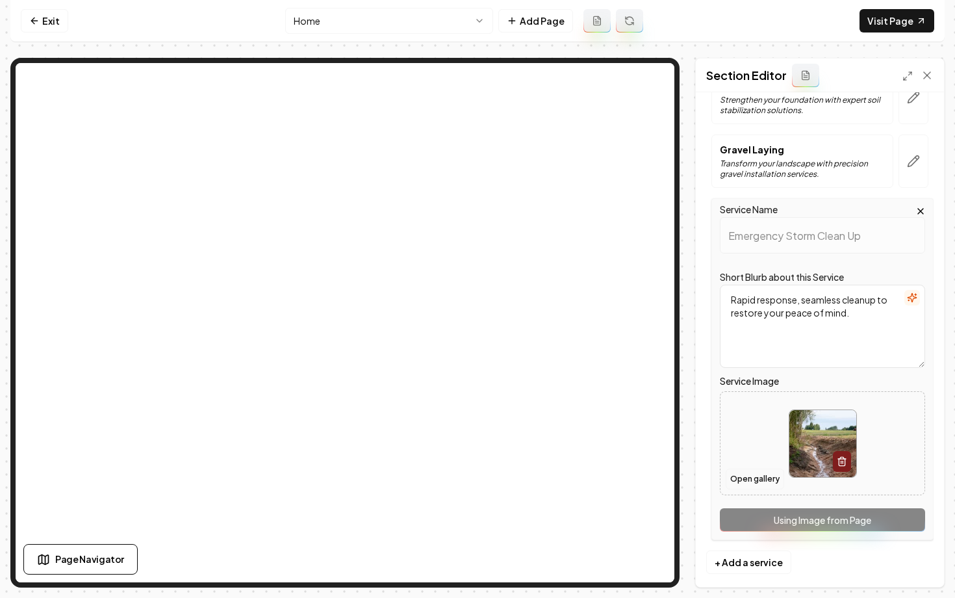
click at [755, 469] on button "Open gallery" at bounding box center [755, 478] width 58 height 21
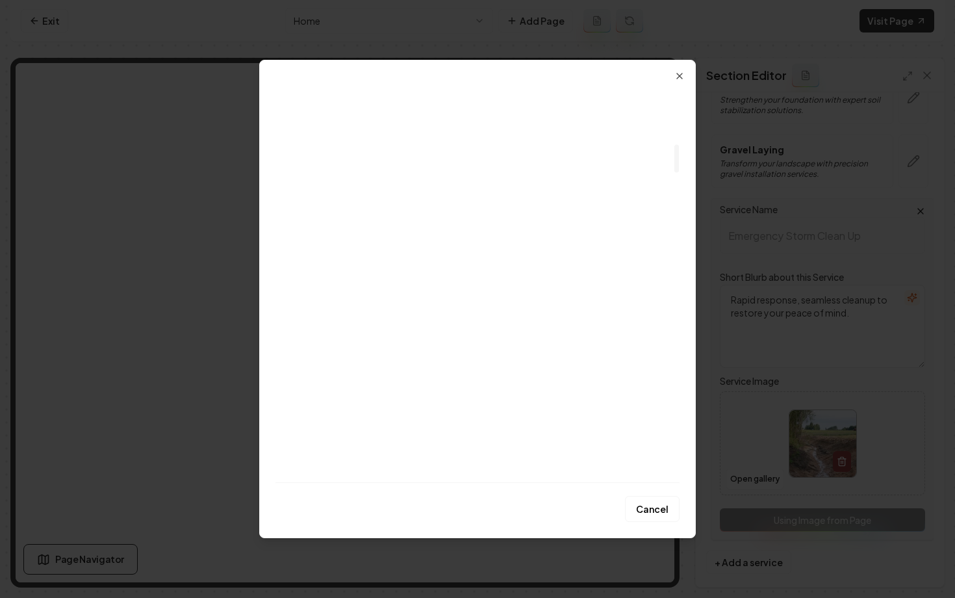
scroll to position [805, 0]
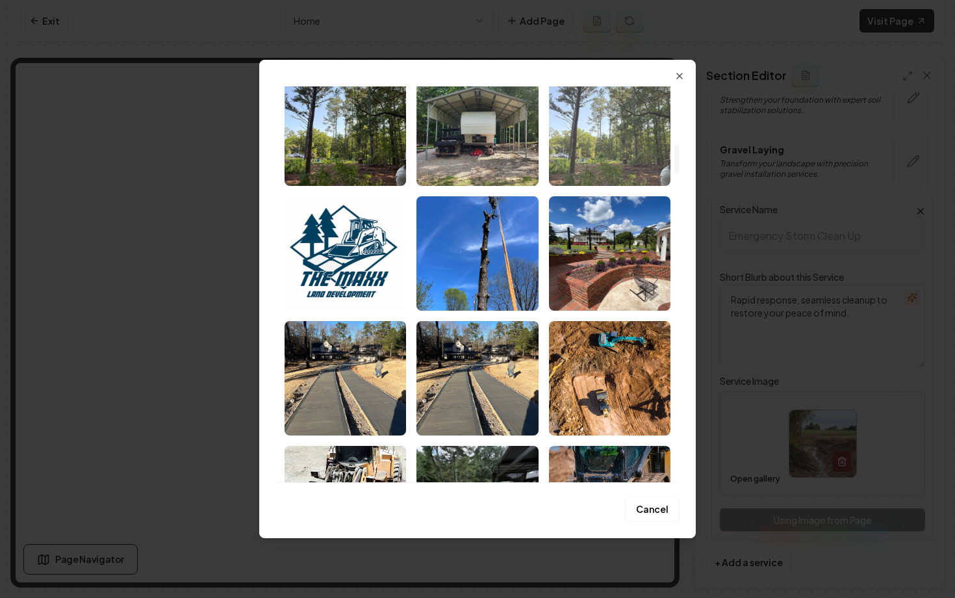
click at [596, 159] on img "Select image image_689cea1e5c7cd75eb8740d20.jpg" at bounding box center [610, 128] width 122 height 114
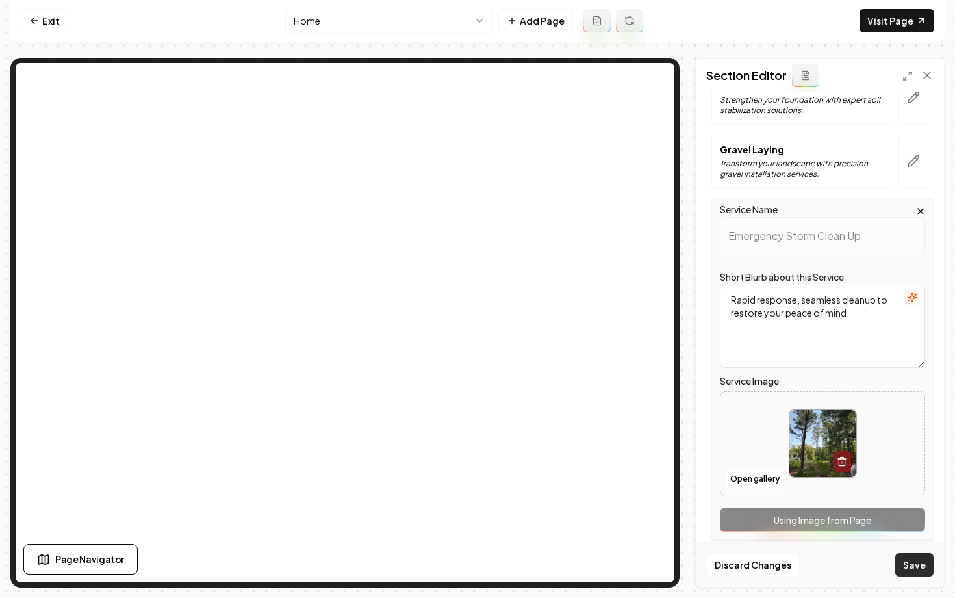
click at [915, 567] on button "Save" at bounding box center [914, 564] width 38 height 23
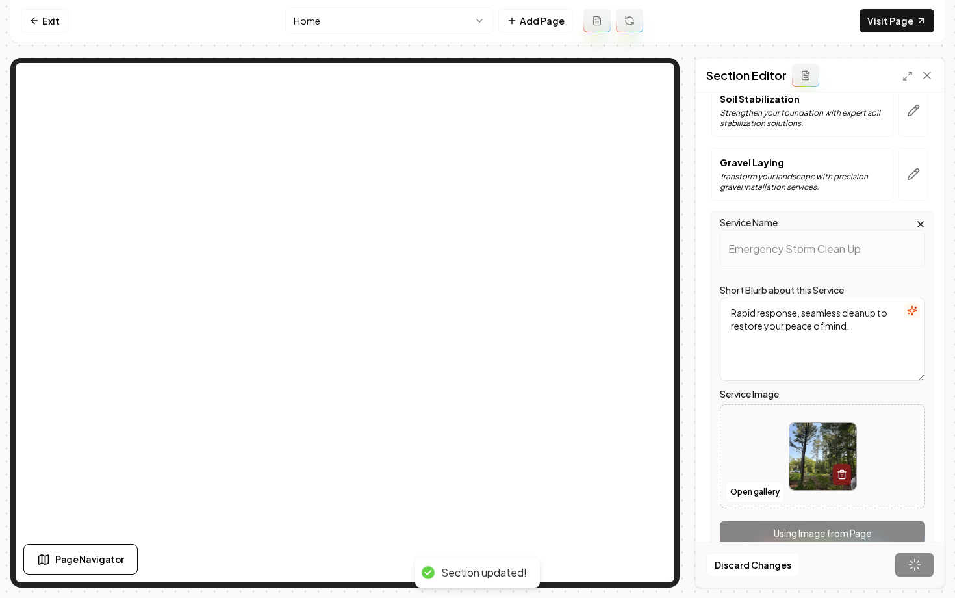
scroll to position [1091, 0]
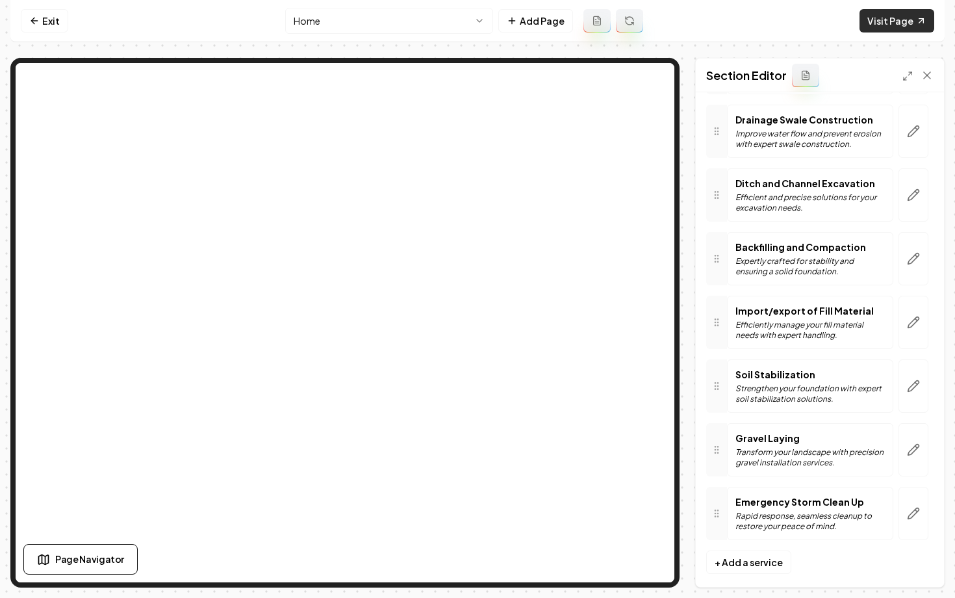
click at [882, 14] on link "Visit Page" at bounding box center [897, 20] width 75 height 23
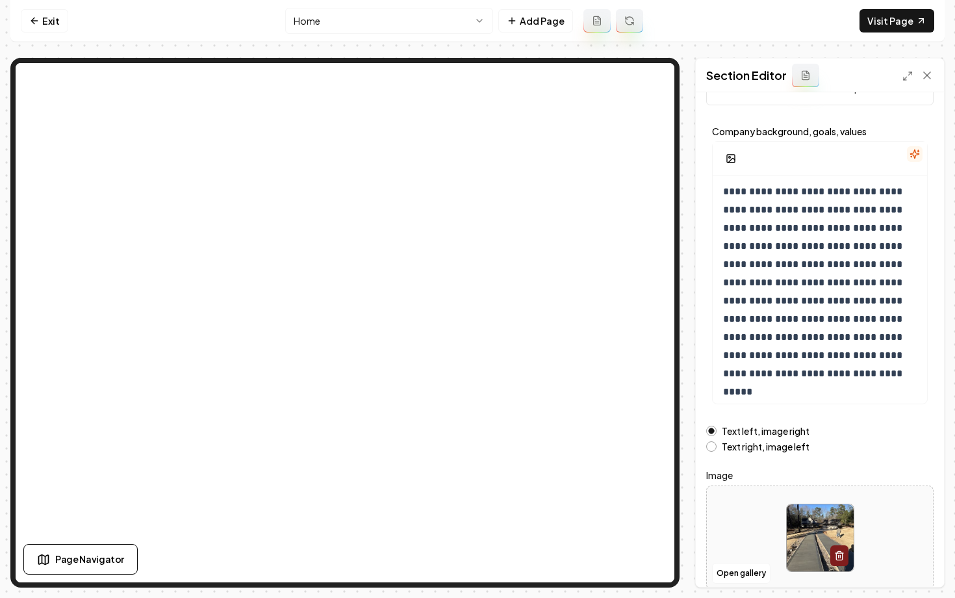
scroll to position [104, 0]
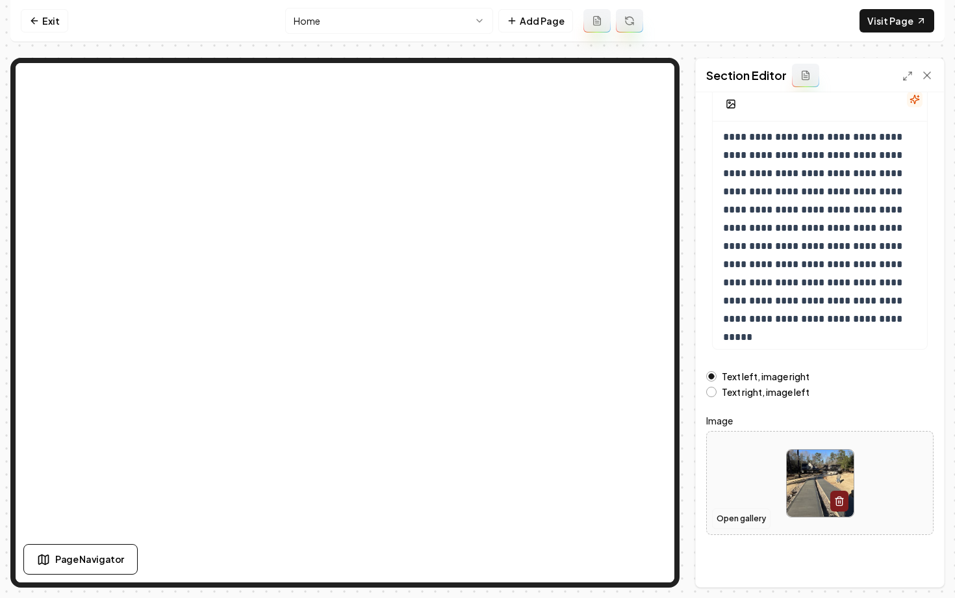
click at [745, 522] on button "Open gallery" at bounding box center [741, 518] width 58 height 21
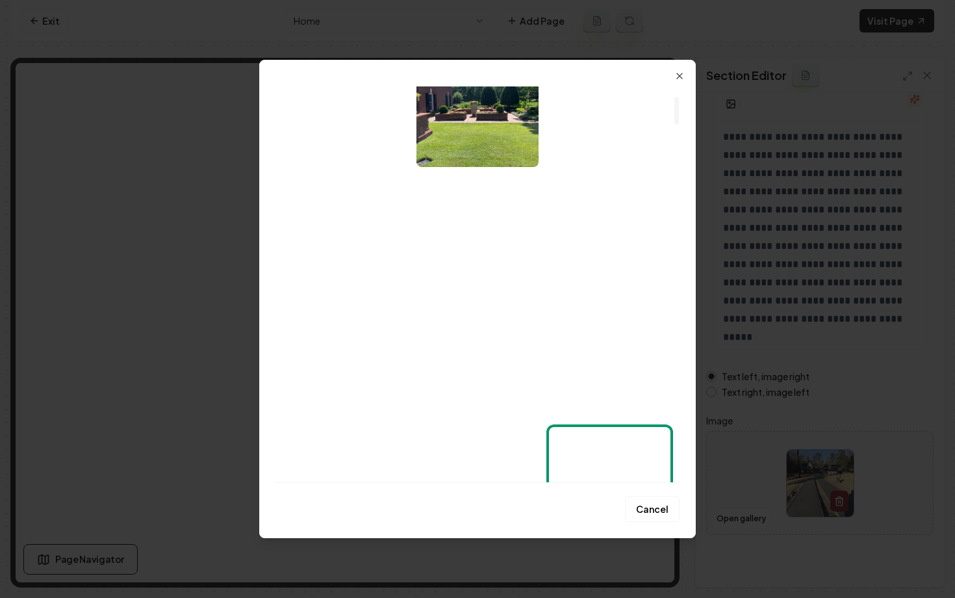
scroll to position [134, 0]
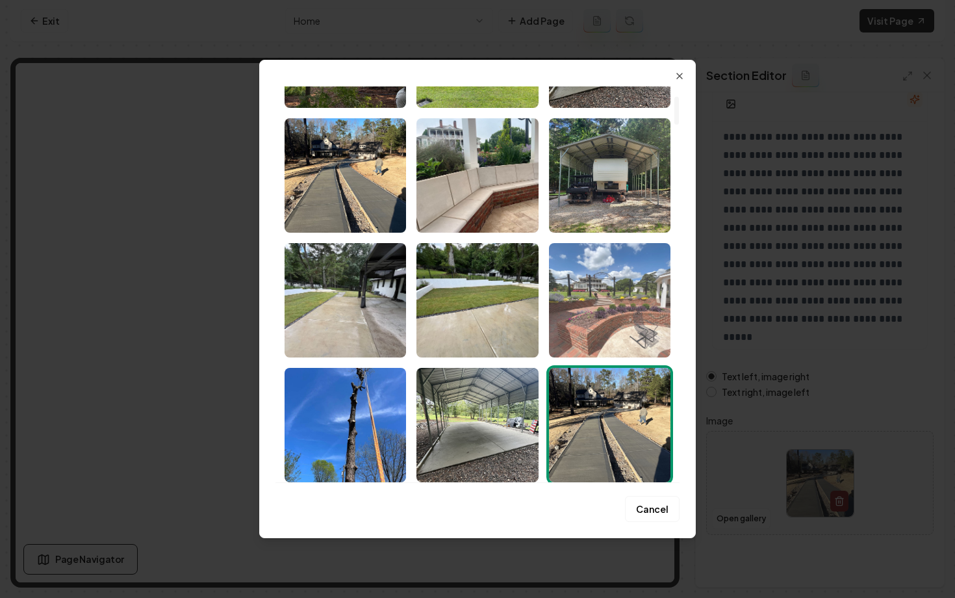
click at [616, 294] on img "Select image image_689e37825c7cd75eb8115297.HEIC" at bounding box center [610, 300] width 122 height 114
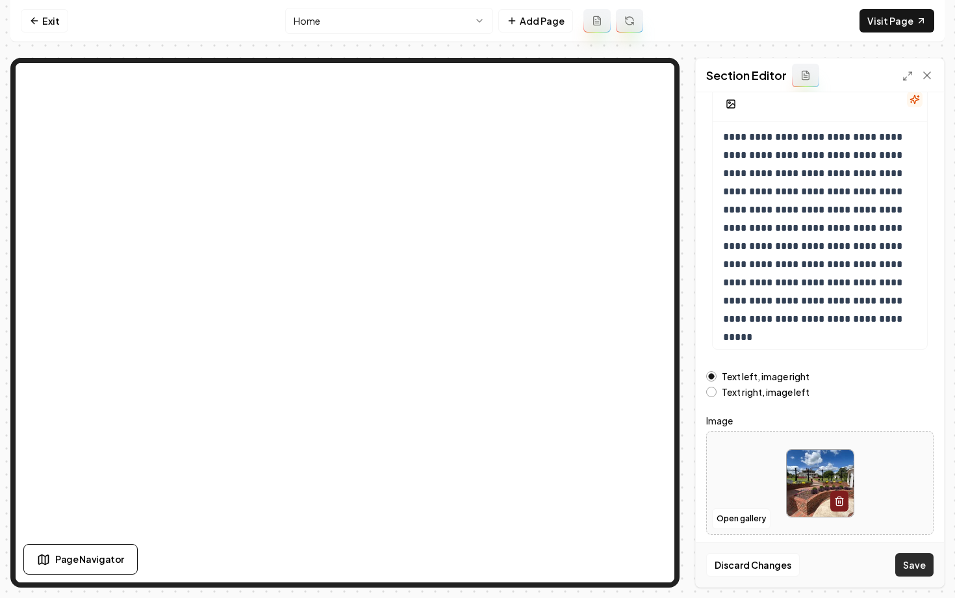
click at [908, 568] on button "Save" at bounding box center [914, 564] width 38 height 23
click at [50, 22] on link "Exit" at bounding box center [44, 20] width 47 height 23
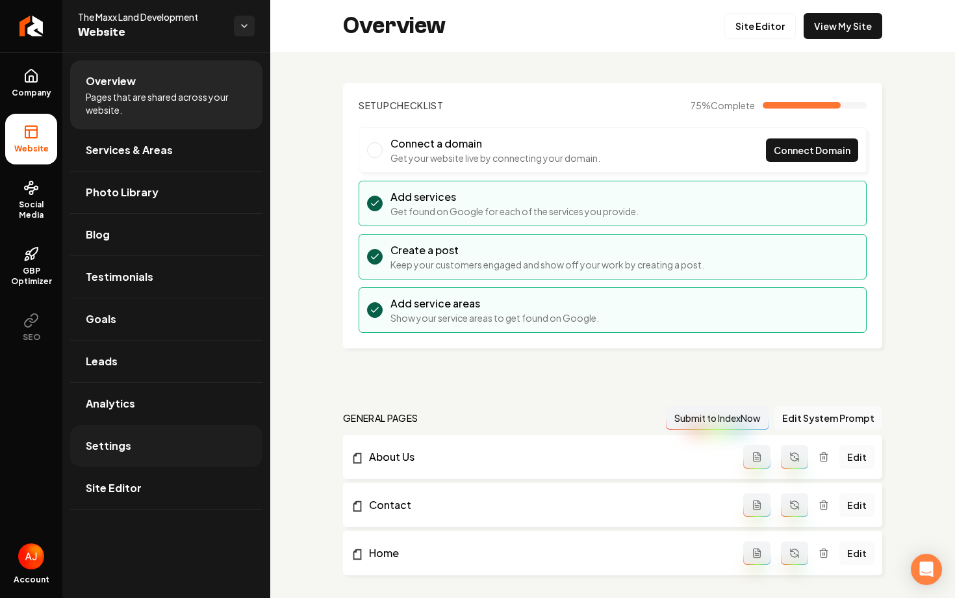
click at [141, 429] on link "Settings" at bounding box center [166, 446] width 192 height 42
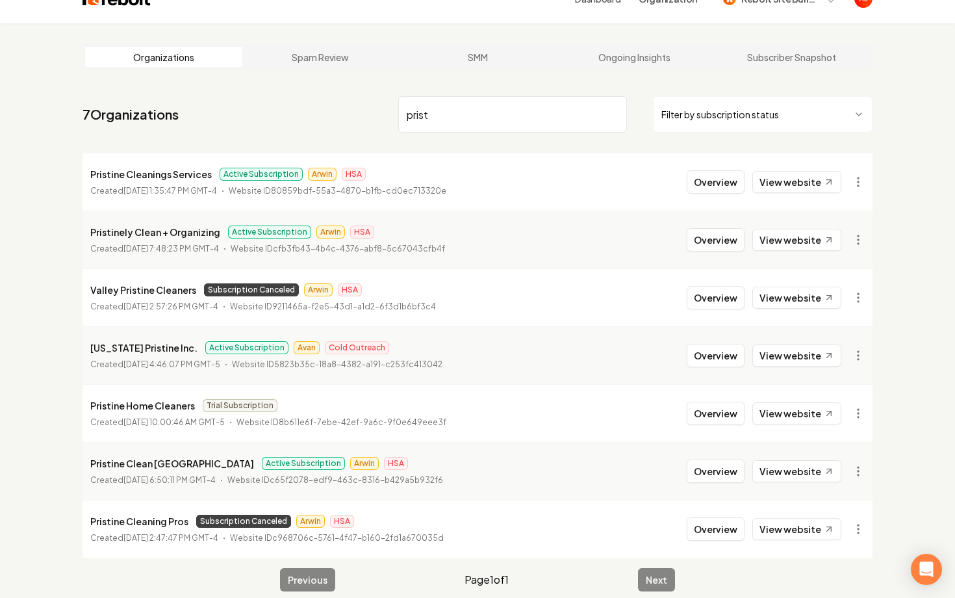
scroll to position [49, 0]
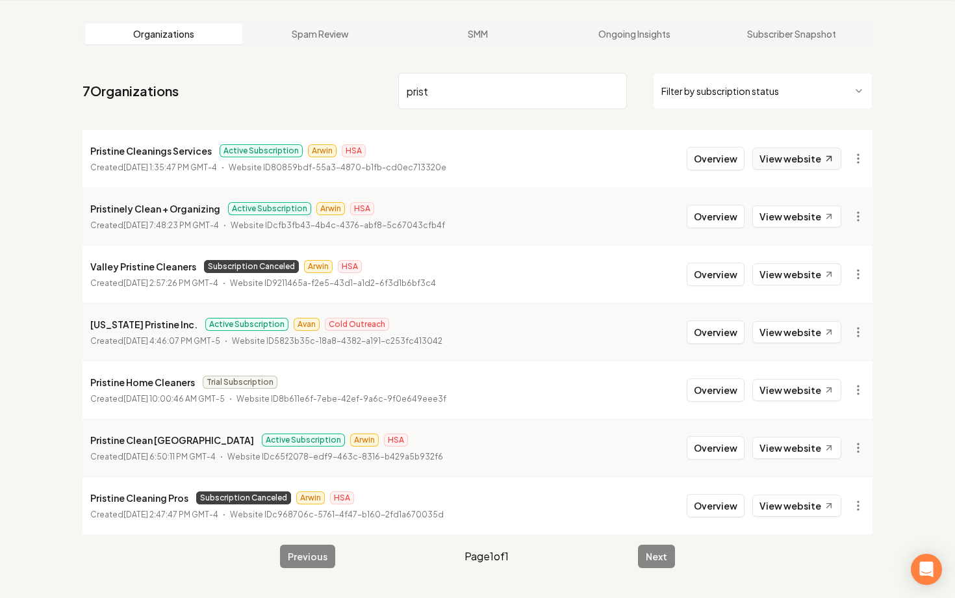
type input "prist"
click at [774, 163] on link "View website" at bounding box center [796, 158] width 89 height 22
click at [705, 166] on button "Overview" at bounding box center [716, 158] width 58 height 23
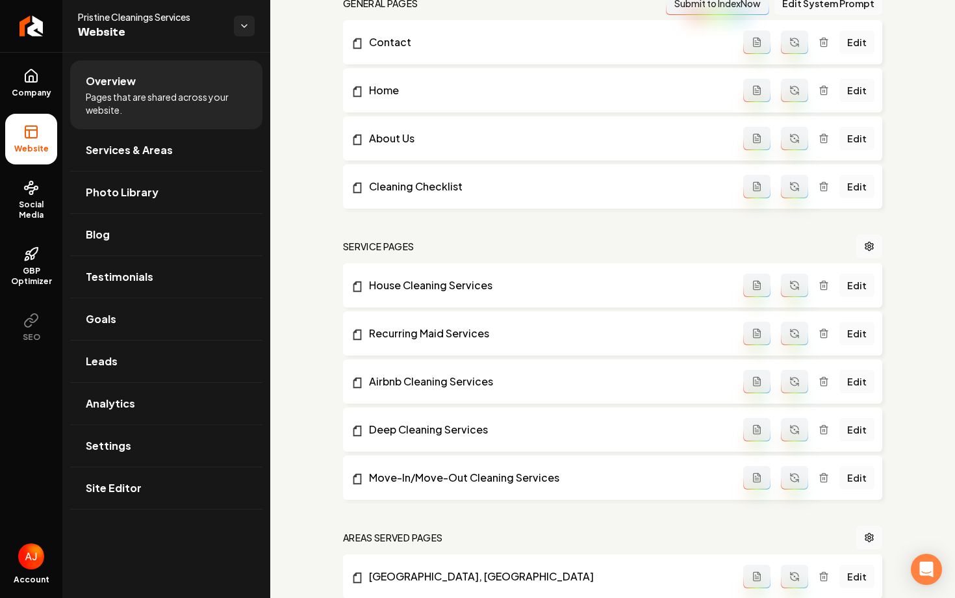
scroll to position [414, 0]
click at [55, 84] on link "Company" at bounding box center [31, 83] width 52 height 51
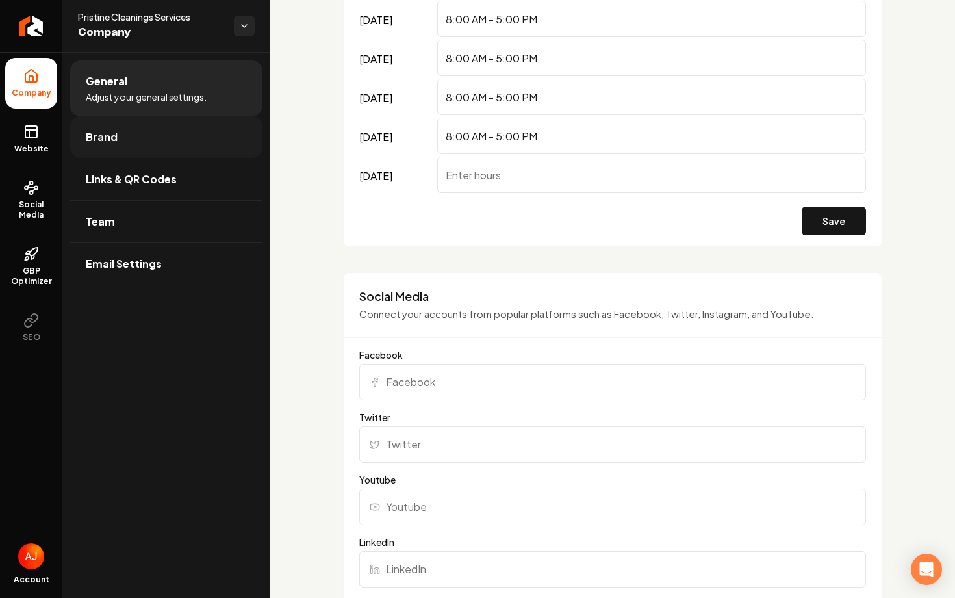
click at [123, 151] on link "Brand" at bounding box center [166, 137] width 192 height 42
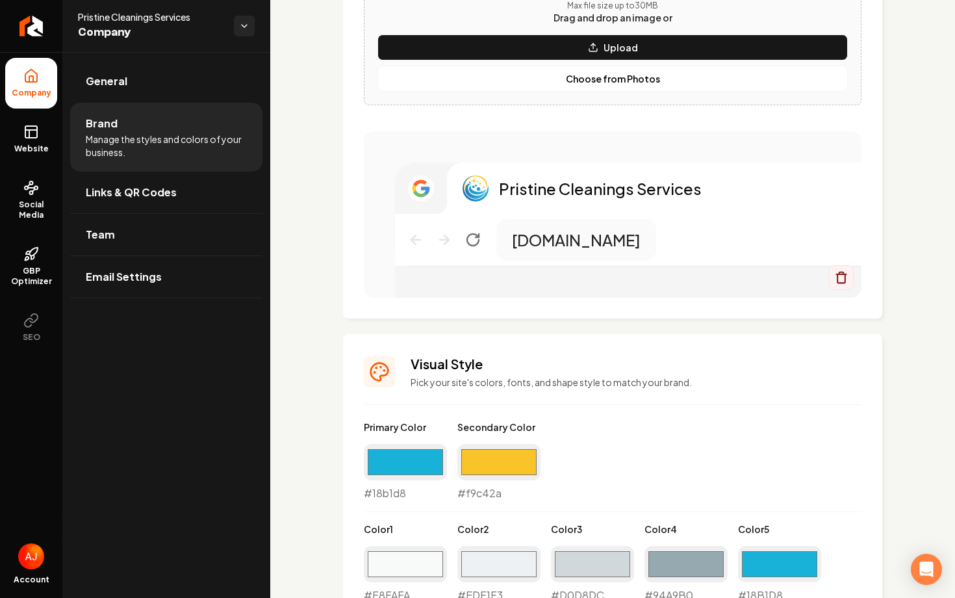
scroll to position [570, 0]
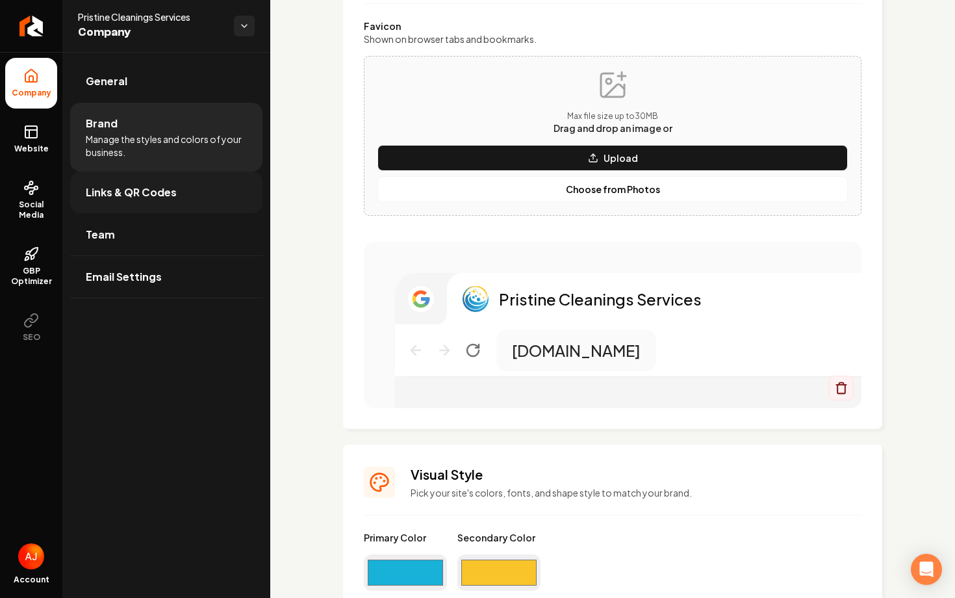
click at [122, 183] on link "Links & QR Codes" at bounding box center [166, 193] width 192 height 42
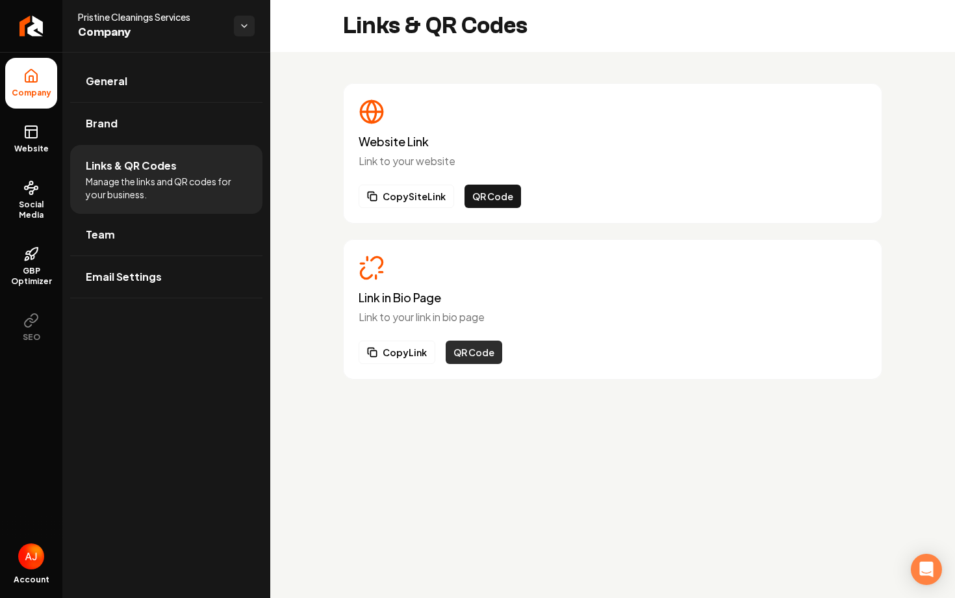
click at [468, 350] on button "QR Code" at bounding box center [474, 351] width 57 height 23
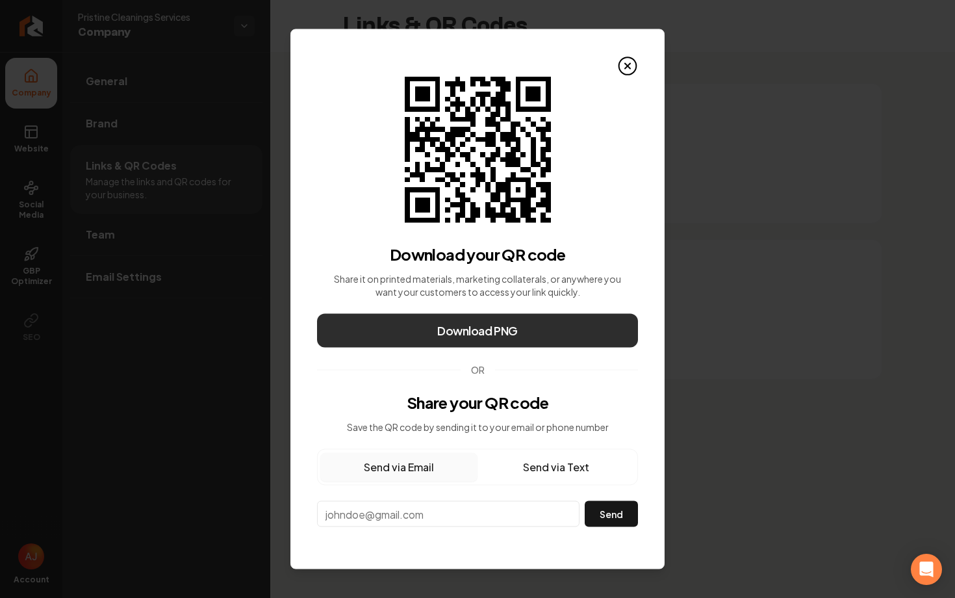
click at [485, 335] on span "Download PNG" at bounding box center [477, 331] width 81 height 18
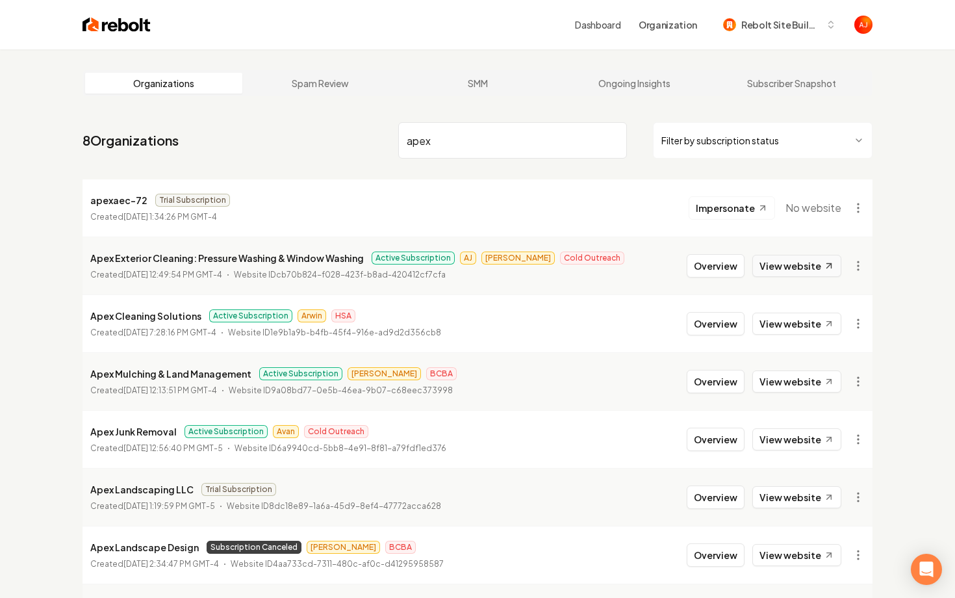
click at [780, 268] on link "View website" at bounding box center [796, 266] width 89 height 22
drag, startPoint x: 451, startPoint y: 143, endPoint x: 298, endPoint y: 128, distance: 154.1
click at [298, 128] on nav "8 Organizations apex Filter by subscription status" at bounding box center [478, 145] width 790 height 57
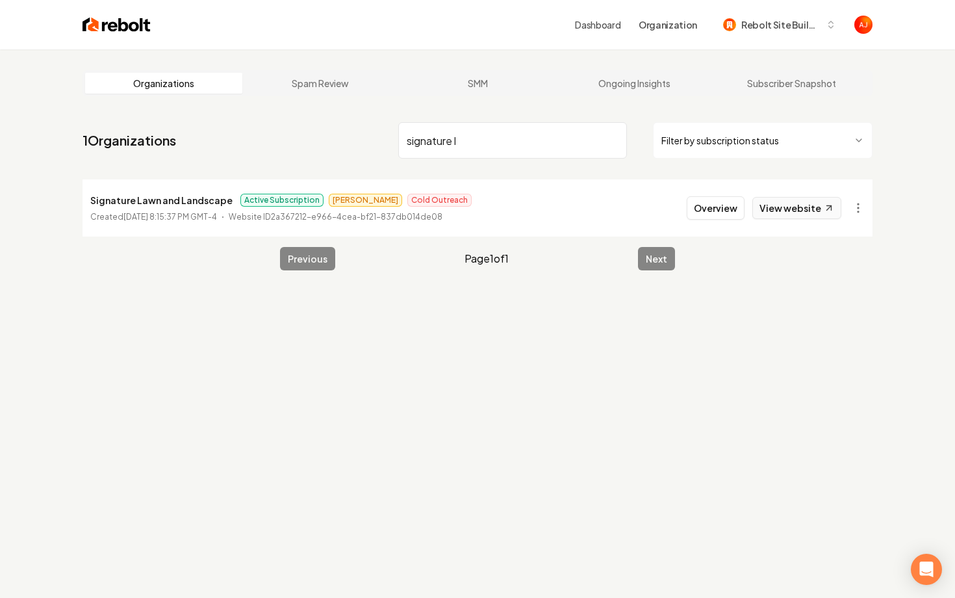
click at [771, 205] on link "View website" at bounding box center [796, 208] width 89 height 22
drag, startPoint x: 474, startPoint y: 143, endPoint x: 298, endPoint y: 143, distance: 176.7
click at [298, 143] on nav "1 Organizations signature l Filter by subscription status" at bounding box center [478, 145] width 790 height 57
click at [765, 217] on link "View website" at bounding box center [796, 208] width 89 height 22
drag, startPoint x: 507, startPoint y: 141, endPoint x: 225, endPoint y: 144, distance: 281.4
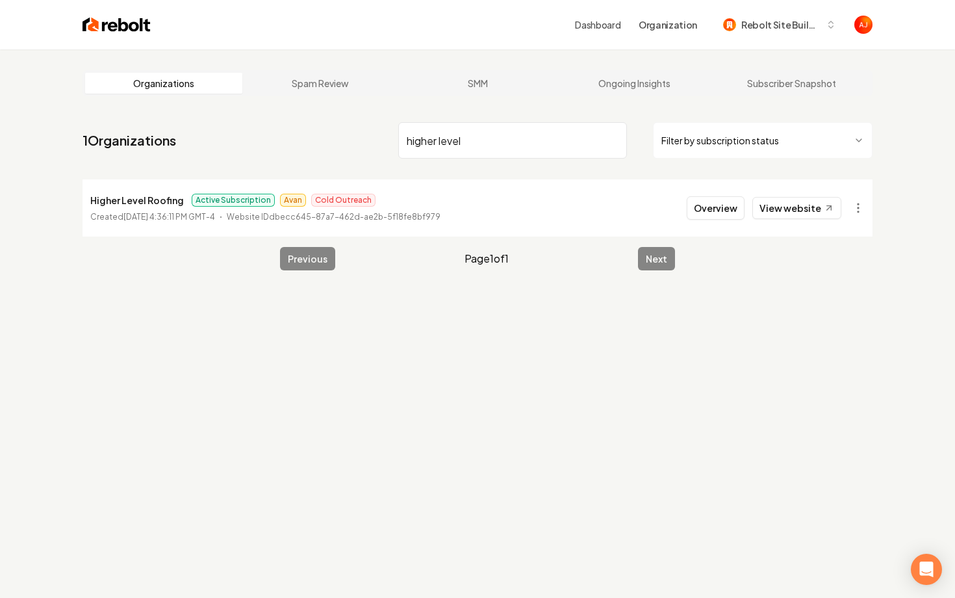
click at [225, 144] on nav "1 Organizations higher level Filter by subscription status" at bounding box center [478, 145] width 790 height 57
click at [796, 209] on link "View website" at bounding box center [796, 208] width 89 height 22
drag, startPoint x: 454, startPoint y: 142, endPoint x: 387, endPoint y: 142, distance: 66.3
click at [422, 142] on input "[PERSON_NAME]" at bounding box center [512, 140] width 229 height 36
type input "b"
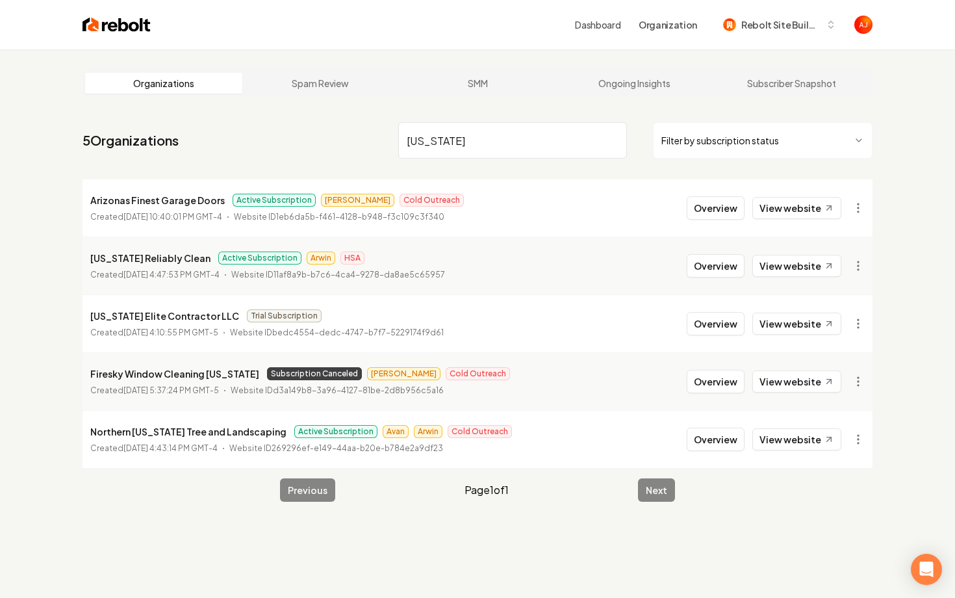
type input "[US_STATE]"
click at [720, 190] on li "Arizonas Finest Garage Doors Active Subscription [PERSON_NAME] Cold Outreach Cr…" at bounding box center [478, 207] width 790 height 57
click at [721, 205] on button "Overview" at bounding box center [716, 207] width 58 height 23
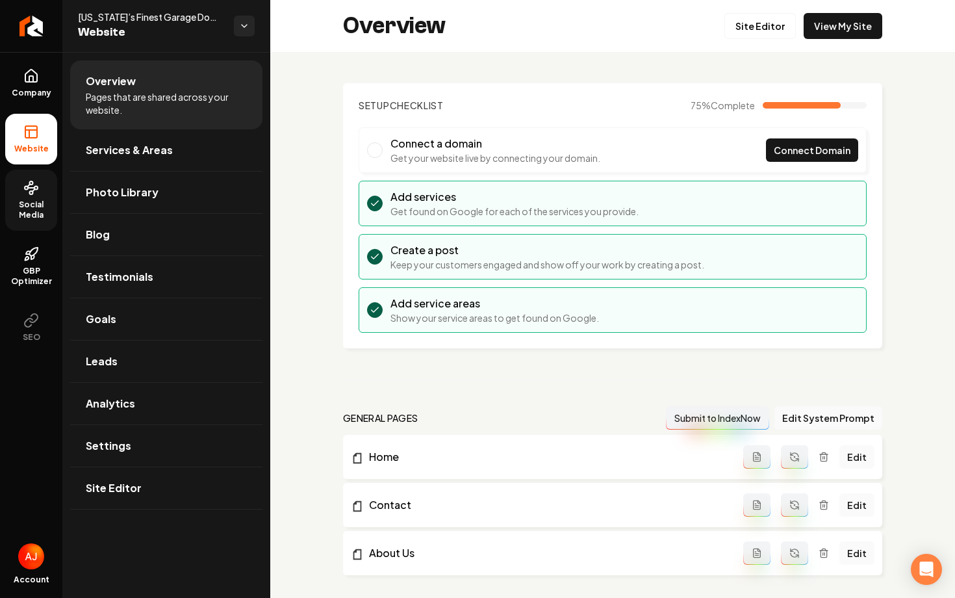
click at [31, 210] on span "Social Media" at bounding box center [31, 209] width 52 height 21
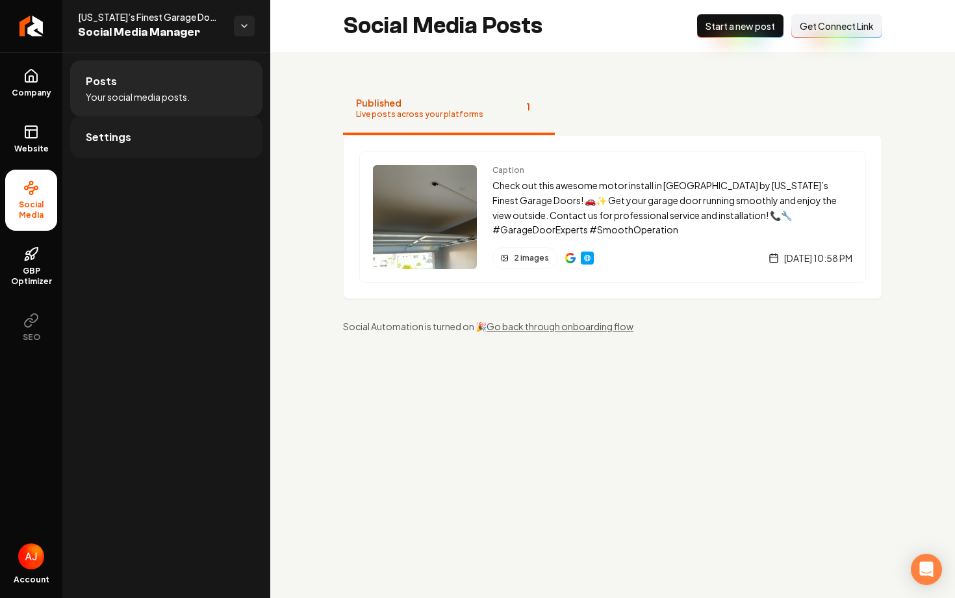
click at [107, 144] on span "Settings" at bounding box center [108, 137] width 45 height 16
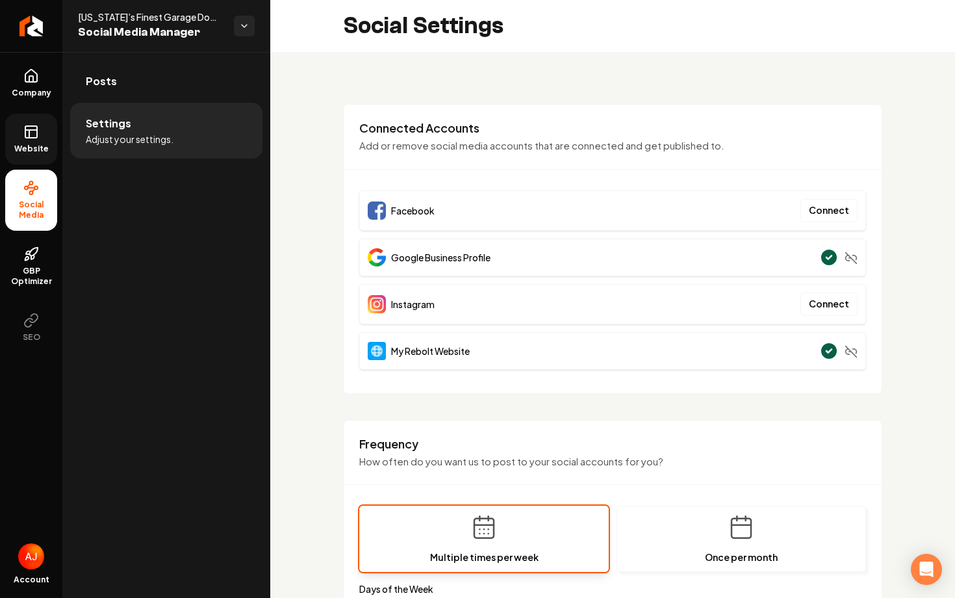
click at [19, 132] on link "Website" at bounding box center [31, 139] width 52 height 51
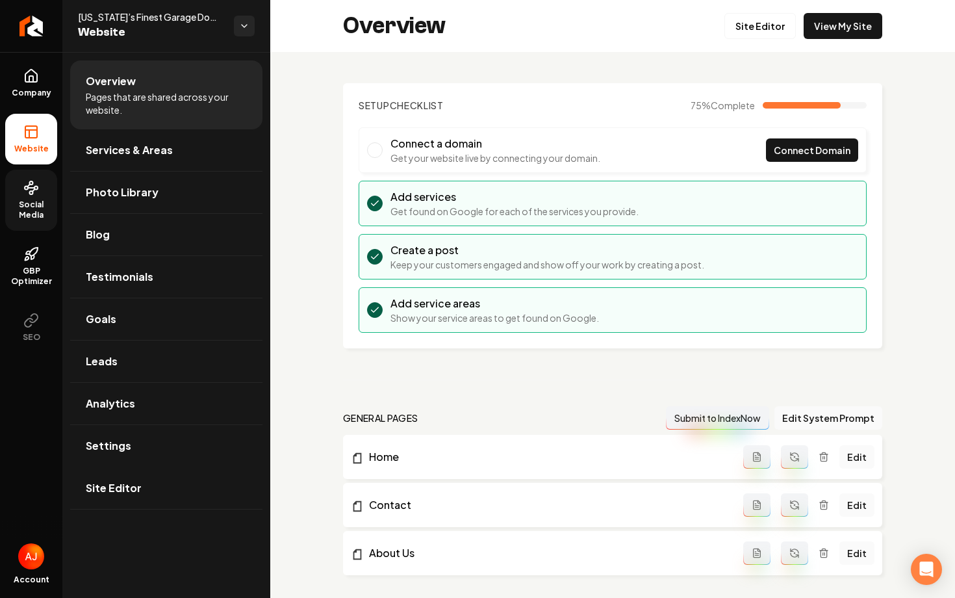
click at [57, 194] on link "Social Media" at bounding box center [31, 200] width 52 height 61
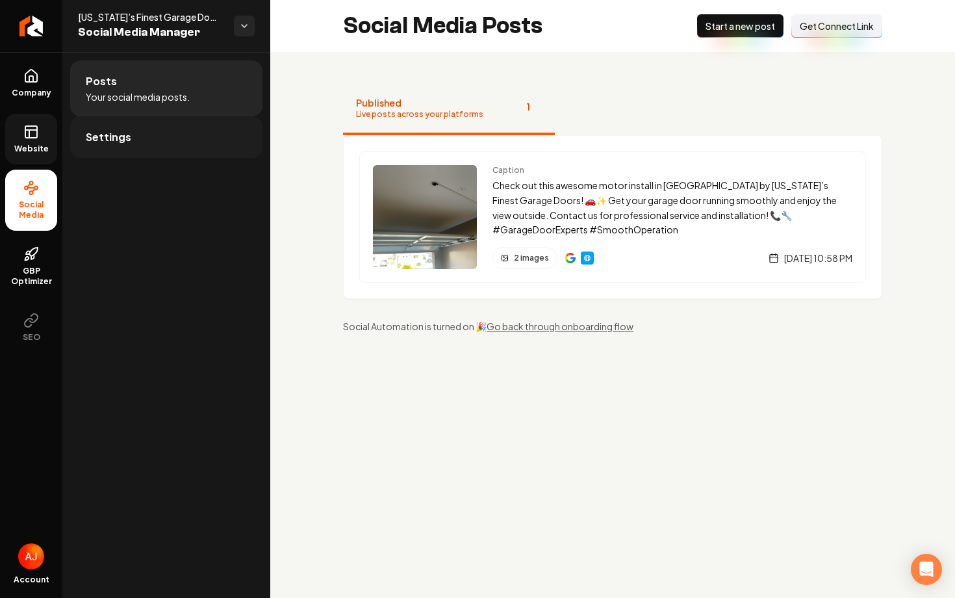
click at [126, 139] on span "Settings" at bounding box center [108, 137] width 45 height 16
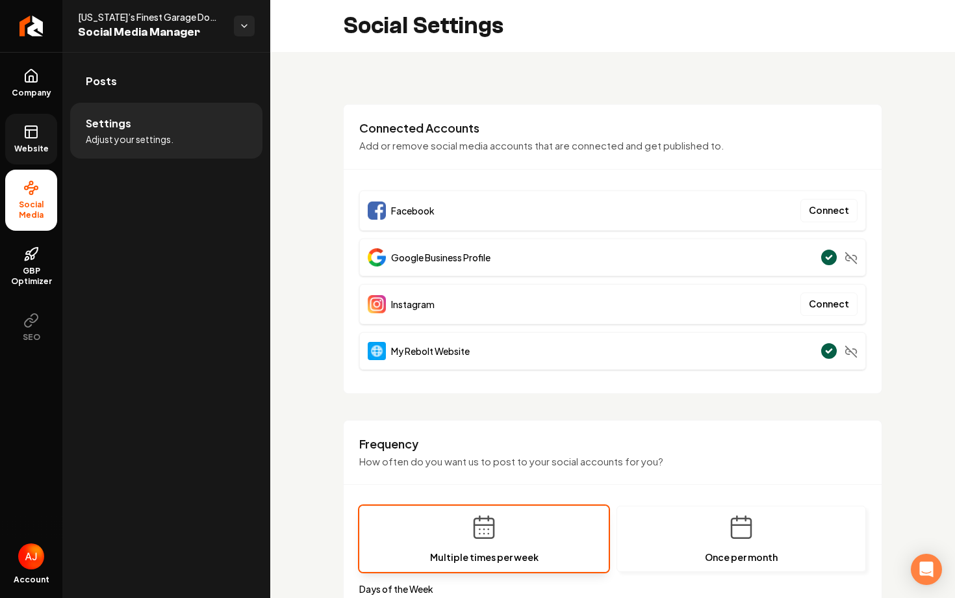
click at [35, 144] on span "Website" at bounding box center [31, 149] width 45 height 10
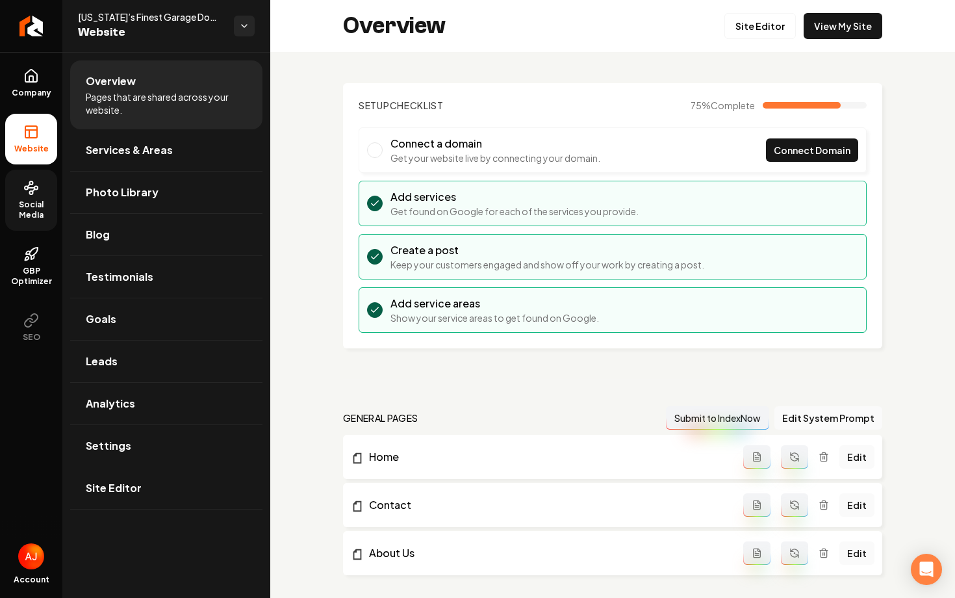
click at [32, 200] on span "Social Media" at bounding box center [31, 209] width 52 height 21
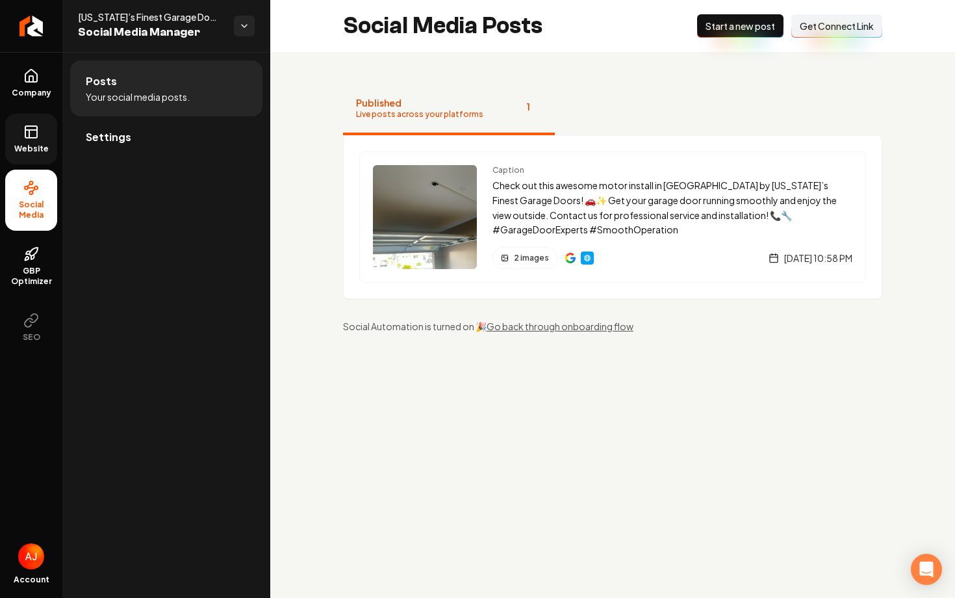
click at [810, 31] on span "Get Connect Link" at bounding box center [837, 25] width 74 height 13
click at [34, 129] on icon at bounding box center [31, 132] width 16 height 16
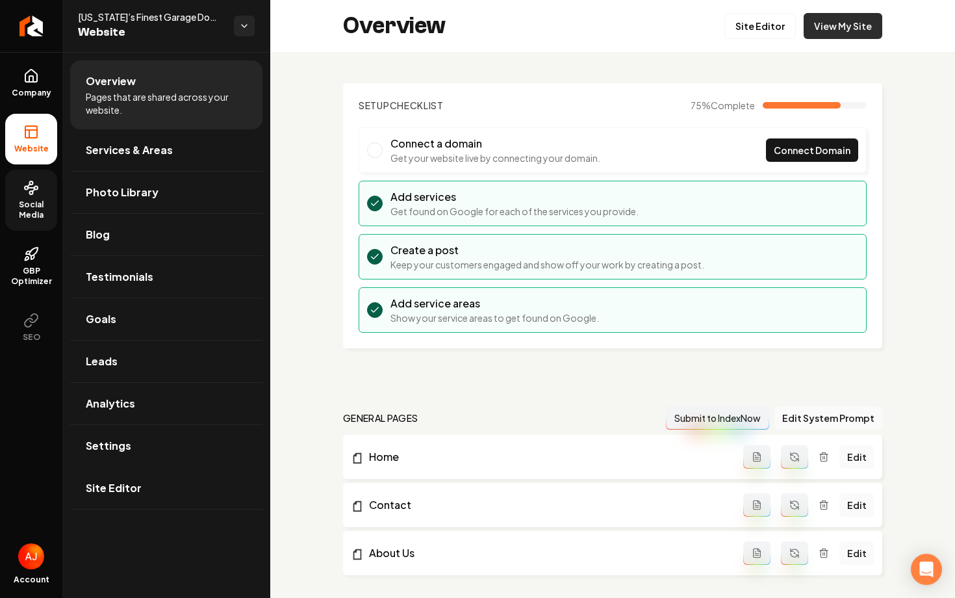
click at [847, 31] on link "View My Site" at bounding box center [843, 26] width 79 height 26
click at [34, 201] on span "Social Media" at bounding box center [31, 209] width 52 height 21
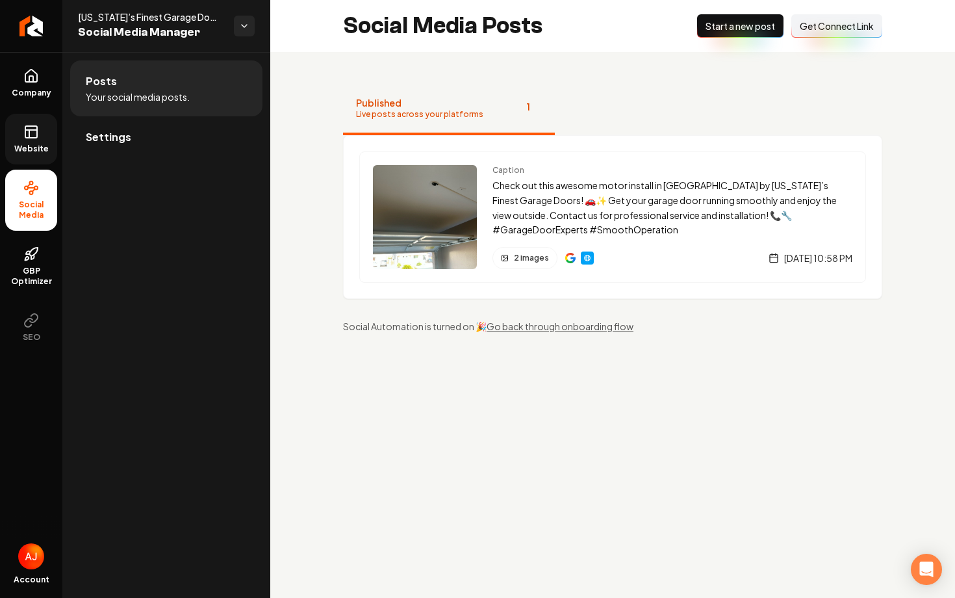
click at [44, 140] on link "Website" at bounding box center [31, 139] width 52 height 51
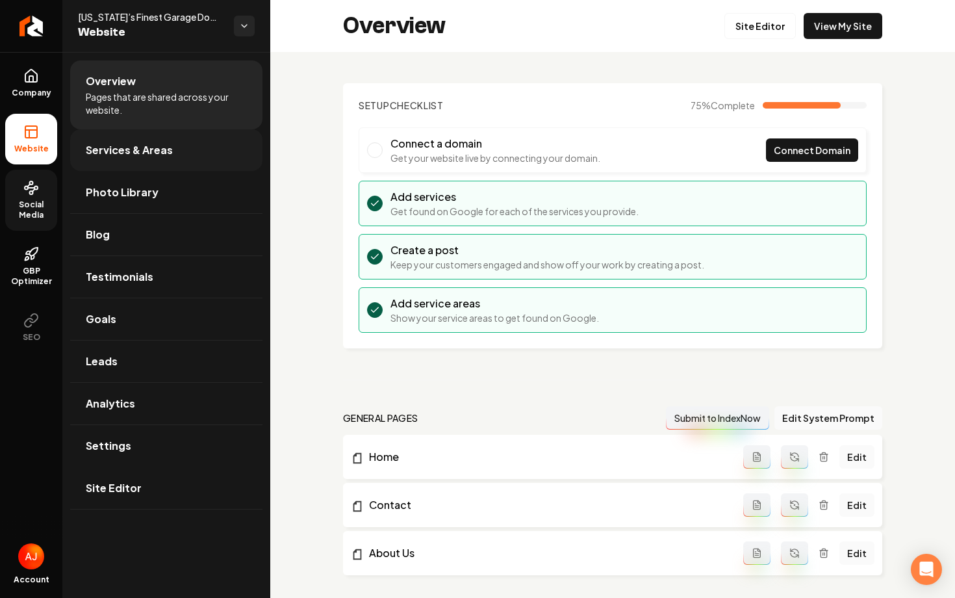
click at [209, 160] on link "Services & Areas" at bounding box center [166, 150] width 192 height 42
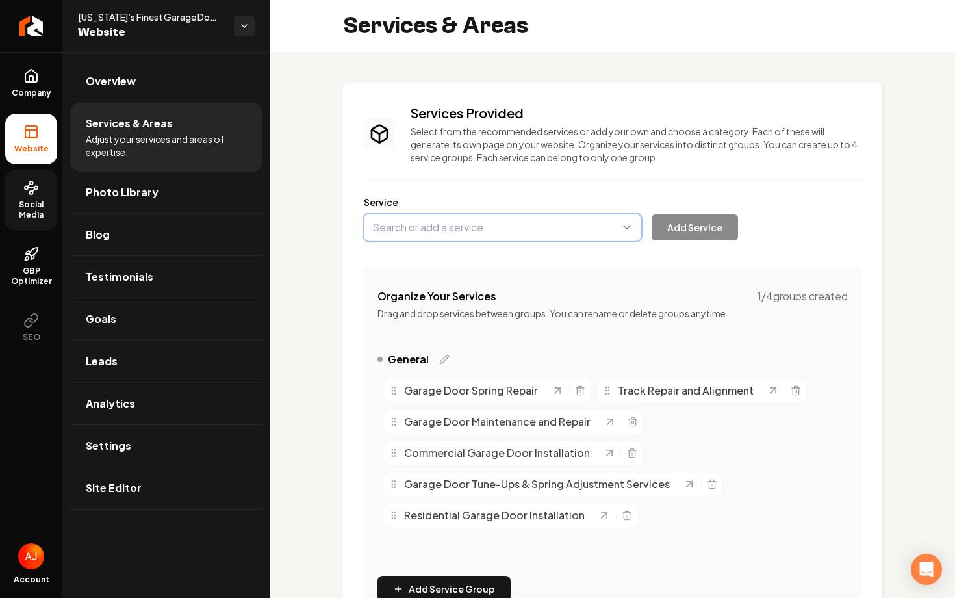
click at [491, 235] on button "Main content area" at bounding box center [502, 227] width 277 height 27
type input "Garage Door Motor Repair and Installation"
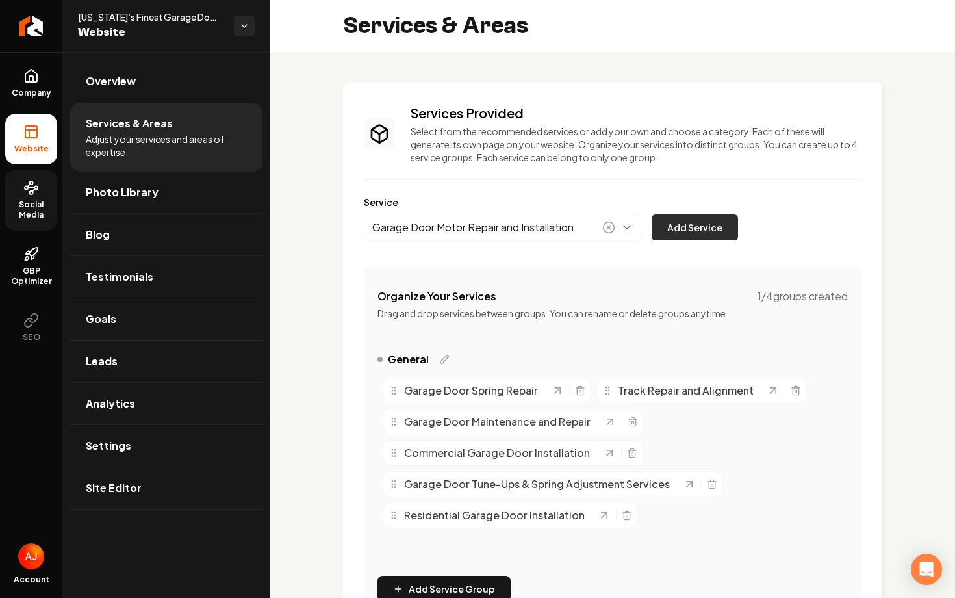
click at [672, 232] on button "Add Service" at bounding box center [695, 227] width 86 height 26
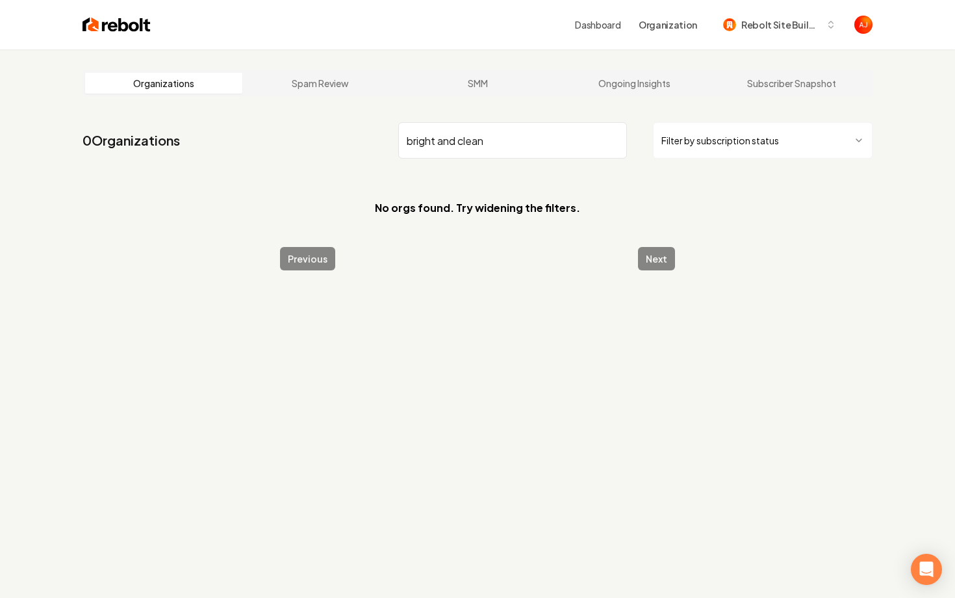
click at [465, 149] on input "bright and clean" at bounding box center [512, 140] width 229 height 36
drag, startPoint x: 483, startPoint y: 145, endPoint x: 422, endPoint y: 145, distance: 60.4
click at [435, 145] on input "bright and clean" at bounding box center [512, 140] width 229 height 36
click at [465, 138] on input "brightn" at bounding box center [512, 140] width 229 height 36
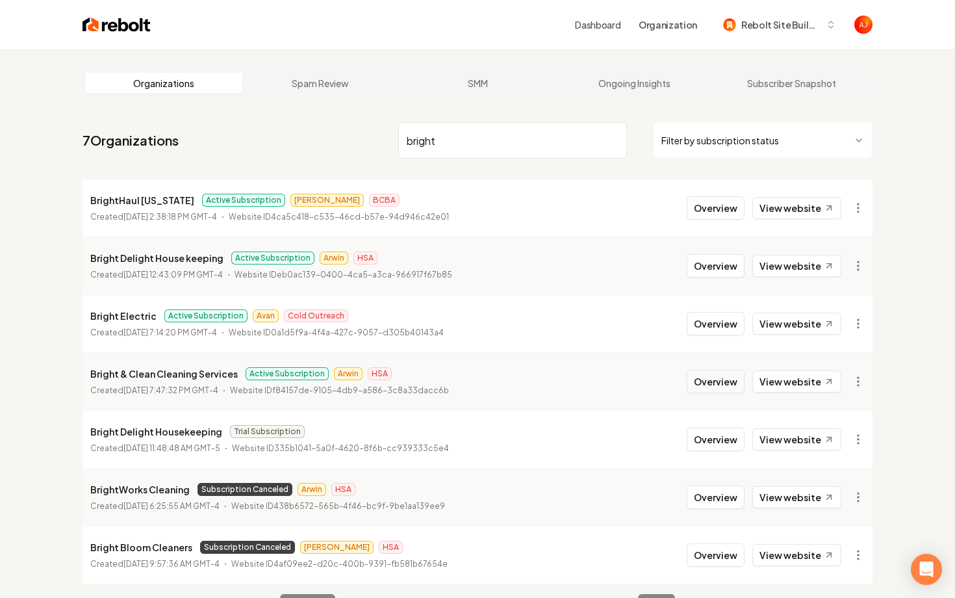
type input "bright"
click at [705, 372] on button "Overview" at bounding box center [716, 381] width 58 height 23
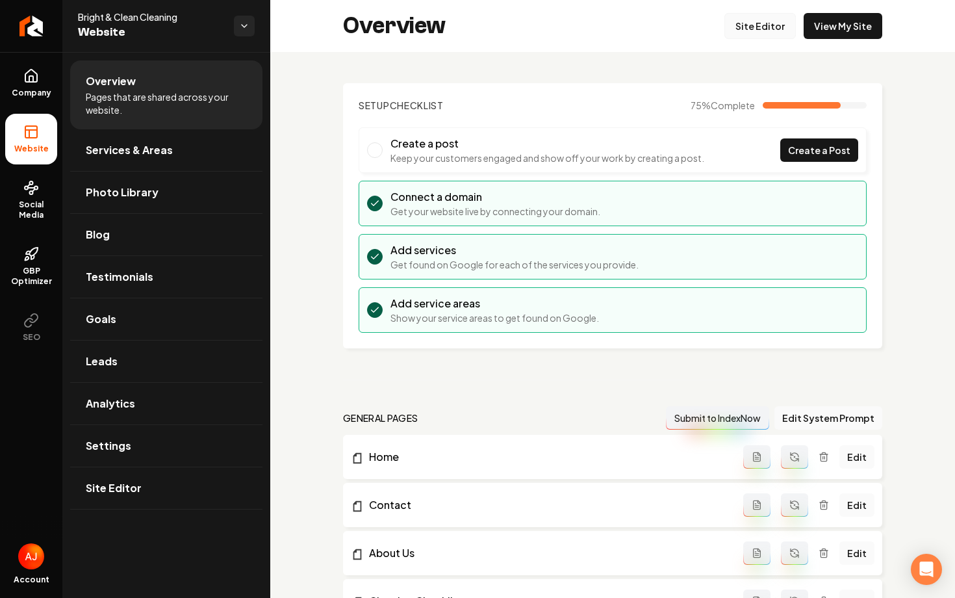
click at [752, 33] on link "Site Editor" at bounding box center [759, 26] width 71 height 26
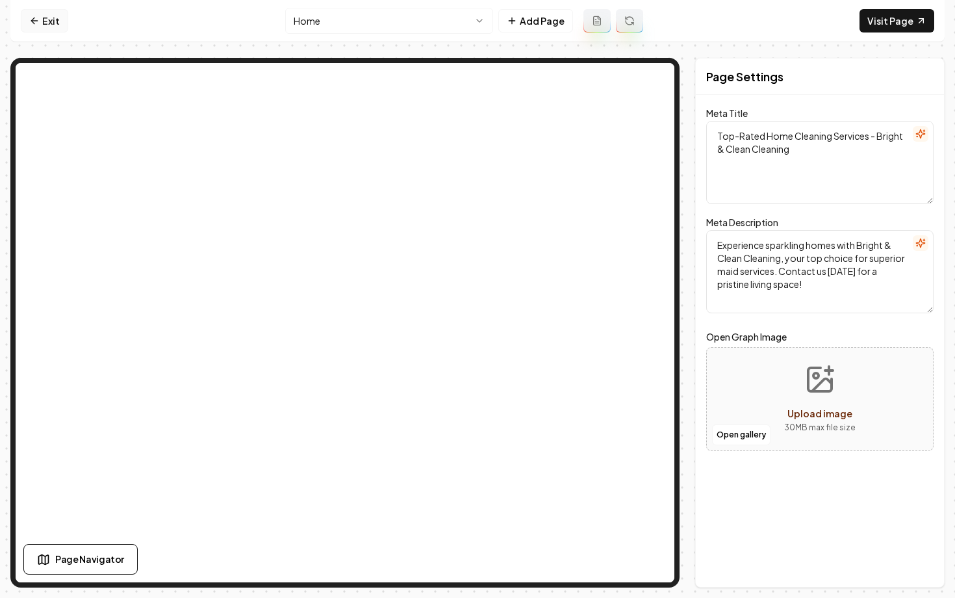
click at [49, 29] on link "Exit" at bounding box center [44, 20] width 47 height 23
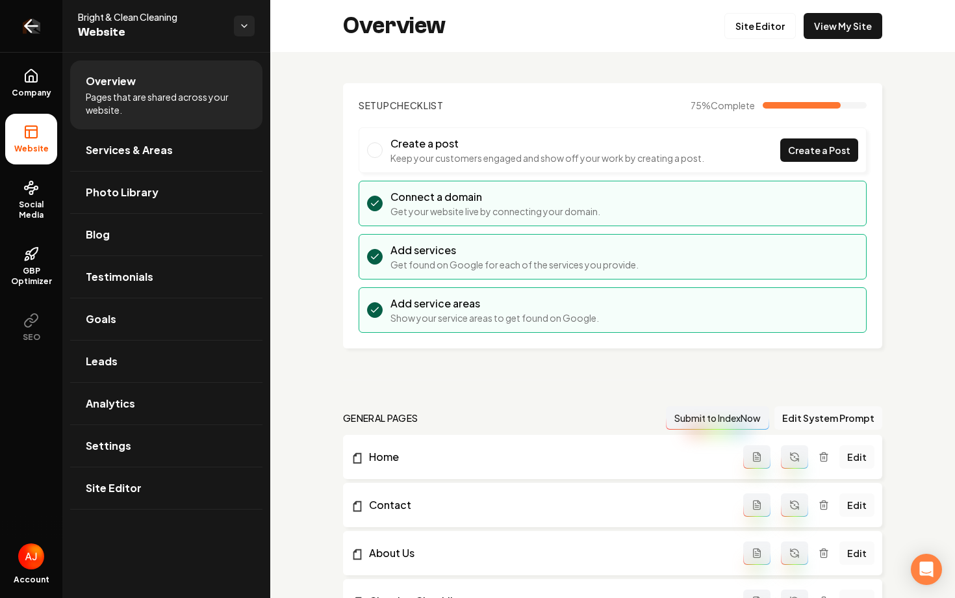
click at [38, 26] on icon "Return to dashboard" at bounding box center [31, 26] width 21 height 21
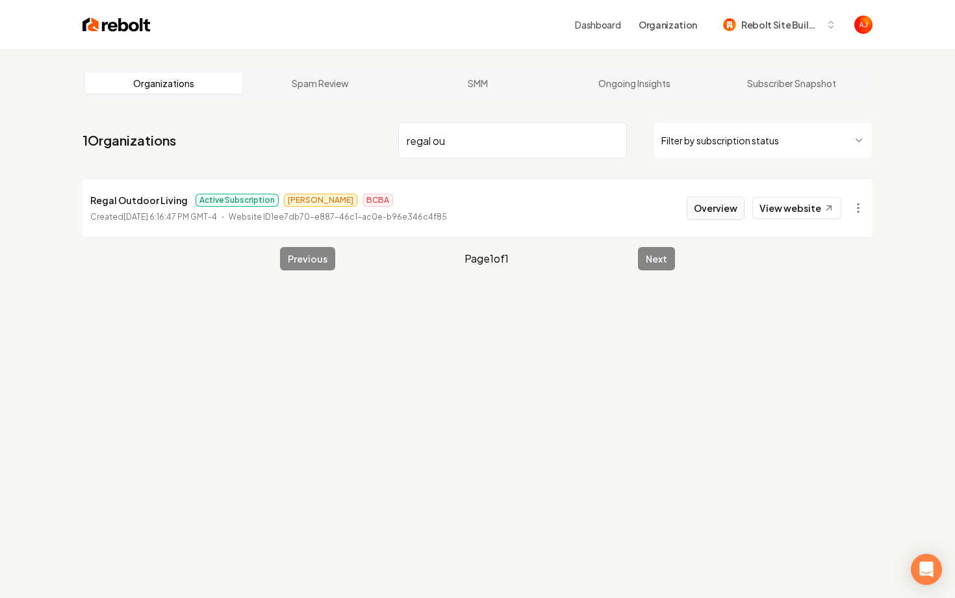
type input "regal ou"
click at [715, 209] on button "Overview" at bounding box center [716, 207] width 58 height 23
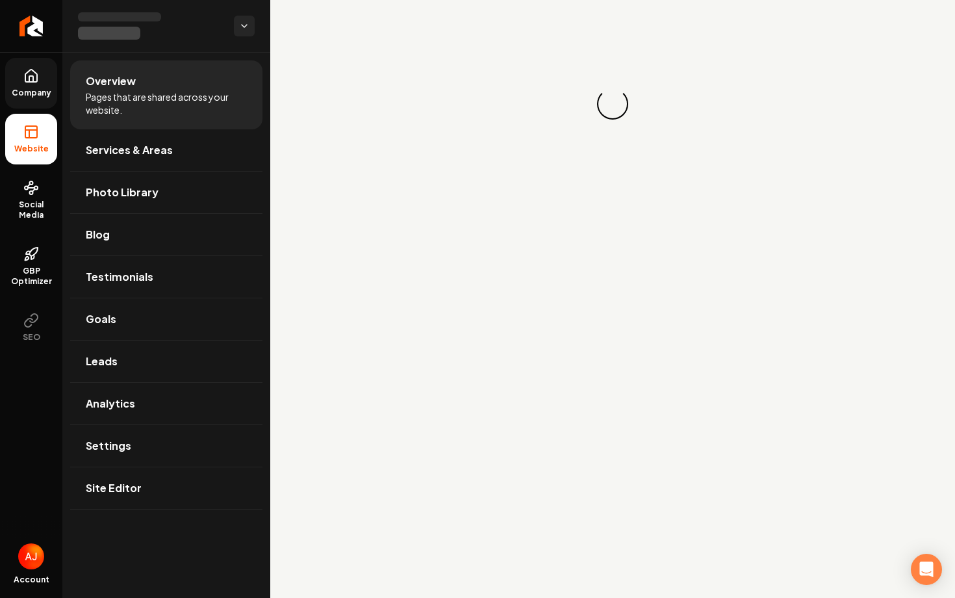
click at [24, 88] on span "Company" at bounding box center [31, 93] width 50 height 10
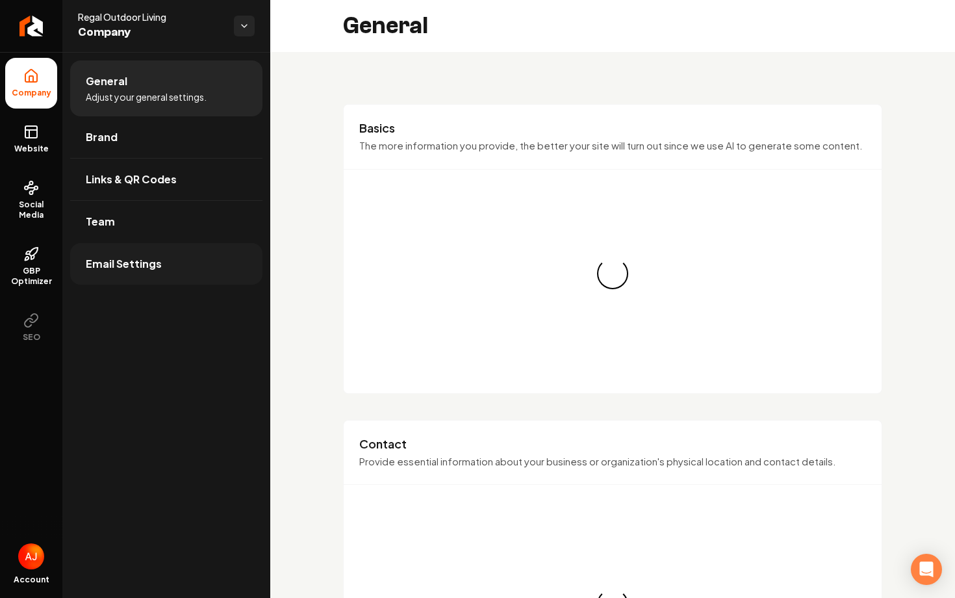
click at [150, 247] on link "Email Settings" at bounding box center [166, 264] width 192 height 42
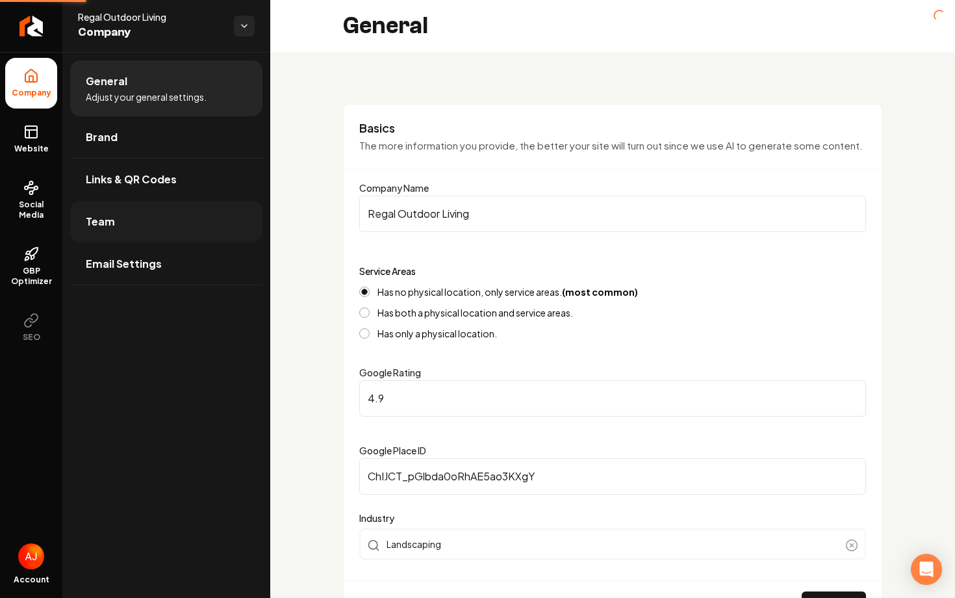
click at [147, 225] on link "Team" at bounding box center [166, 222] width 192 height 42
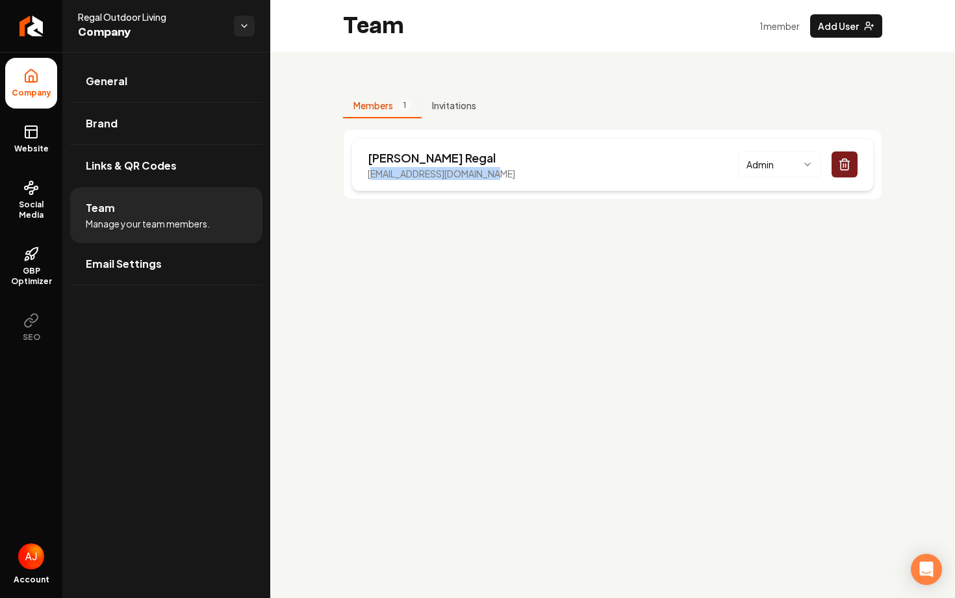
drag, startPoint x: 498, startPoint y: 171, endPoint x: 372, endPoint y: 172, distance: 125.4
click at [372, 172] on div "[PERSON_NAME] [EMAIL_ADDRESS][DOMAIN_NAME] Admin" at bounding box center [613, 164] width 522 height 53
click at [372, 172] on p "[EMAIL_ADDRESS][DOMAIN_NAME]" at bounding box center [441, 173] width 147 height 13
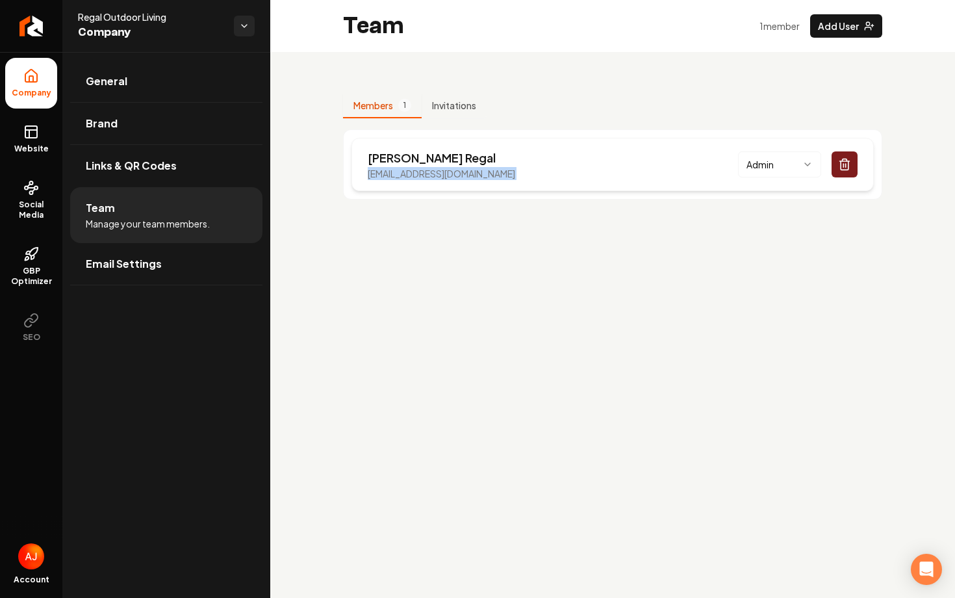
copy p "[EMAIL_ADDRESS][DOMAIN_NAME]"
click at [390, 163] on p "[PERSON_NAME]" at bounding box center [441, 158] width 147 height 18
click at [394, 177] on p "[EMAIL_ADDRESS][DOMAIN_NAME]" at bounding box center [441, 173] width 147 height 13
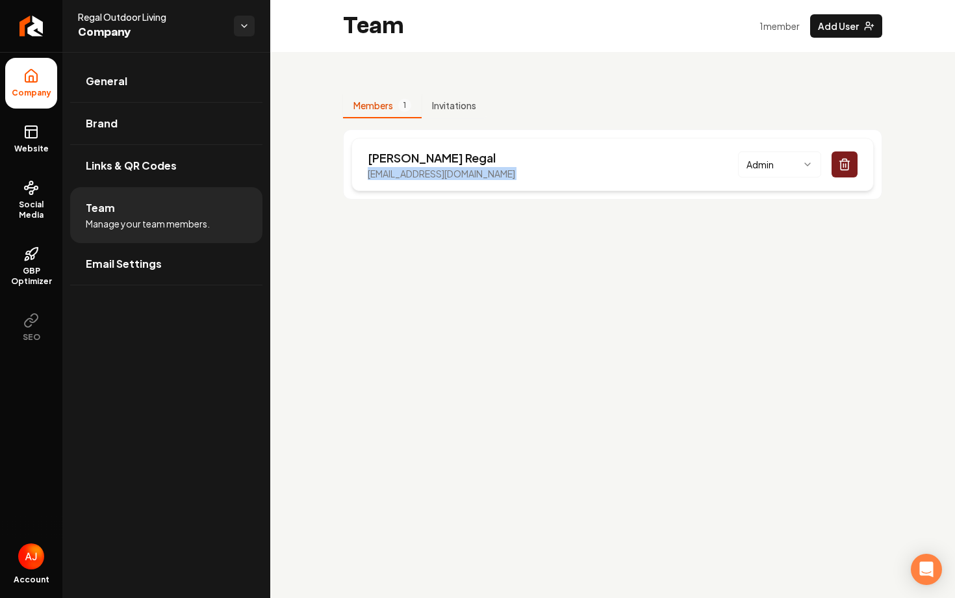
copy p "[EMAIL_ADDRESS][DOMAIN_NAME]"
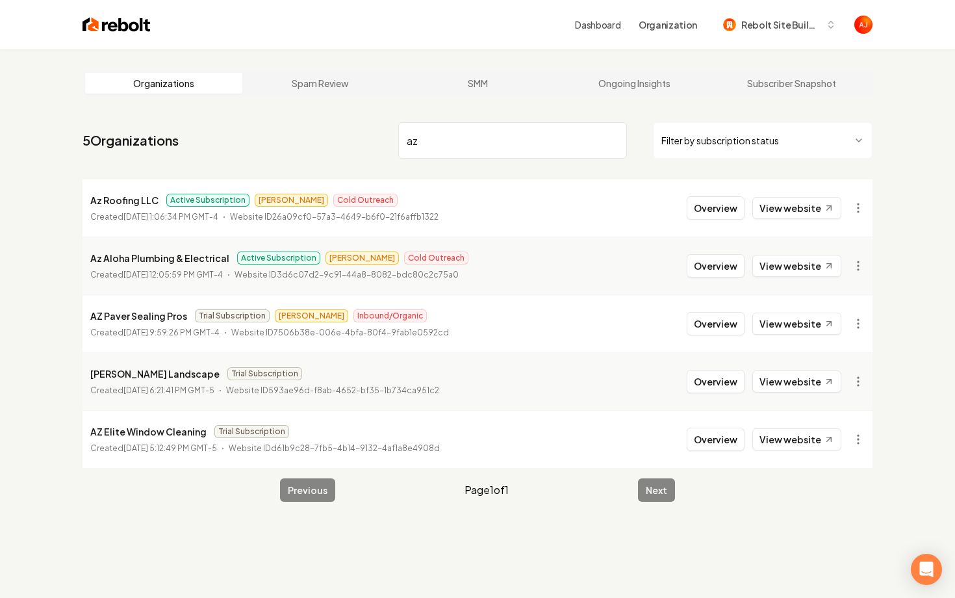
type input "a"
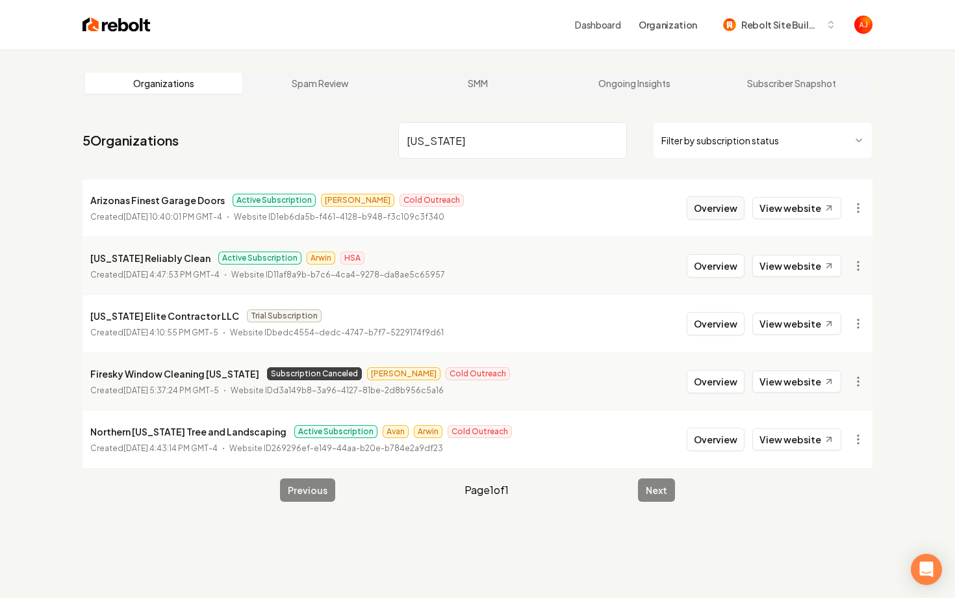
type input "[US_STATE]"
click at [708, 205] on button "Overview" at bounding box center [716, 207] width 58 height 23
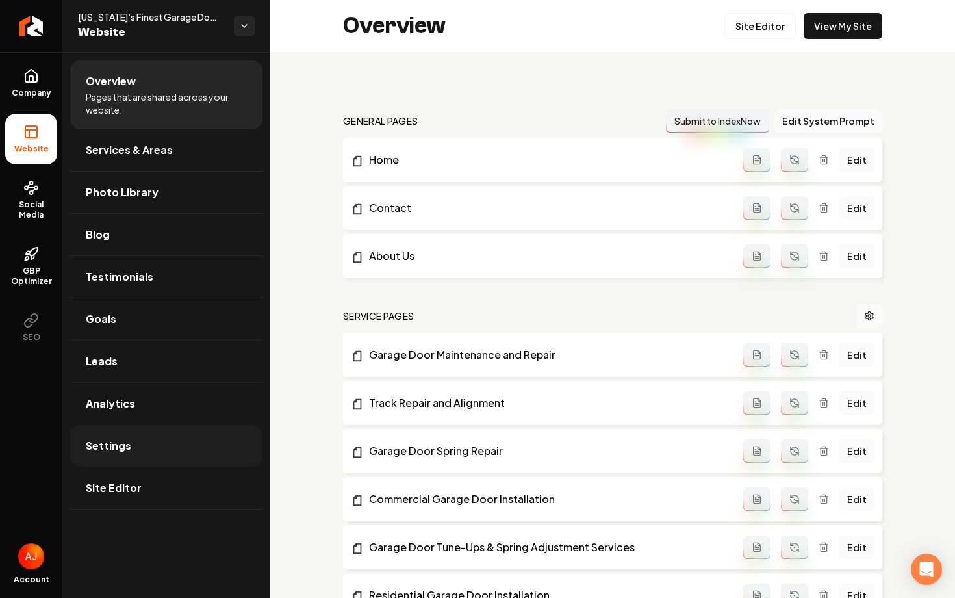
click at [122, 461] on link "Settings" at bounding box center [166, 446] width 192 height 42
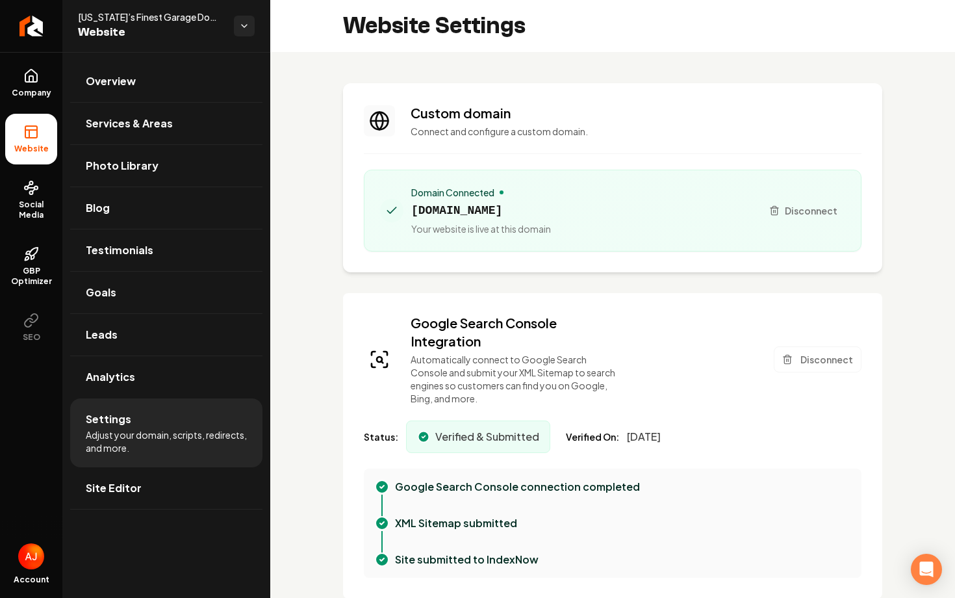
scroll to position [117, 0]
drag, startPoint x: 611, startPoint y: 207, endPoint x: 413, endPoint y: 204, distance: 198.8
click at [413, 204] on div "Domain Connected [DOMAIN_NAME] Your website is live at this domain" at bounding box center [565, 210] width 371 height 49
copy span "[DOMAIN_NAME]"
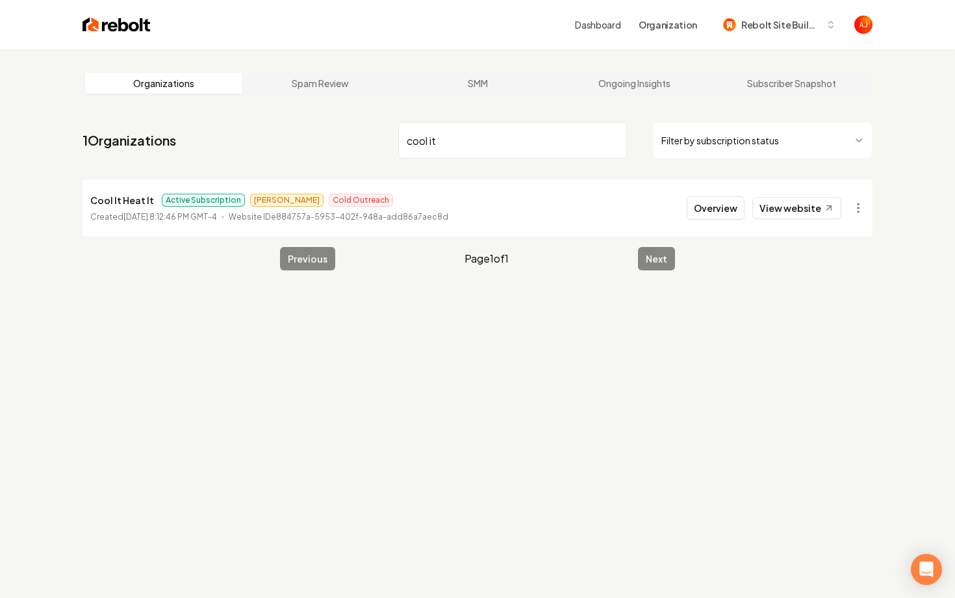
type input "cool it"
click at [704, 210] on button "Overview" at bounding box center [716, 207] width 58 height 23
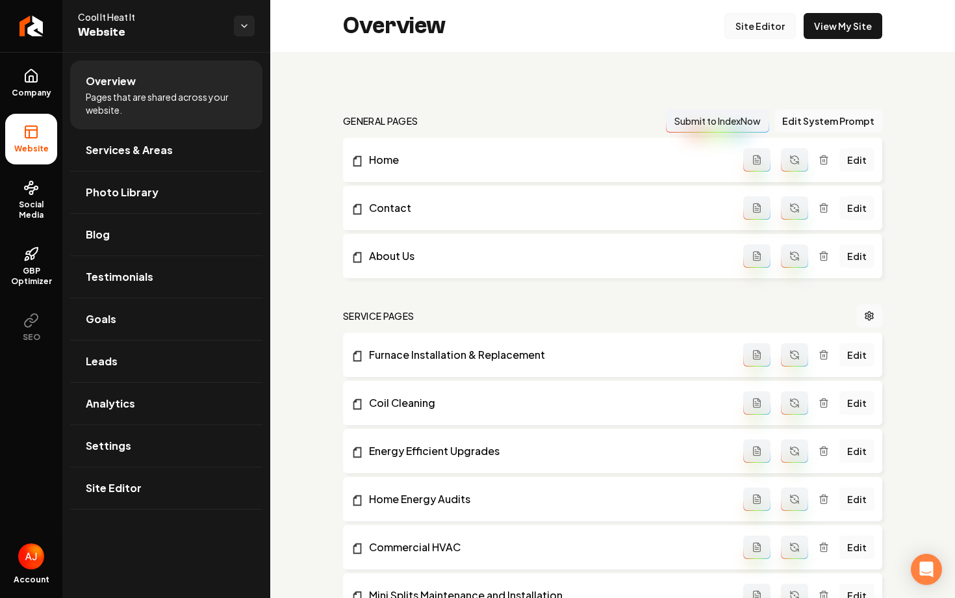
click at [742, 21] on link "Site Editor" at bounding box center [759, 26] width 71 height 26
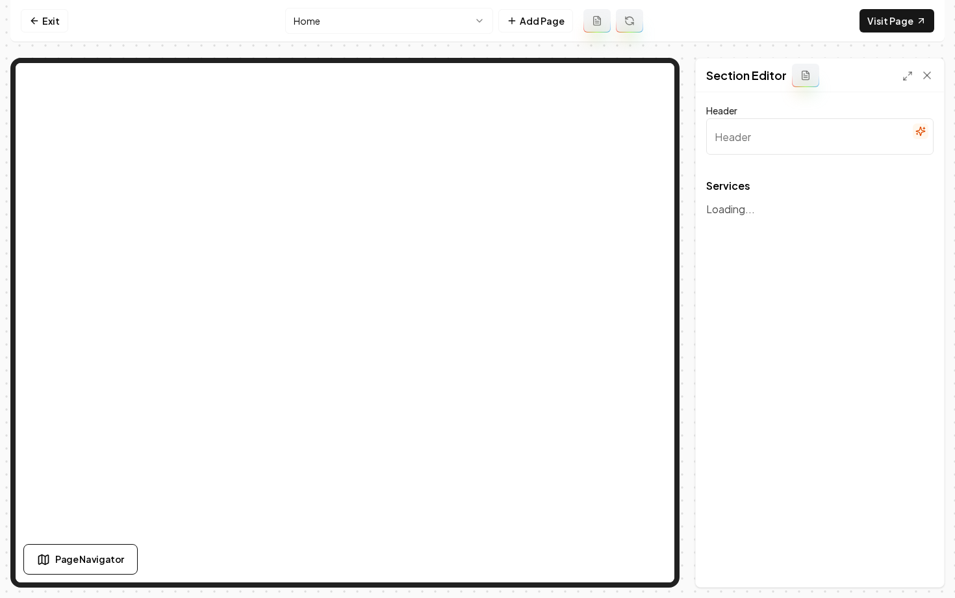
click at [410, 27] on html "Computer Required This feature is only available on a computer. Please switch t…" at bounding box center [477, 299] width 955 height 598
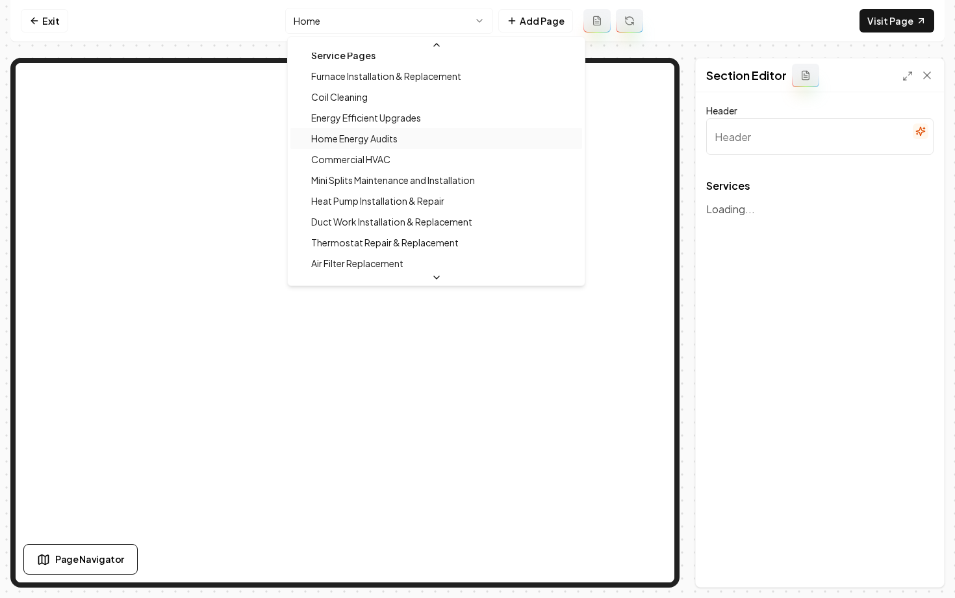
scroll to position [115, 0]
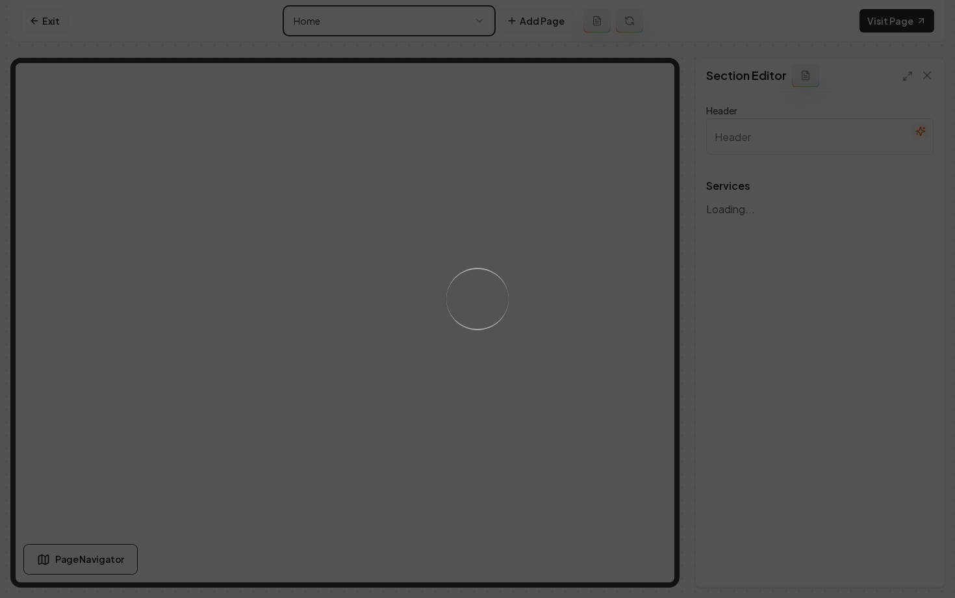
type input "Expert HVAC Solutions"
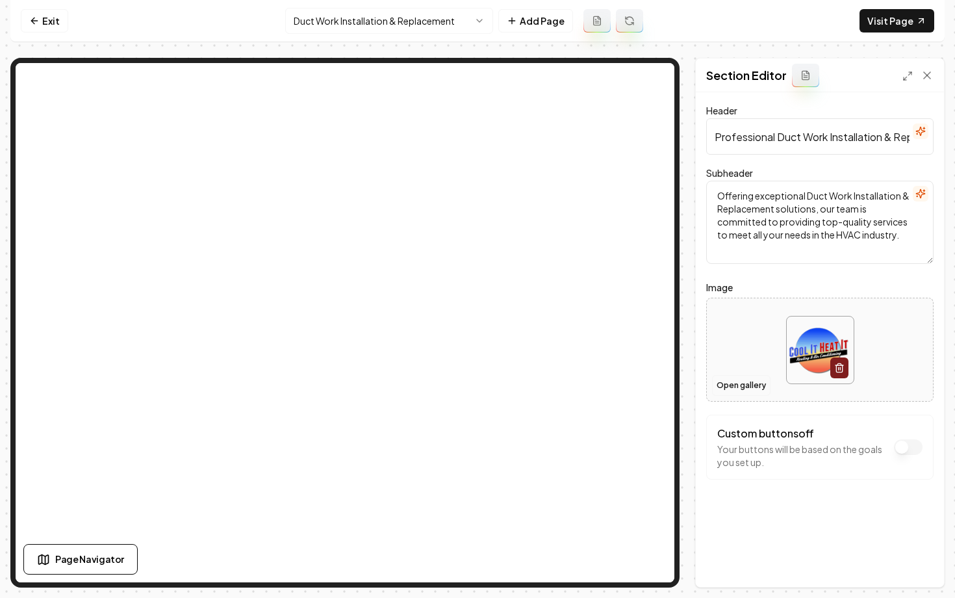
click at [748, 392] on button "Open gallery" at bounding box center [741, 385] width 58 height 21
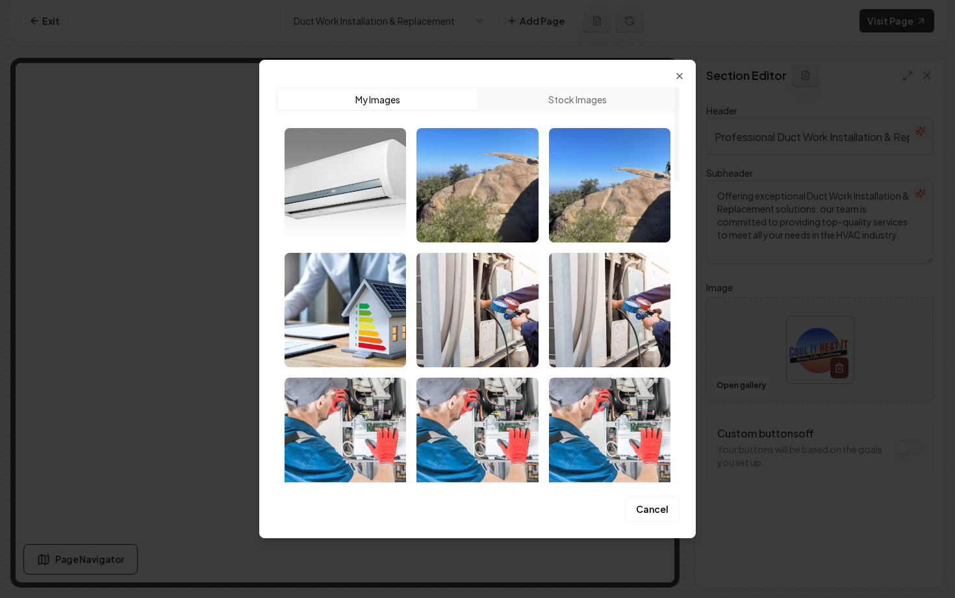
click at [564, 102] on button "Stock Images" at bounding box center [577, 99] width 199 height 21
click at [558, 101] on button "Stock Images" at bounding box center [577, 99] width 199 height 21
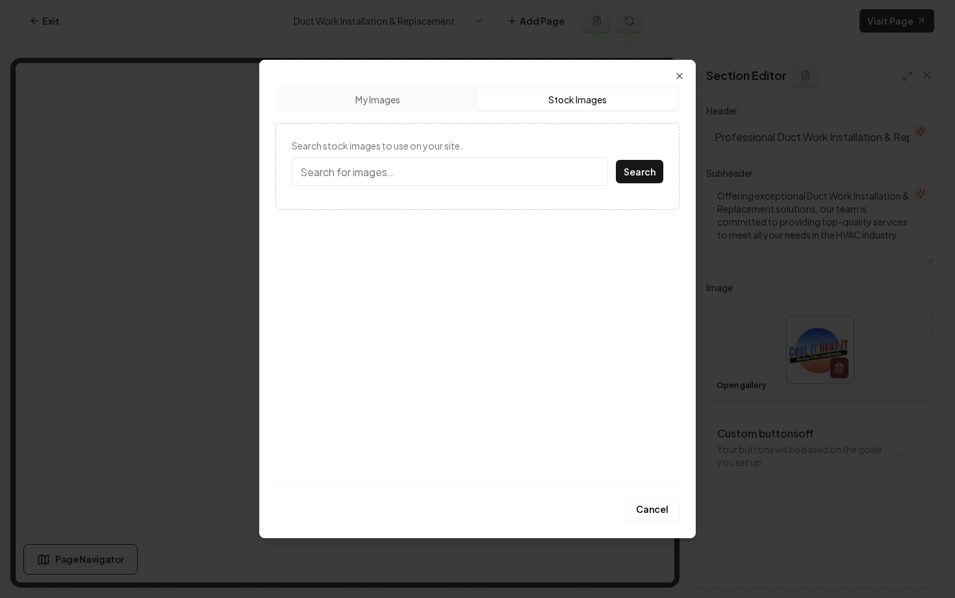
click at [442, 177] on input "Search stock images to use on your site." at bounding box center [450, 171] width 316 height 29
click at [634, 168] on button "Search" at bounding box center [639, 171] width 47 height 23
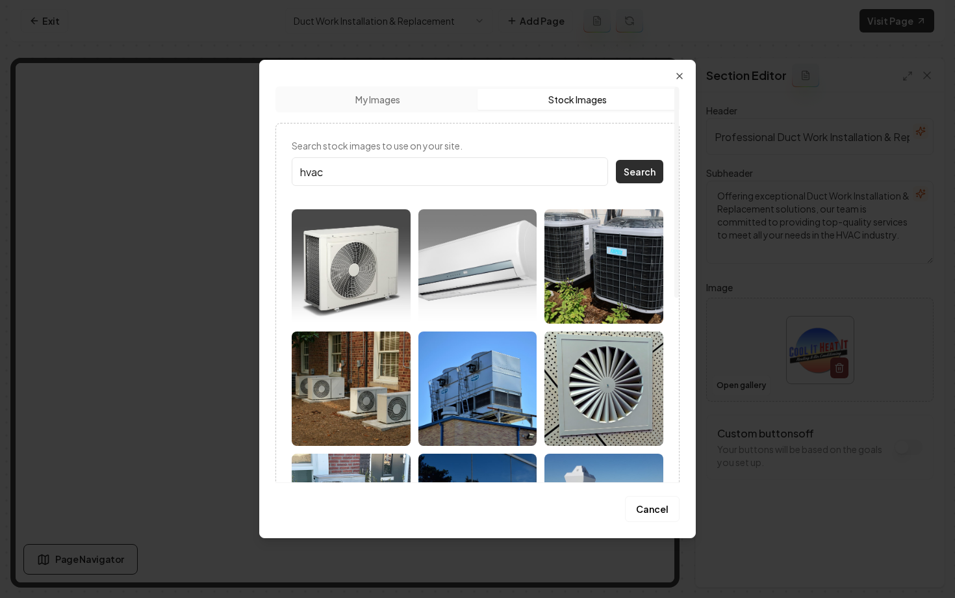
click at [630, 173] on button "Search" at bounding box center [639, 171] width 47 height 23
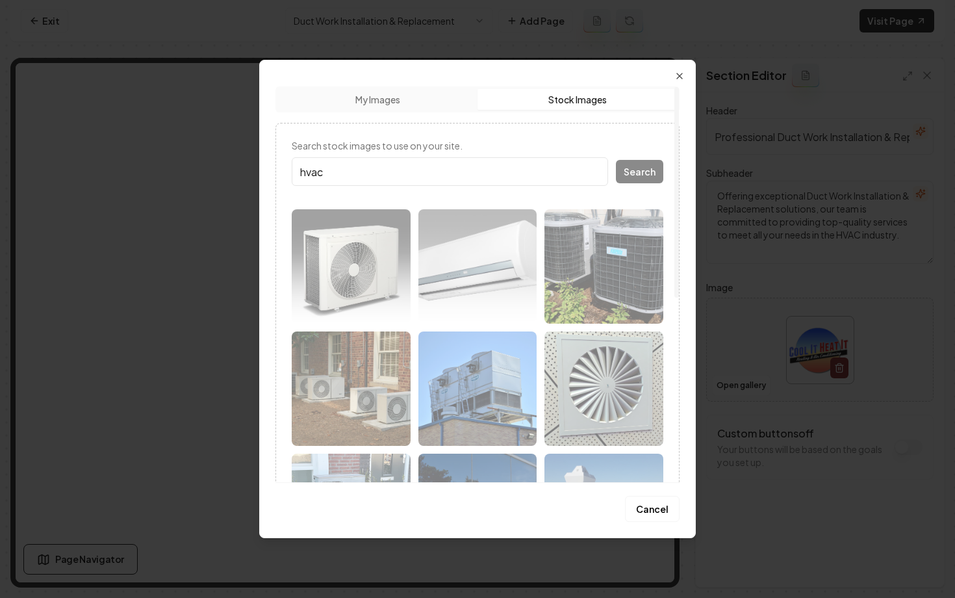
click at [413, 179] on input "hvac" at bounding box center [450, 171] width 316 height 29
click at [654, 171] on div "hvac Search" at bounding box center [478, 171] width 372 height 29
click at [400, 166] on input "hvac" at bounding box center [450, 171] width 316 height 29
type input "hvac"
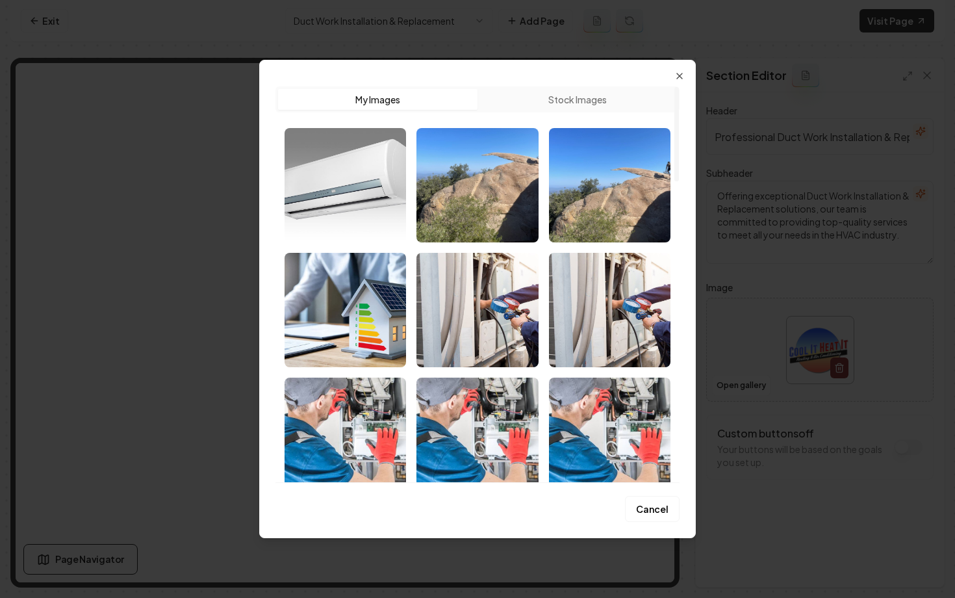
click at [391, 90] on button "My Images" at bounding box center [377, 99] width 199 height 21
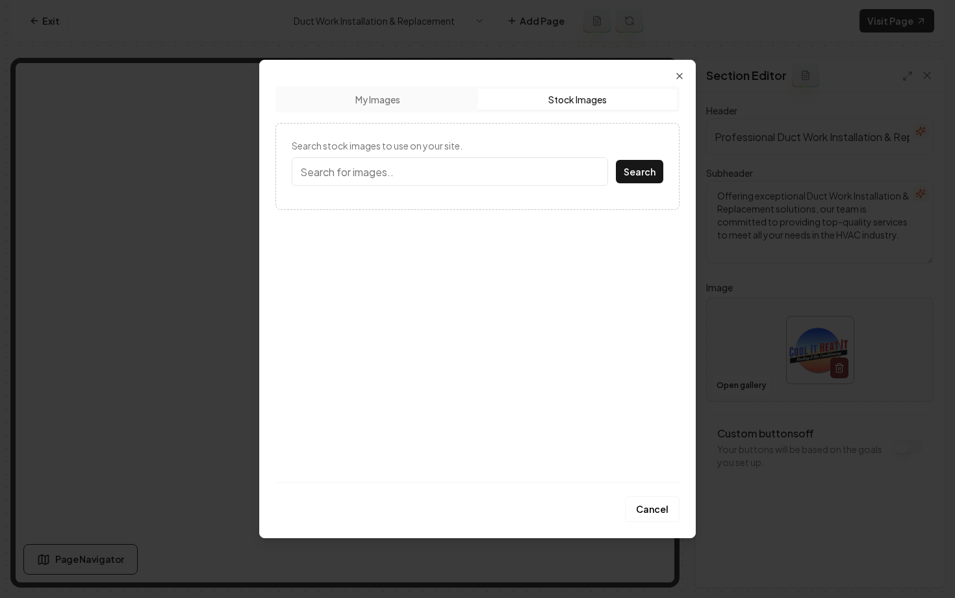
click at [555, 102] on button "Stock Images" at bounding box center [577, 99] width 199 height 21
click at [471, 170] on input "Search stock images to use on your site." at bounding box center [450, 171] width 316 height 29
type input "HVAC"
click at [647, 166] on button "Search" at bounding box center [639, 171] width 47 height 23
click at [677, 81] on icon "button" at bounding box center [679, 76] width 10 height 10
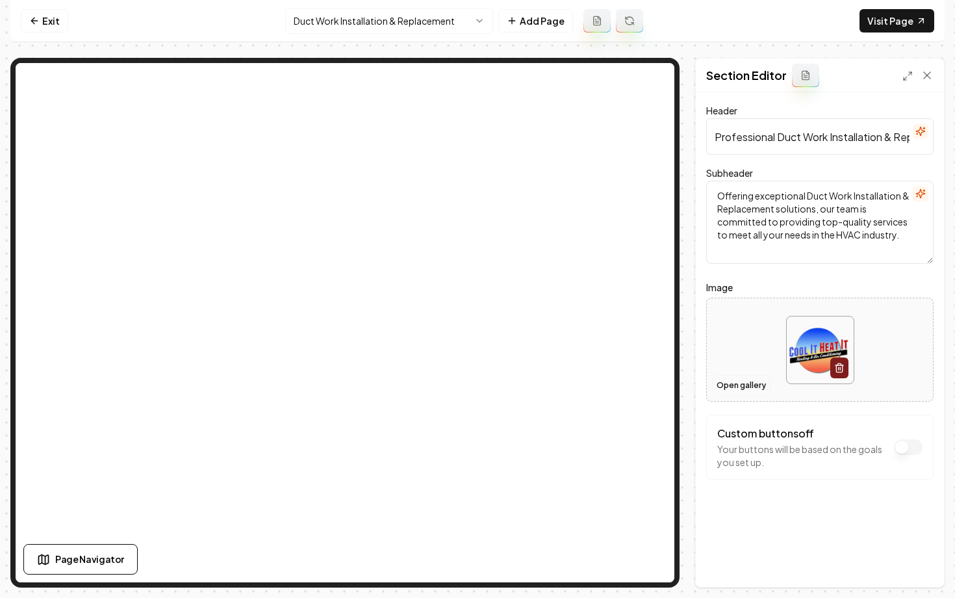
click at [726, 384] on button "Open gallery" at bounding box center [741, 385] width 58 height 21
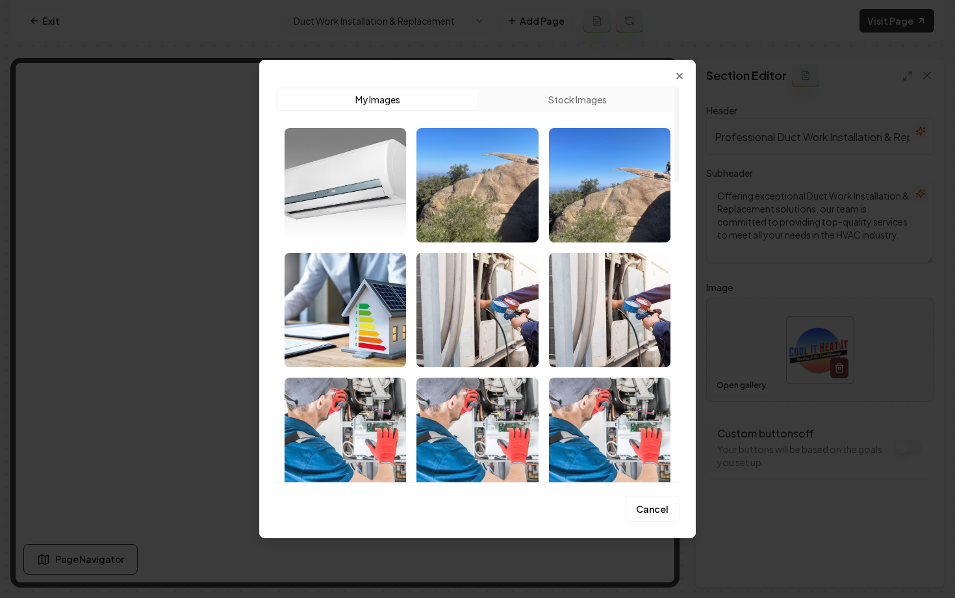
click at [565, 101] on button "Stock Images" at bounding box center [577, 99] width 199 height 21
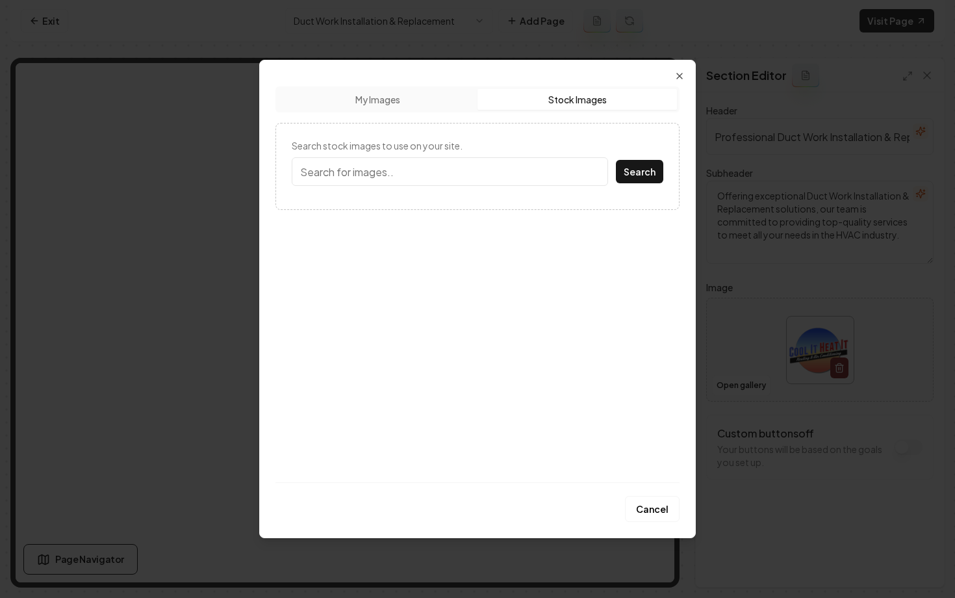
click at [394, 172] on input "Search stock images to use on your site." at bounding box center [450, 171] width 316 height 29
type input "D"
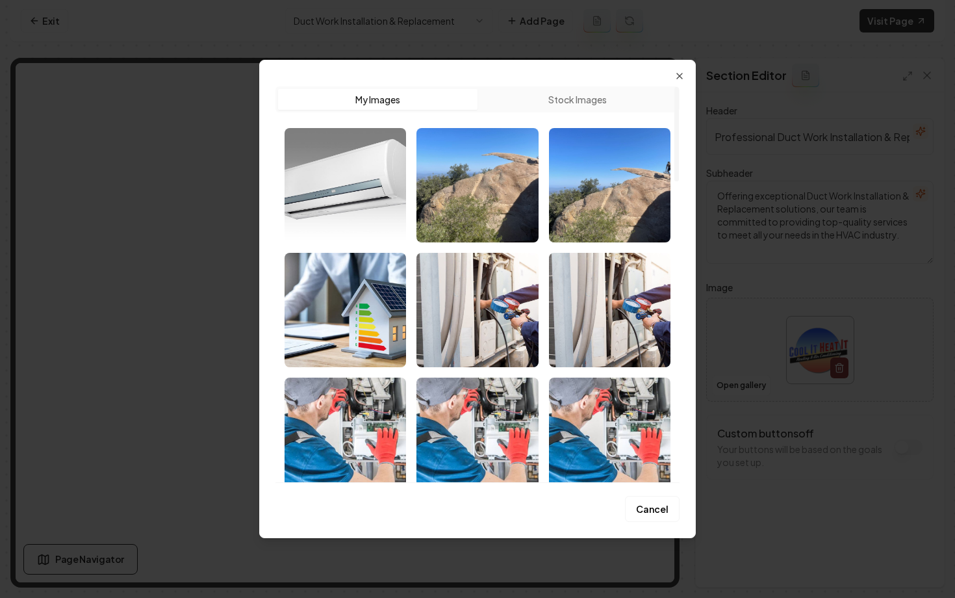
click at [523, 103] on button "Stock Images" at bounding box center [577, 99] width 199 height 21
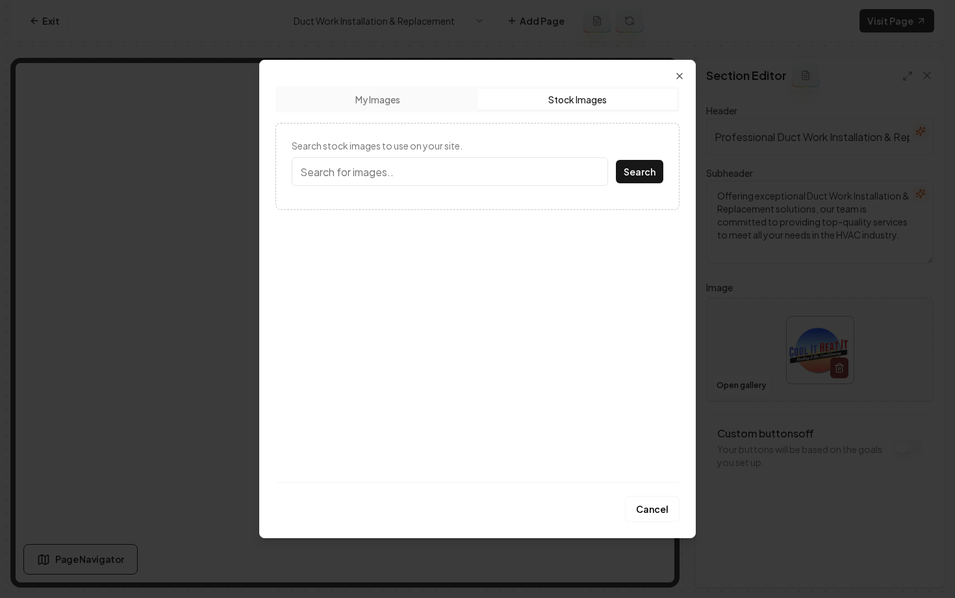
click at [490, 190] on form "Search stock images to use on your site. Search" at bounding box center [478, 166] width 372 height 55
click at [474, 179] on input "Search stock images to use on your site." at bounding box center [450, 171] width 316 height 29
type input "Duct"
click at [616, 160] on button "Search" at bounding box center [639, 171] width 47 height 23
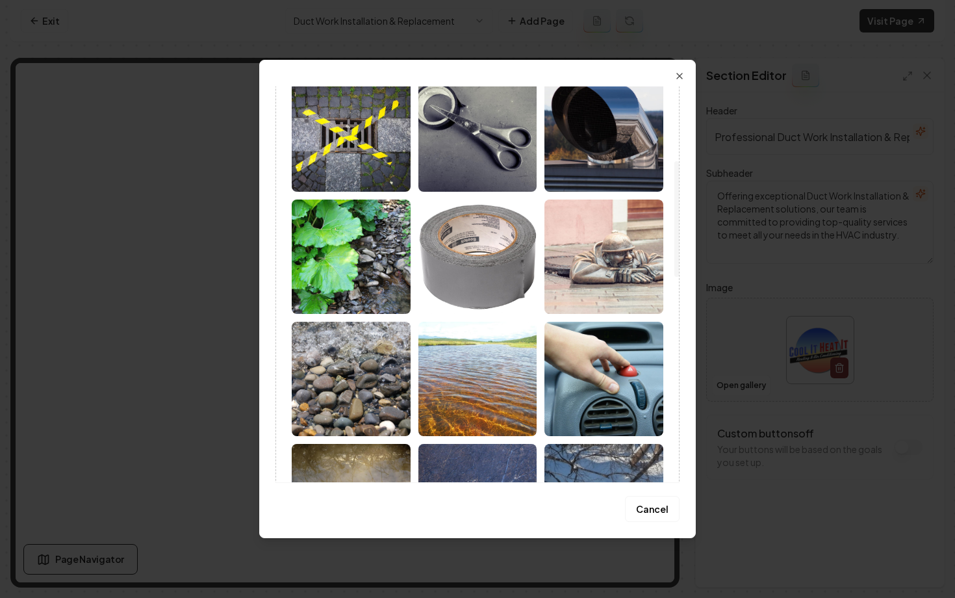
click at [606, 150] on img at bounding box center [603, 134] width 119 height 114
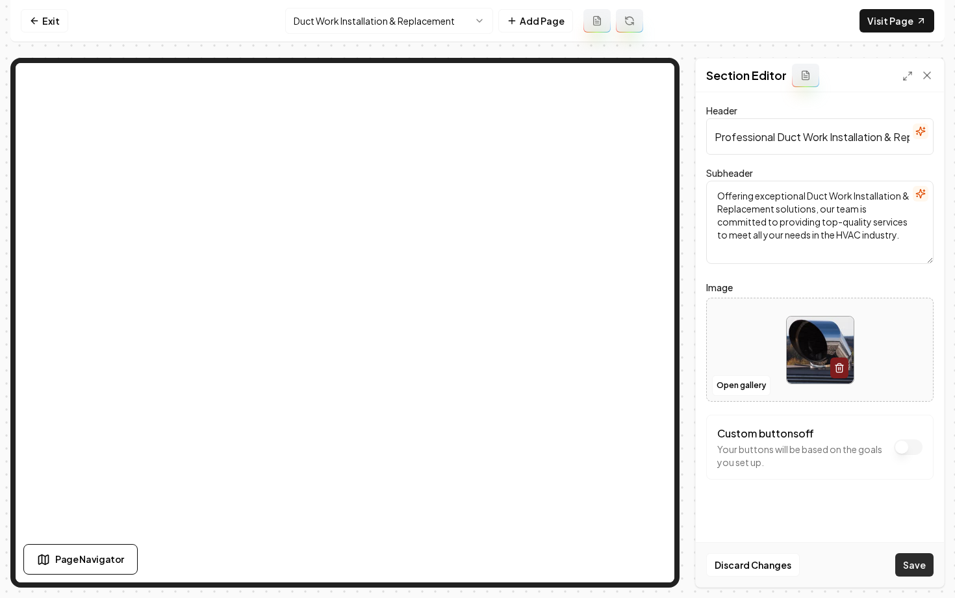
click at [910, 565] on button "Save" at bounding box center [914, 564] width 38 height 23
click at [743, 352] on div at bounding box center [820, 349] width 226 height 89
click at [745, 385] on button "Open gallery" at bounding box center [741, 385] width 58 height 21
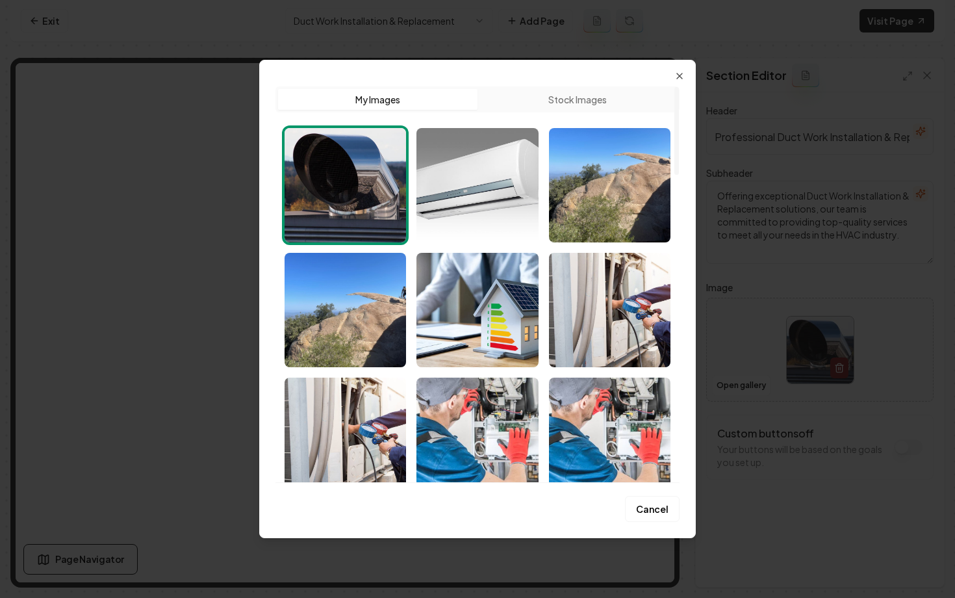
click at [355, 194] on img "Select image image_689e584a5c7cd75eb8d06624.jpeg" at bounding box center [346, 185] width 122 height 114
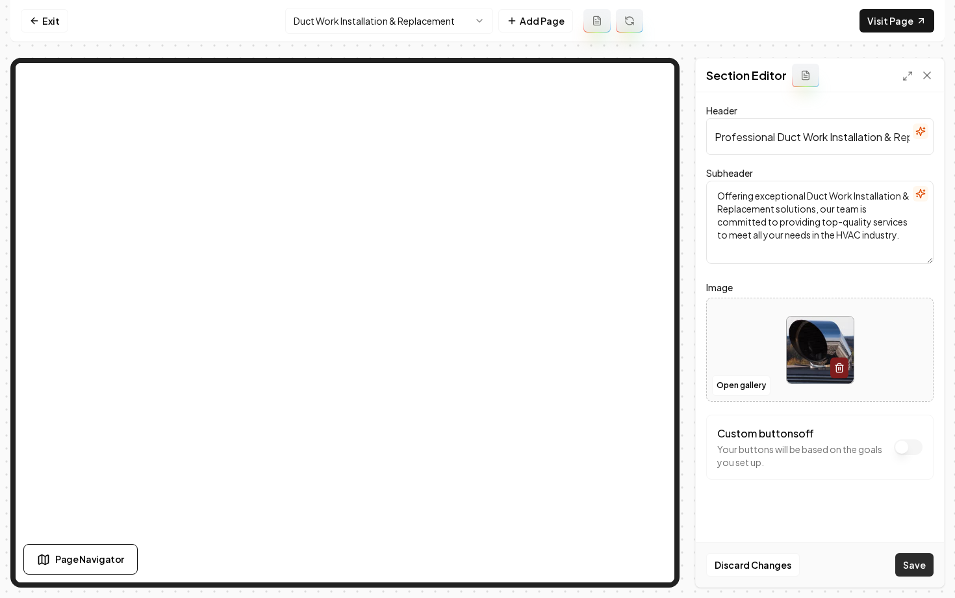
click at [931, 568] on button "Save" at bounding box center [914, 564] width 38 height 23
click at [344, 21] on html "Computer Required This feature is only available on a computer. Please switch t…" at bounding box center [477, 299] width 955 height 598
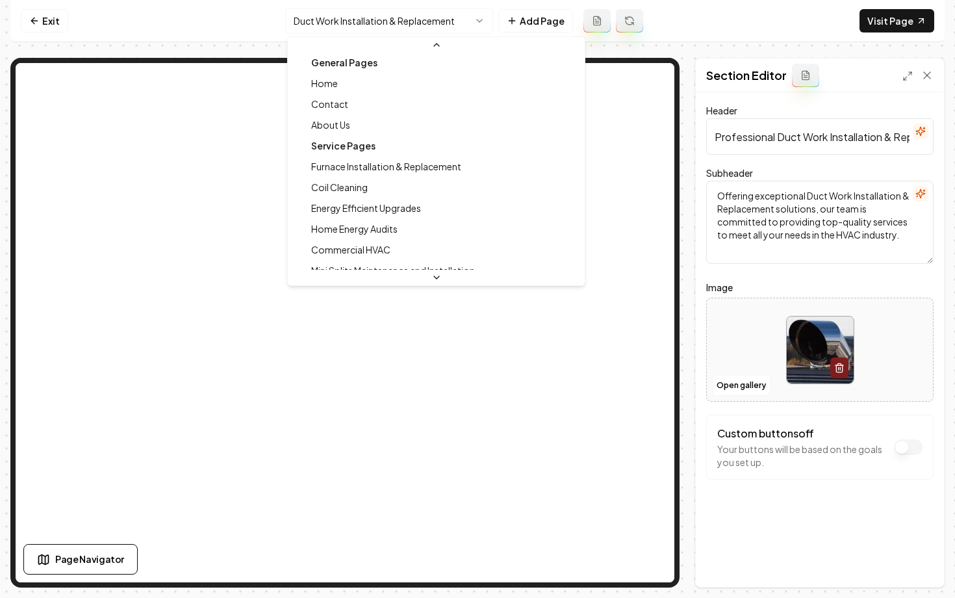
scroll to position [0, 0]
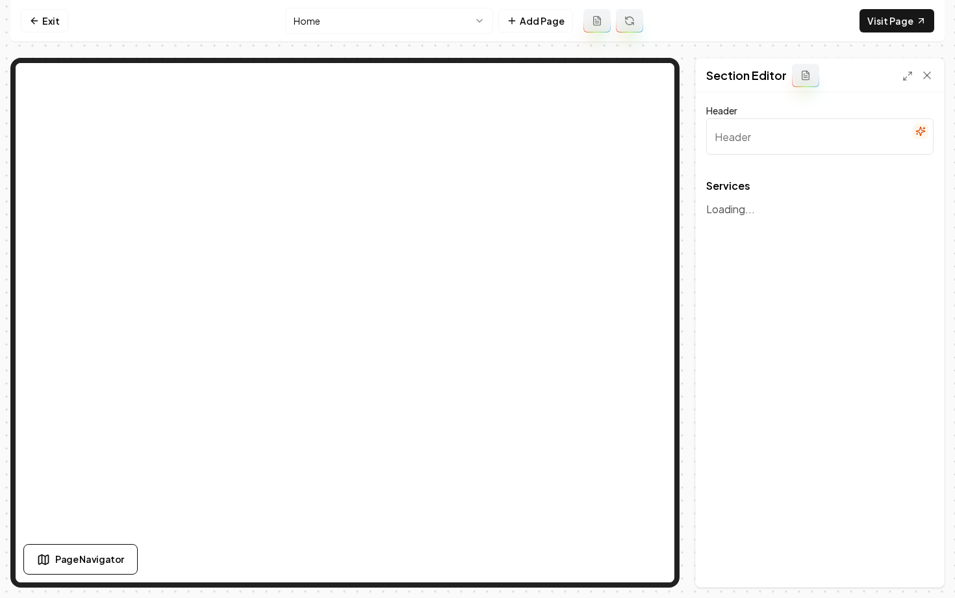
type input "Expert HVAC Solutions"
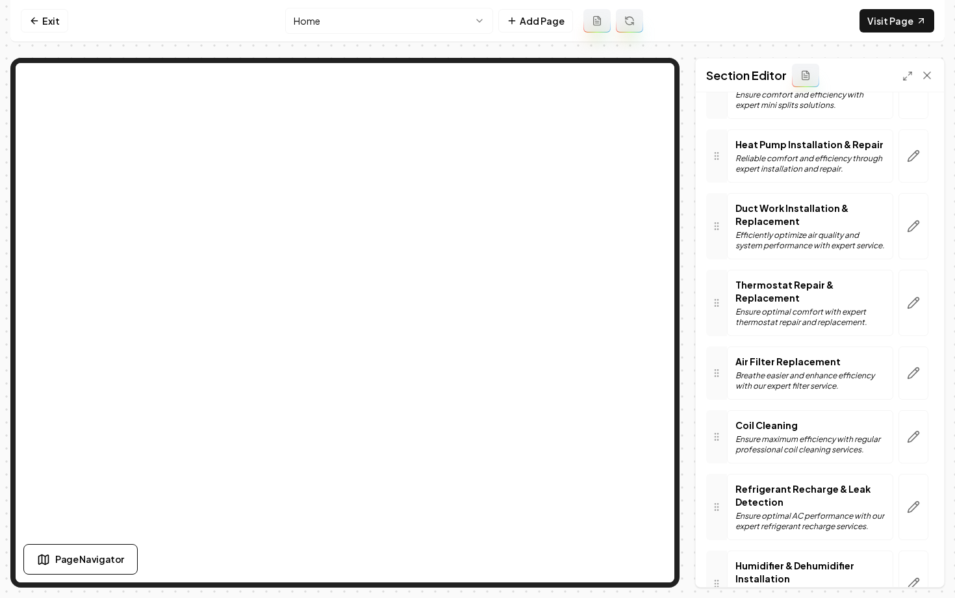
scroll to position [287, 0]
click at [917, 236] on button "button" at bounding box center [914, 228] width 30 height 66
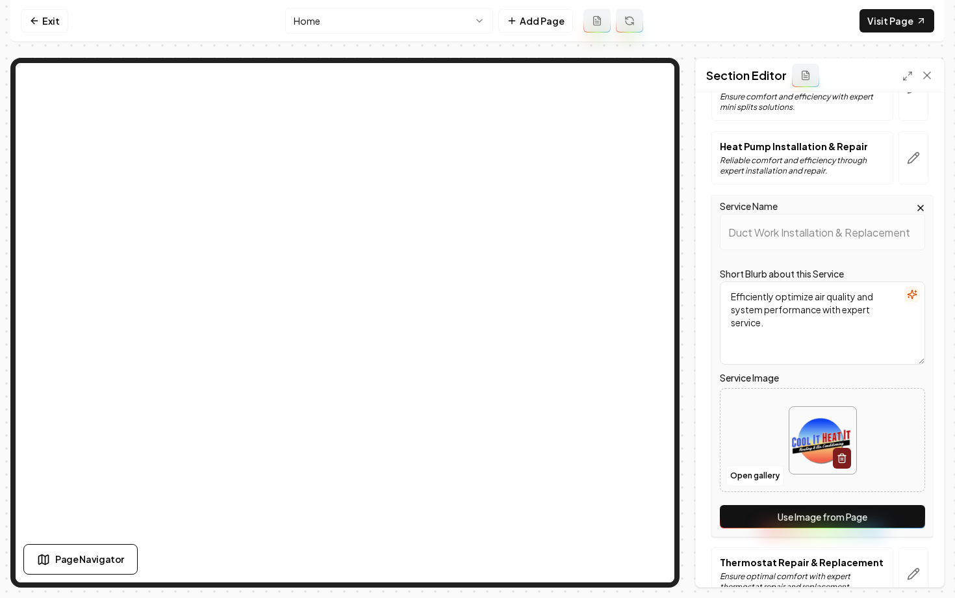
click at [799, 505] on button "Use Image from Page" at bounding box center [822, 516] width 205 height 23
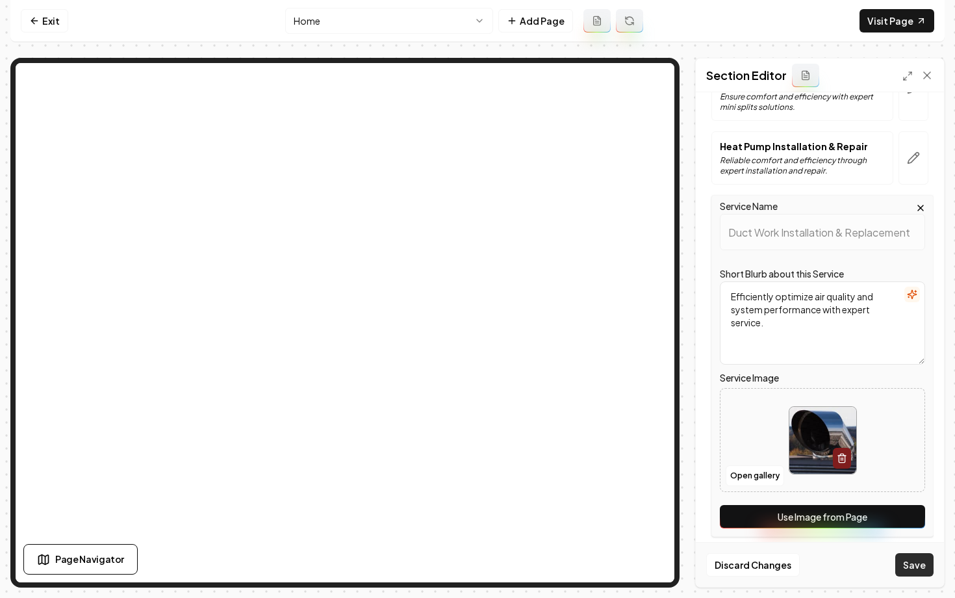
click at [912, 562] on button "Save" at bounding box center [914, 564] width 38 height 23
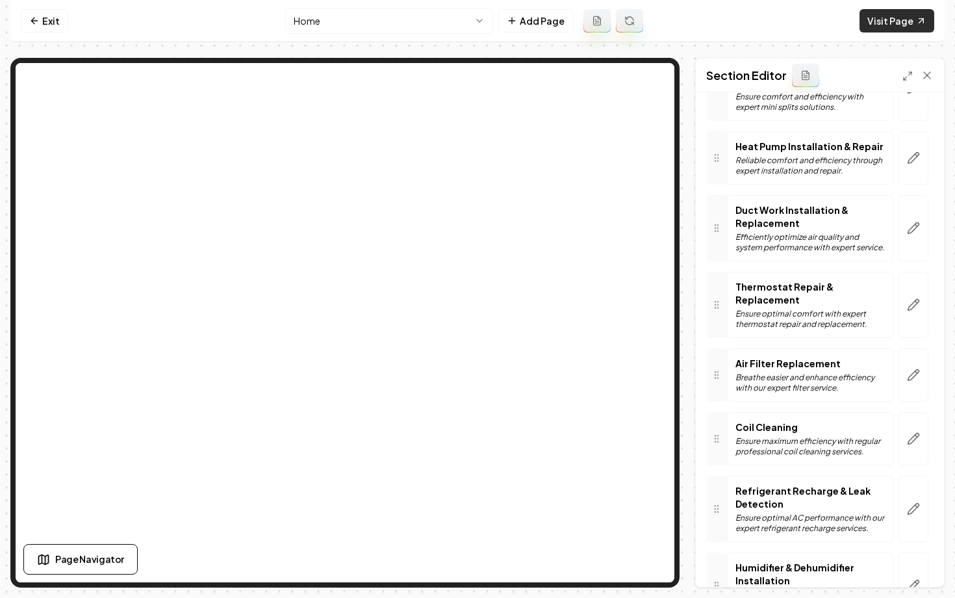
click at [887, 22] on link "Visit Page" at bounding box center [897, 20] width 75 height 23
click at [40, 26] on link "Exit" at bounding box center [44, 20] width 47 height 23
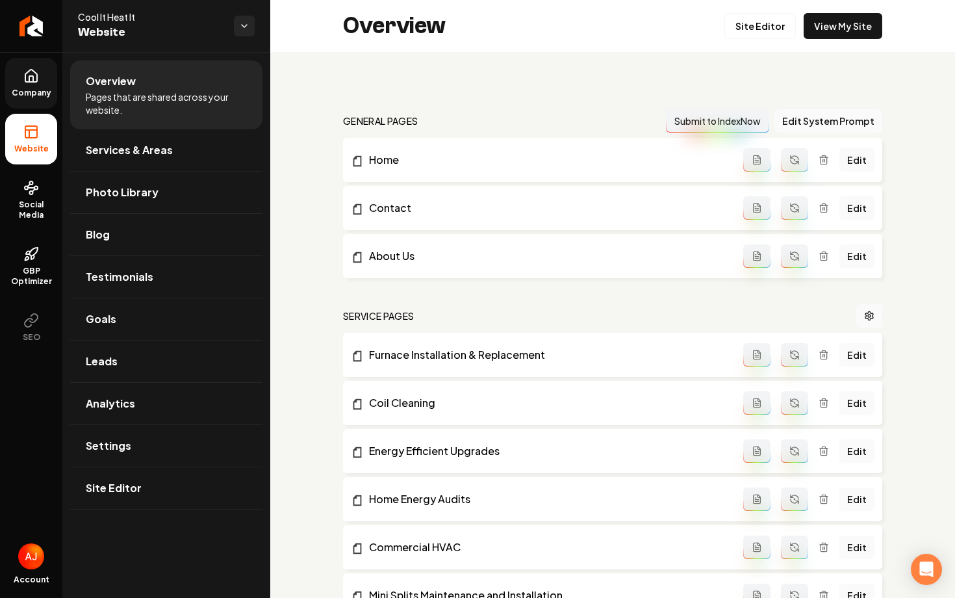
click at [29, 90] on span "Company" at bounding box center [31, 93] width 50 height 10
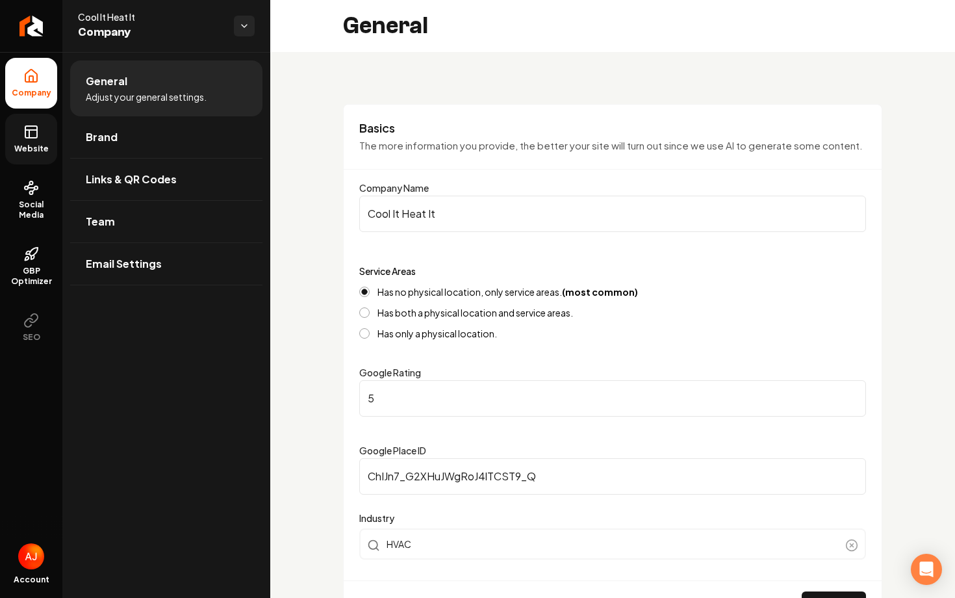
click at [18, 133] on link "Website" at bounding box center [31, 139] width 52 height 51
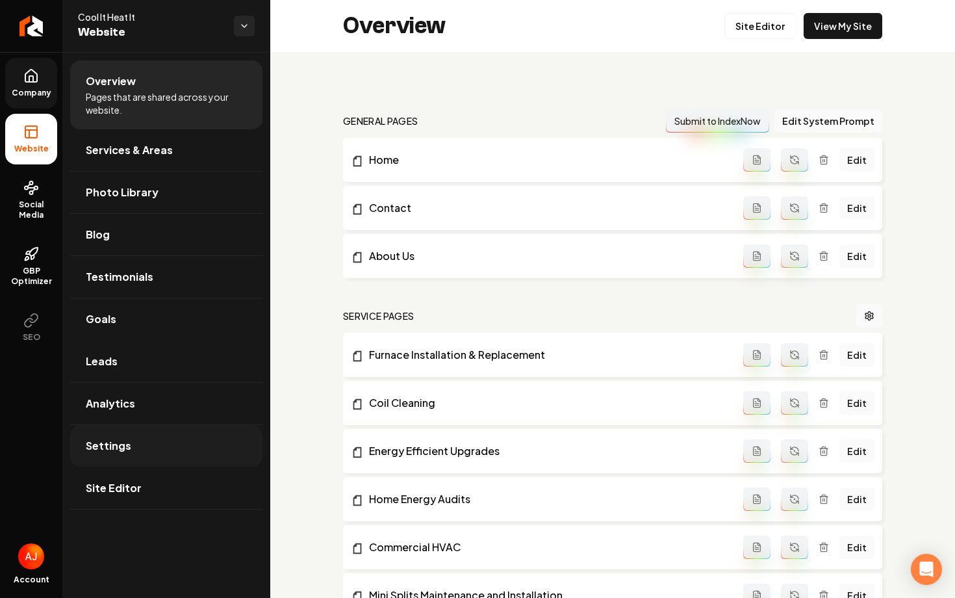
click at [129, 457] on link "Settings" at bounding box center [166, 446] width 192 height 42
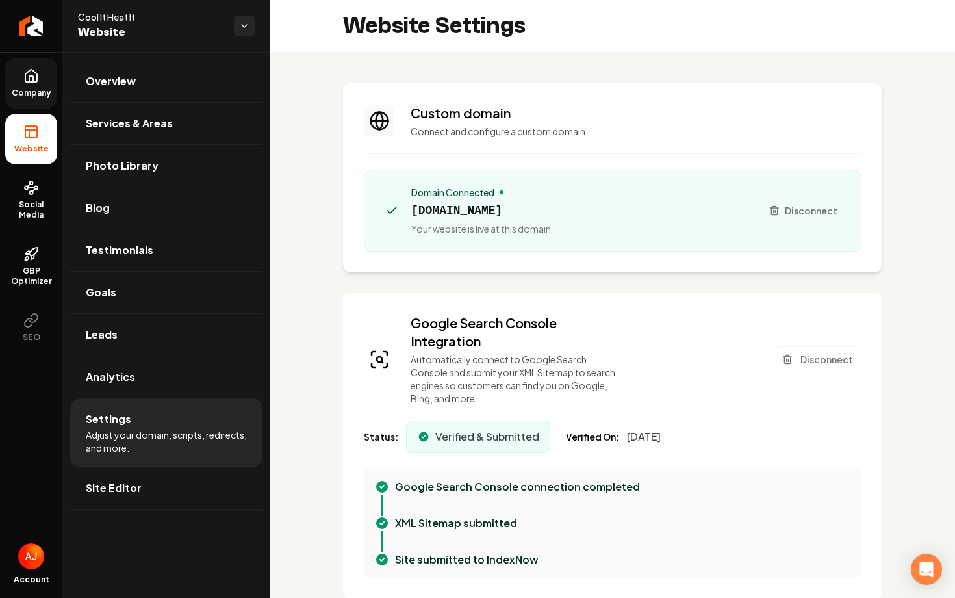
scroll to position [117, 0]
drag, startPoint x: 537, startPoint y: 212, endPoint x: 410, endPoint y: 211, distance: 126.7
click at [410, 211] on div "Domain Connected [DOMAIN_NAME] Your website is live at this domain" at bounding box center [565, 210] width 371 height 49
copy span "[DOMAIN_NAME]"
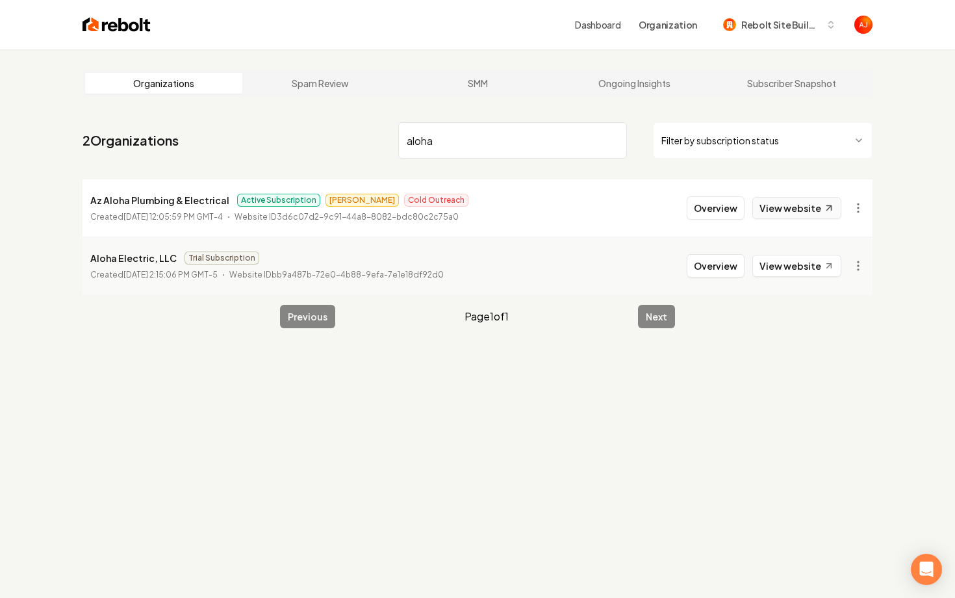
click at [789, 211] on link "View website" at bounding box center [796, 208] width 89 height 22
drag, startPoint x: 476, startPoint y: 134, endPoint x: 351, endPoint y: 140, distance: 124.9
click at [351, 140] on nav "2 Organizations aloha Filter by subscription status" at bounding box center [478, 145] width 790 height 57
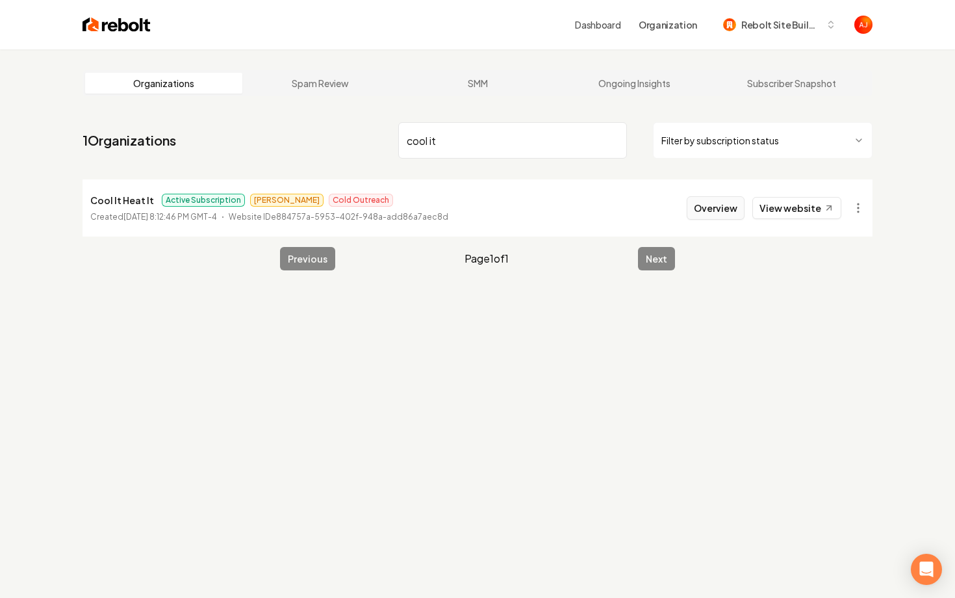
type input "cool it"
click at [719, 215] on button "Overview" at bounding box center [716, 207] width 58 height 23
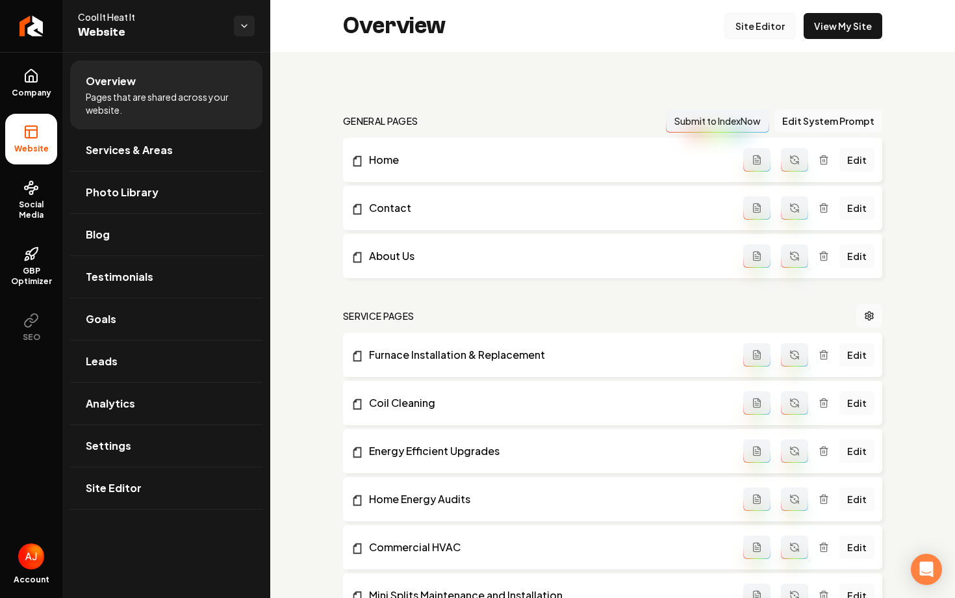
click at [747, 35] on link "Site Editor" at bounding box center [759, 26] width 71 height 26
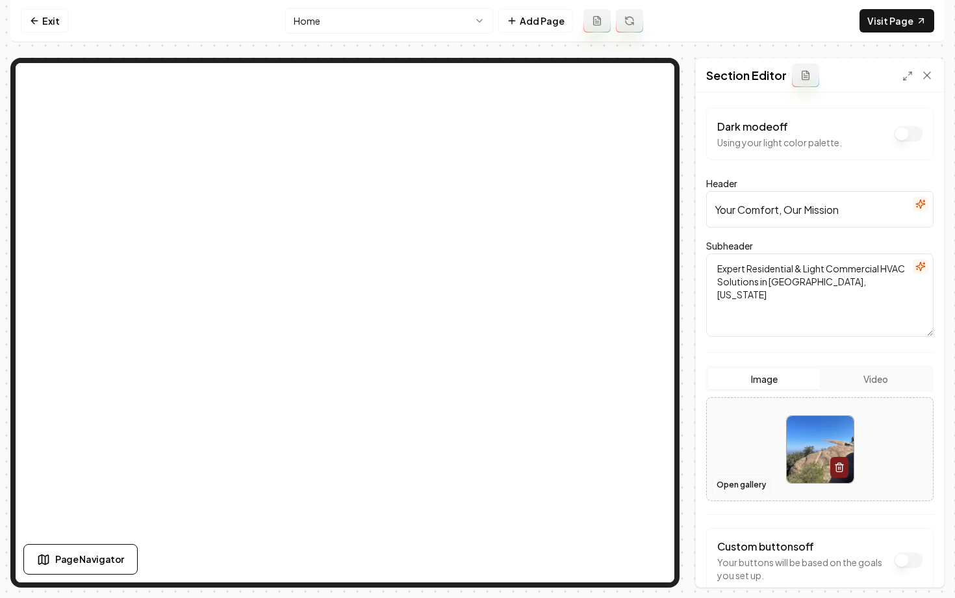
click at [728, 479] on button "Open gallery" at bounding box center [741, 484] width 58 height 21
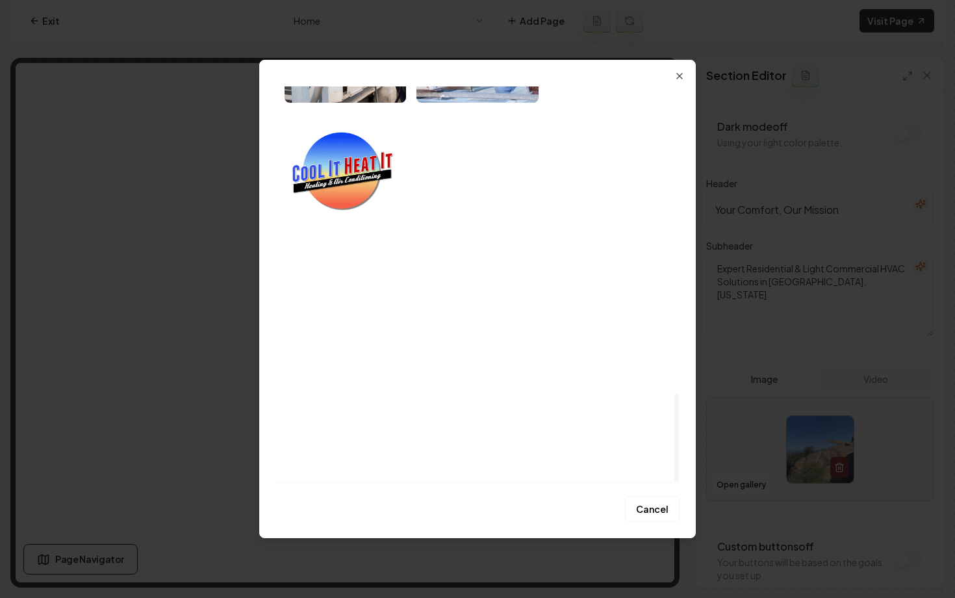
scroll to position [1385, 0]
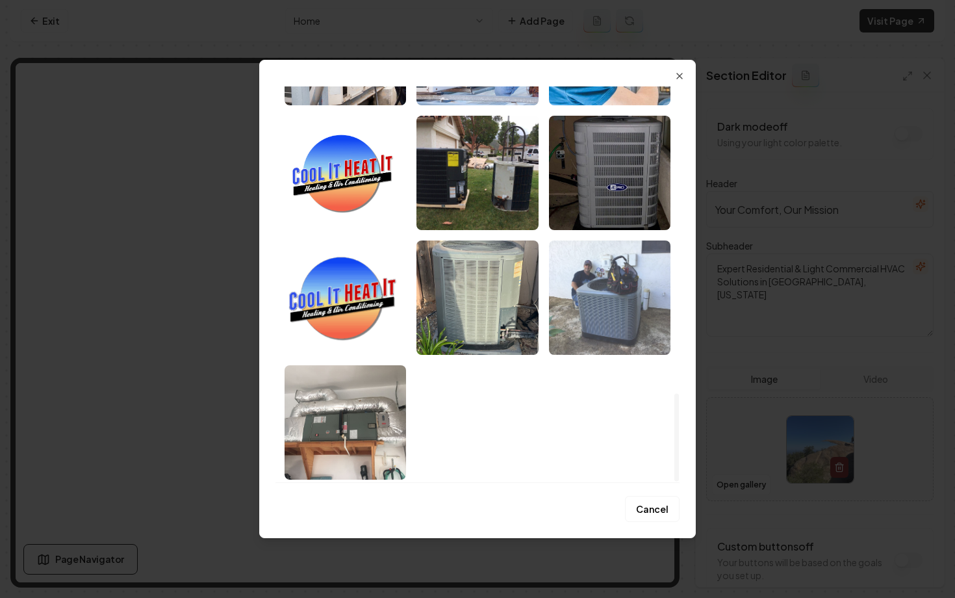
click at [596, 288] on img "Select image image_68952ef95c7cd75eb8244e49.jpeg" at bounding box center [610, 297] width 122 height 114
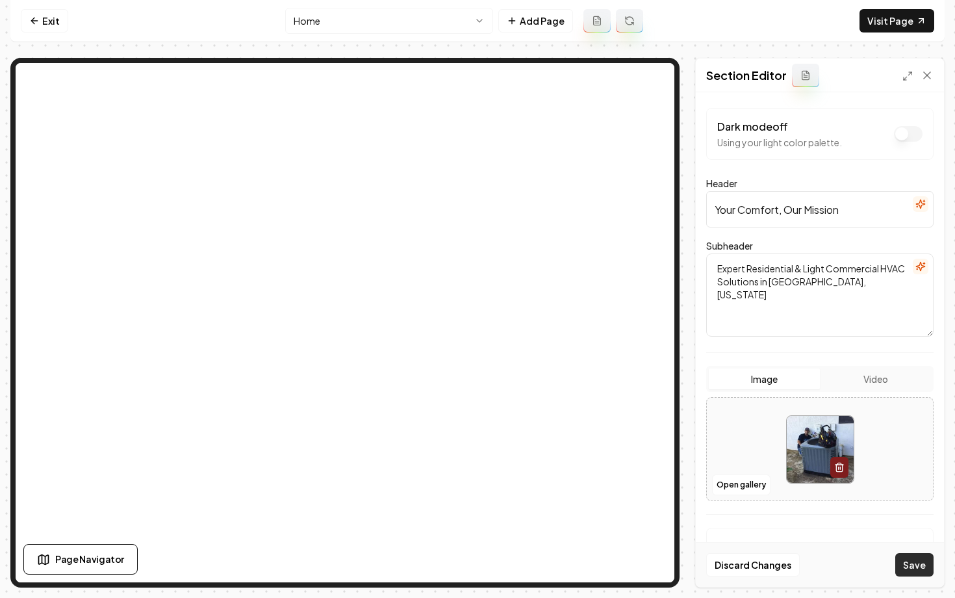
click at [918, 576] on button "Save" at bounding box center [914, 564] width 38 height 23
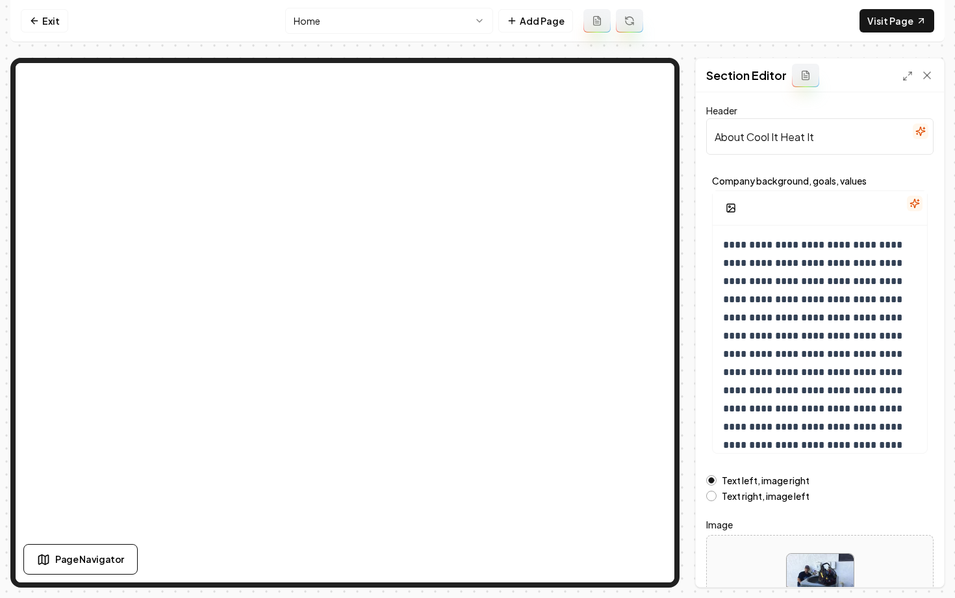
scroll to position [104, 0]
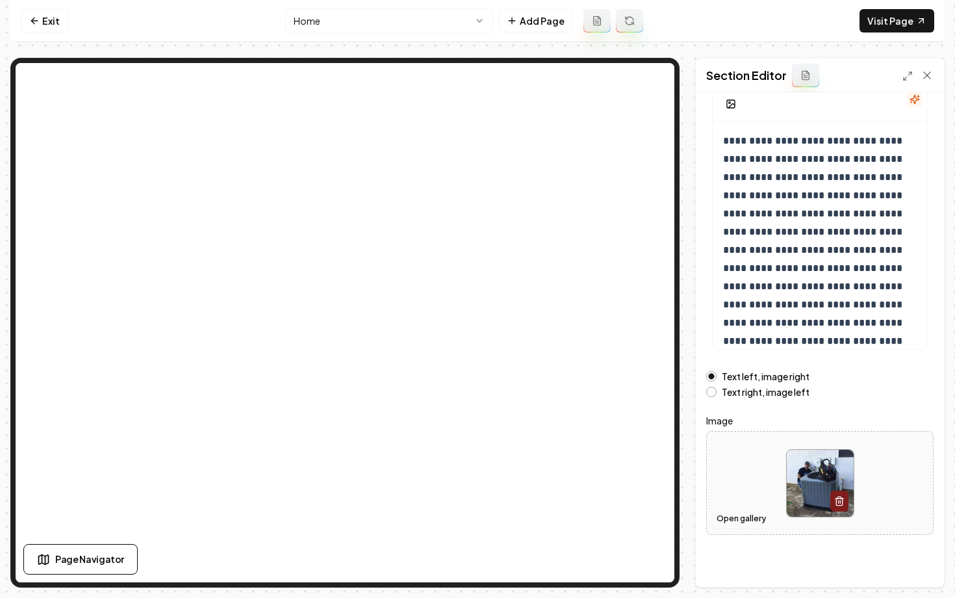
click at [722, 521] on button "Open gallery" at bounding box center [741, 518] width 58 height 21
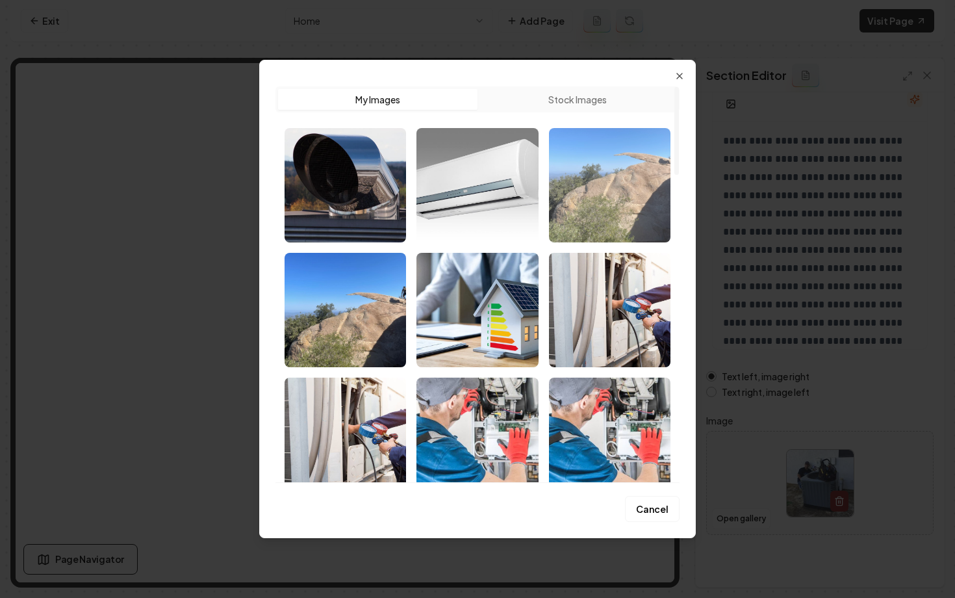
click at [559, 205] on img "Select image image_689b7b225c7cd75eb8c8eca0.png" at bounding box center [610, 185] width 122 height 114
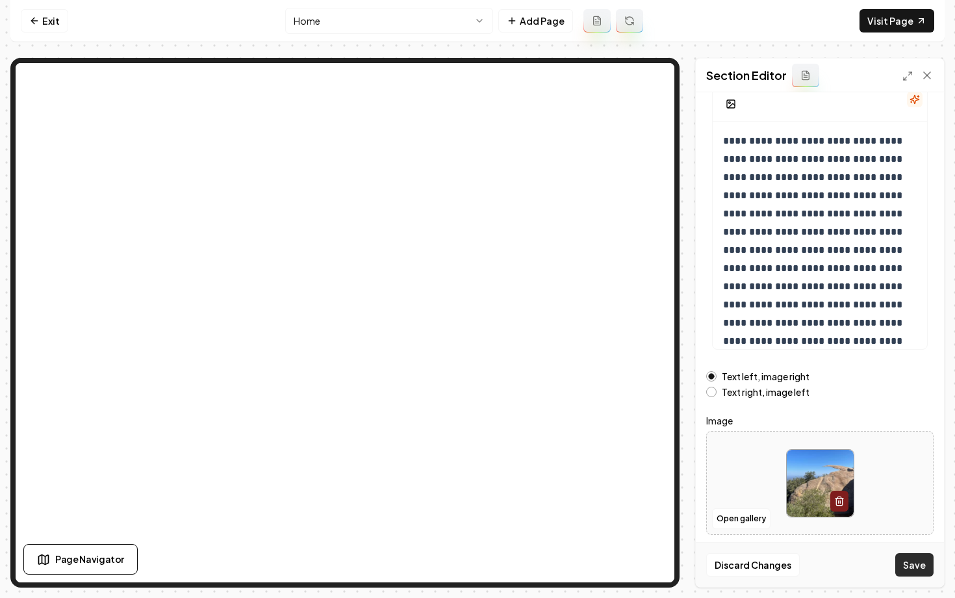
click at [912, 563] on button "Save" at bounding box center [914, 564] width 38 height 23
click at [878, 18] on link "Visit Page" at bounding box center [897, 20] width 75 height 23
click at [36, 23] on icon at bounding box center [34, 21] width 10 height 10
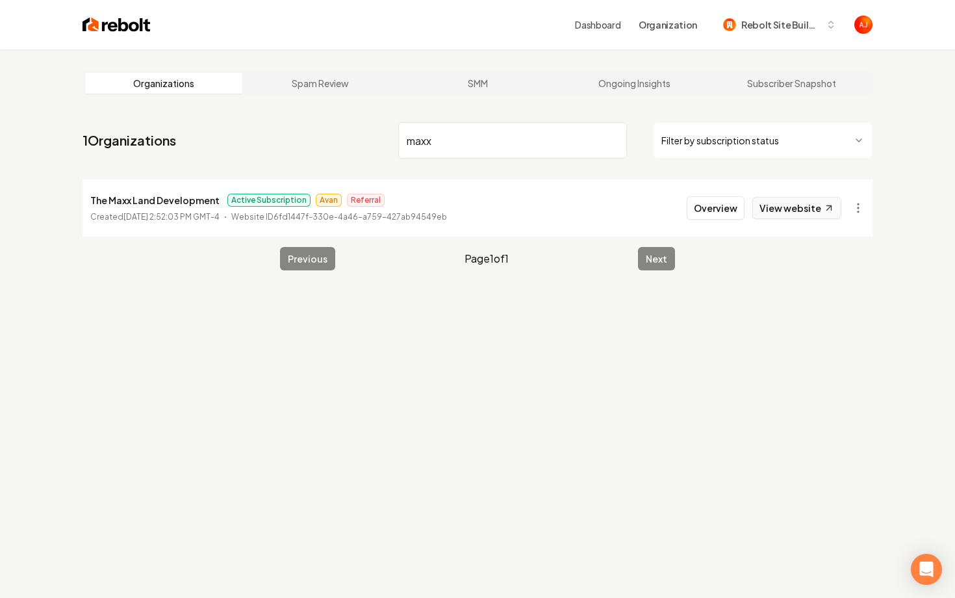
type input "maxx"
click at [781, 211] on link "View website" at bounding box center [796, 208] width 89 height 22
click at [733, 211] on button "Overview" at bounding box center [716, 207] width 58 height 23
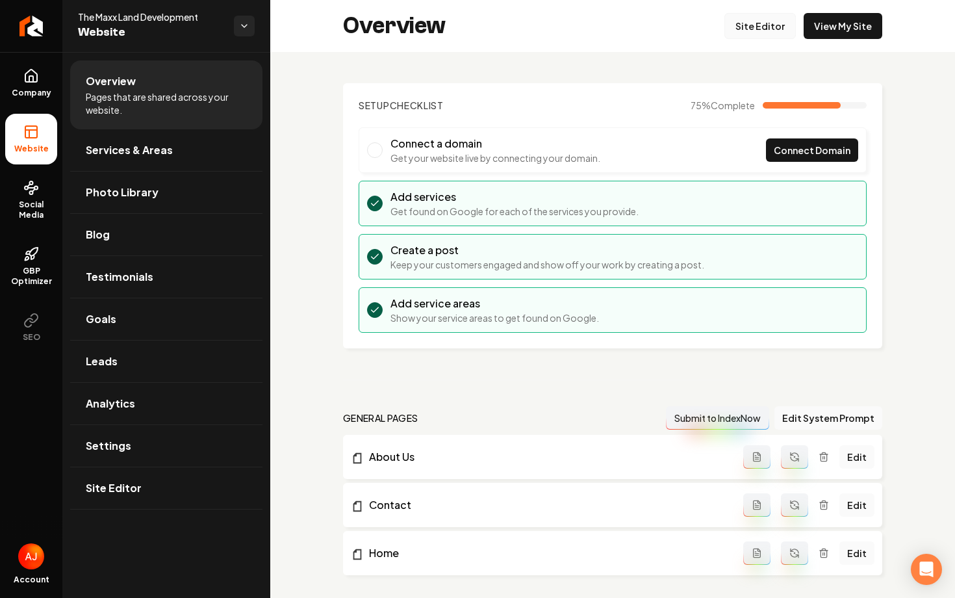
click at [751, 18] on link "Site Editor" at bounding box center [759, 26] width 71 height 26
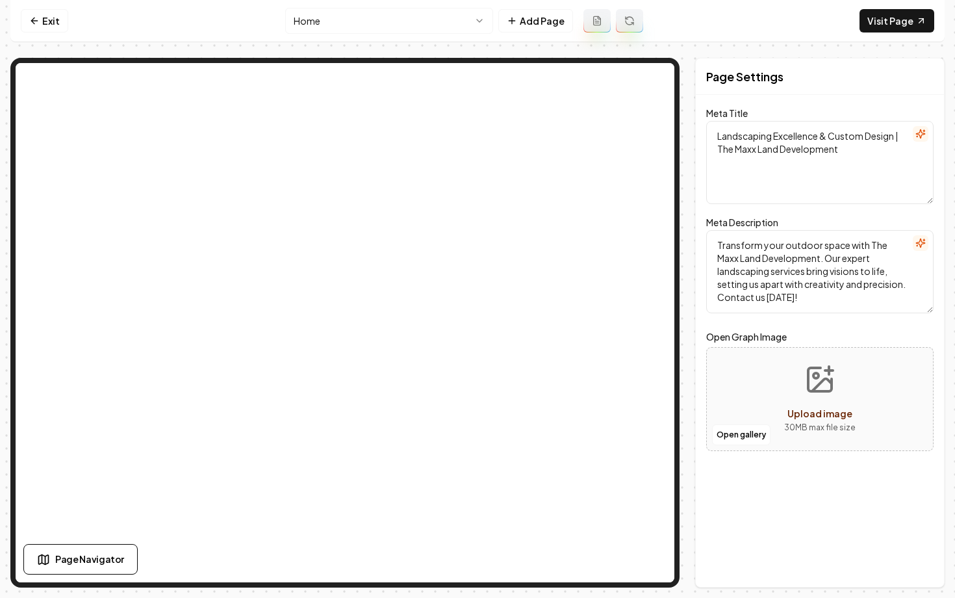
click at [428, 28] on html "Computer Required This feature is only available on a computer. Please switch t…" at bounding box center [477, 299] width 955 height 598
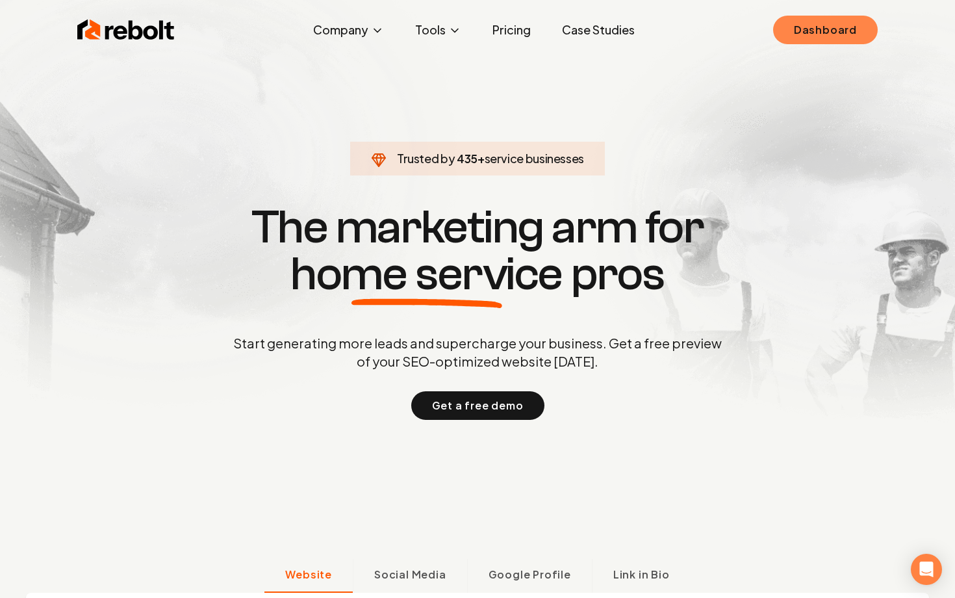
click at [808, 41] on link "Dashboard" at bounding box center [825, 30] width 105 height 29
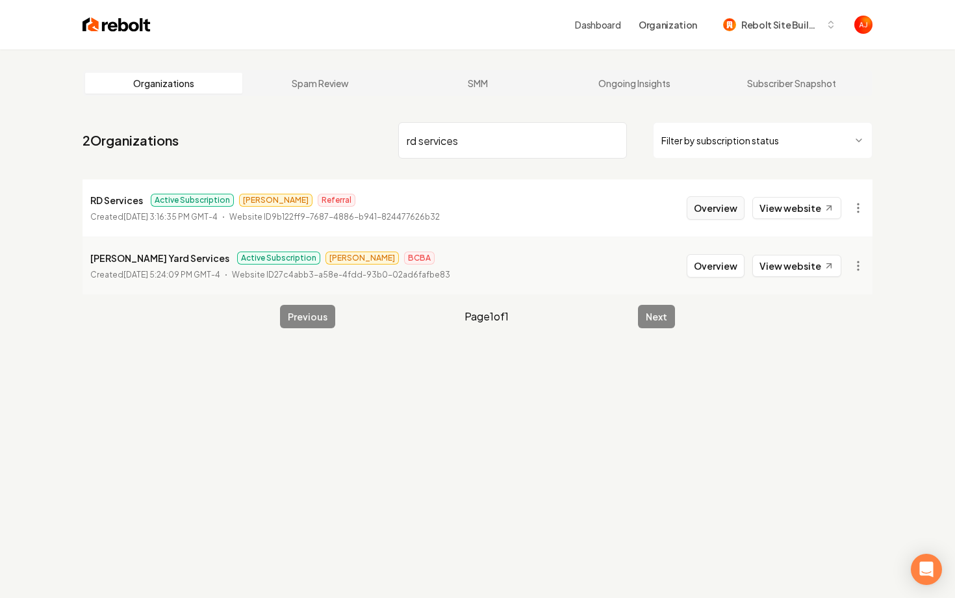
type input "rd services"
click at [717, 210] on button "Overview" at bounding box center [716, 207] width 58 height 23
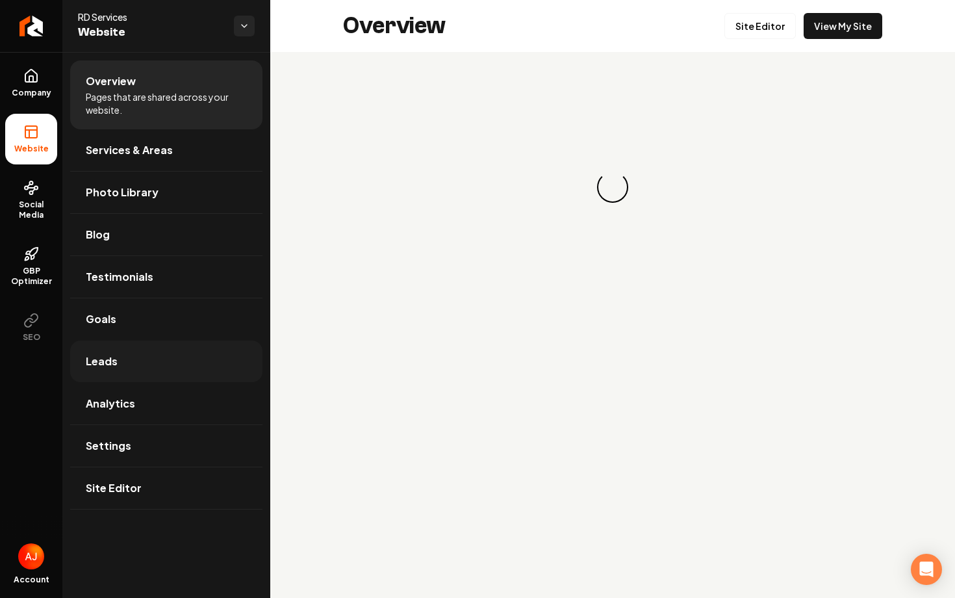
click at [149, 359] on link "Leads" at bounding box center [166, 361] width 192 height 42
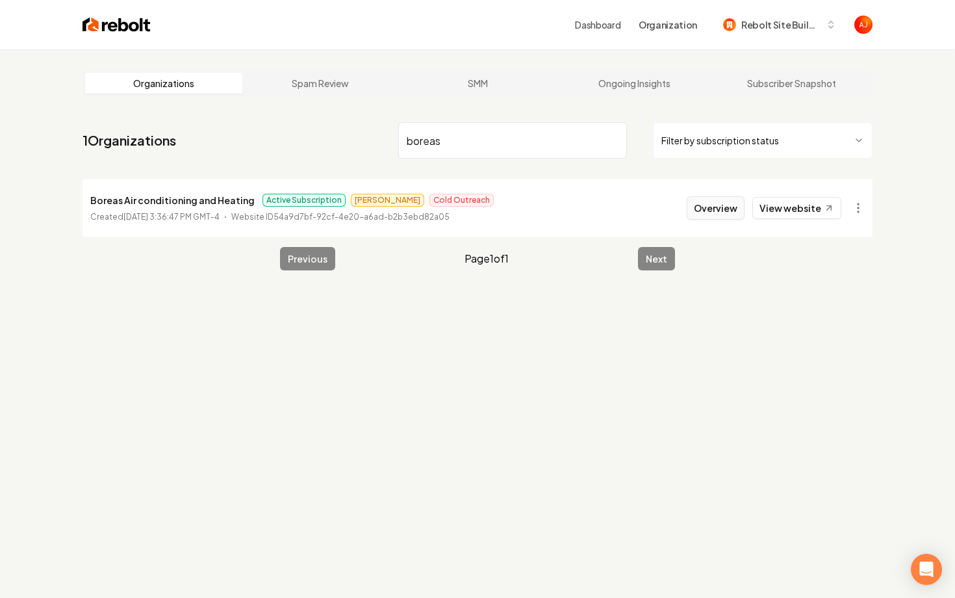
type input "boreas"
click at [715, 207] on button "Overview" at bounding box center [716, 207] width 58 height 23
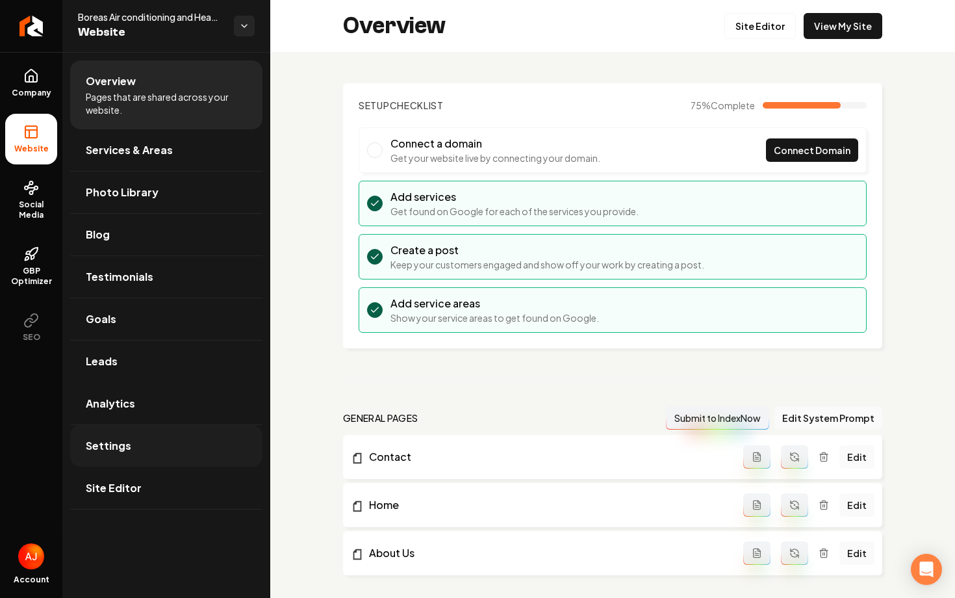
click at [140, 448] on link "Settings" at bounding box center [166, 446] width 192 height 42
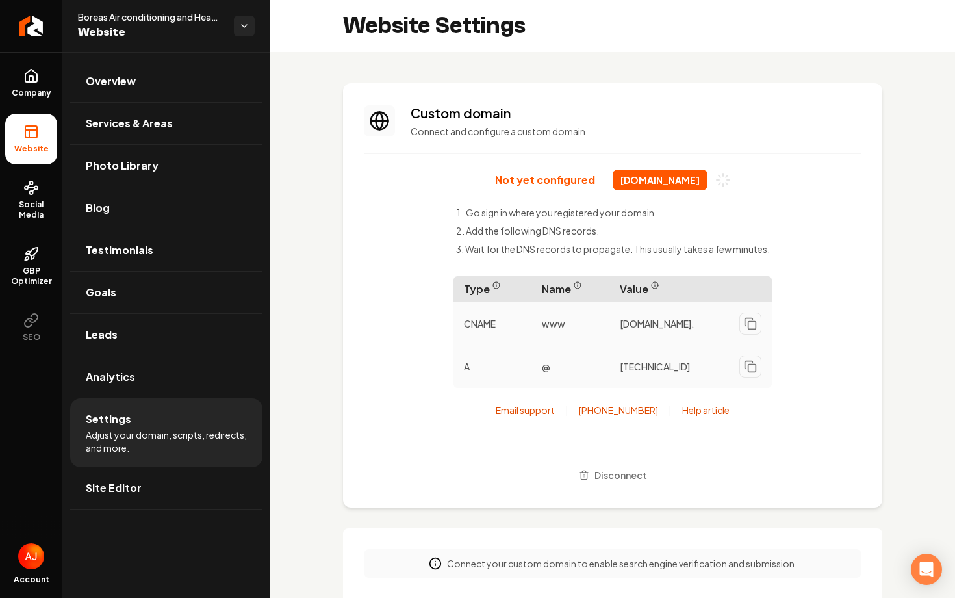
scroll to position [23, 0]
